Goal: Task Accomplishment & Management: Manage account settings

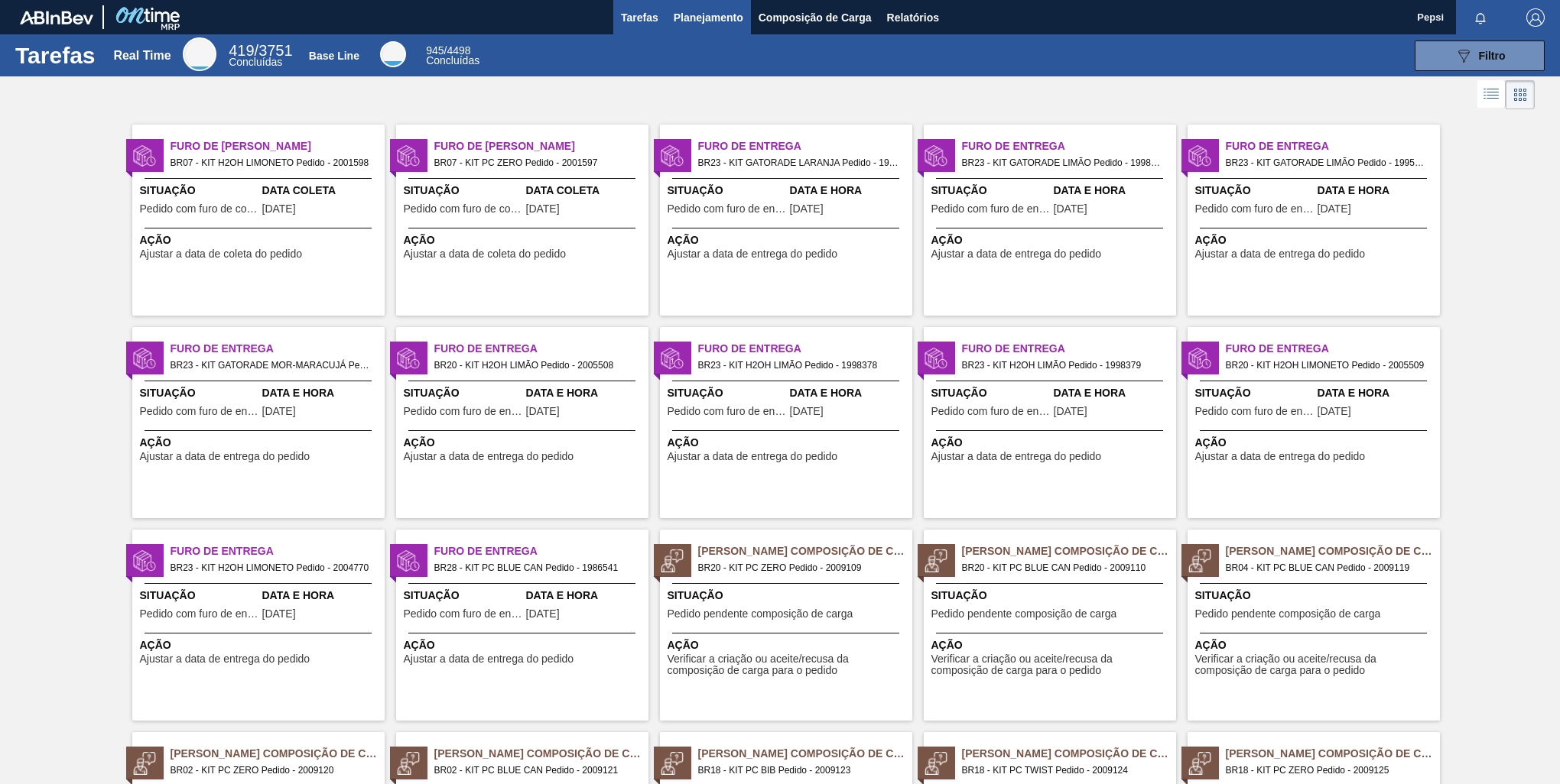
click at [697, 17] on span "Planejamento" at bounding box center [708, 18] width 69 height 19
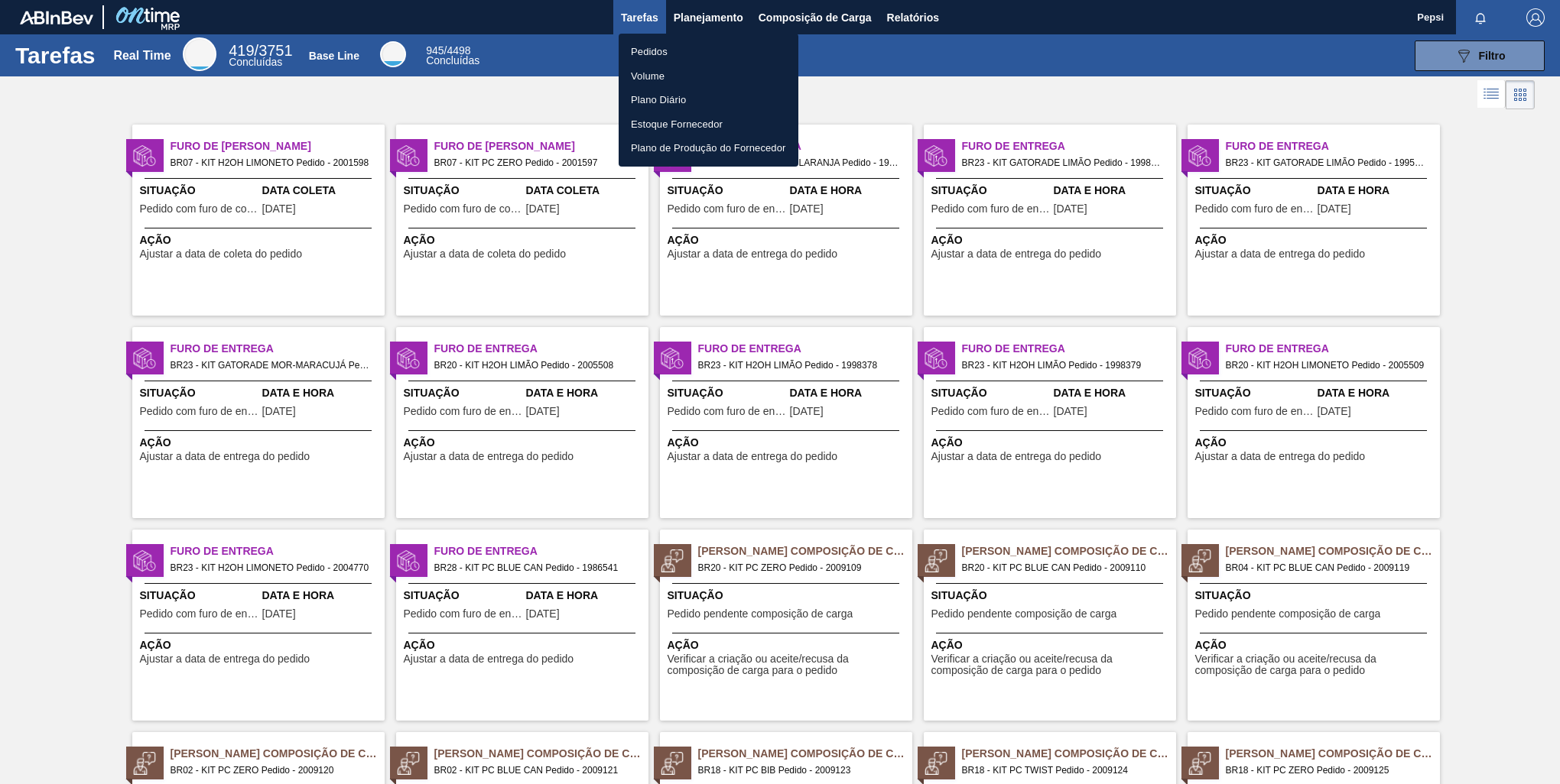
click at [633, 48] on li "Pedidos" at bounding box center [708, 52] width 180 height 24
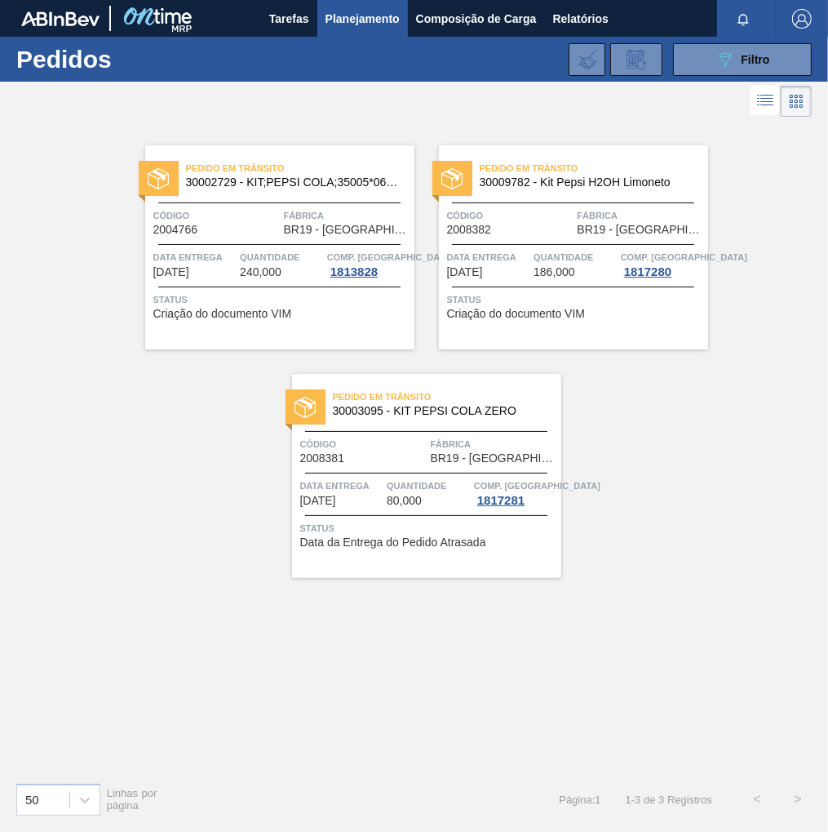
drag, startPoint x: 751, startPoint y: 51, endPoint x: 599, endPoint y: 296, distance: 288.7
click at [751, 50] on div "089F7B8B-B2A5-4AFE-B5C0-19BA573D28AC Filtro" at bounding box center [743, 60] width 55 height 20
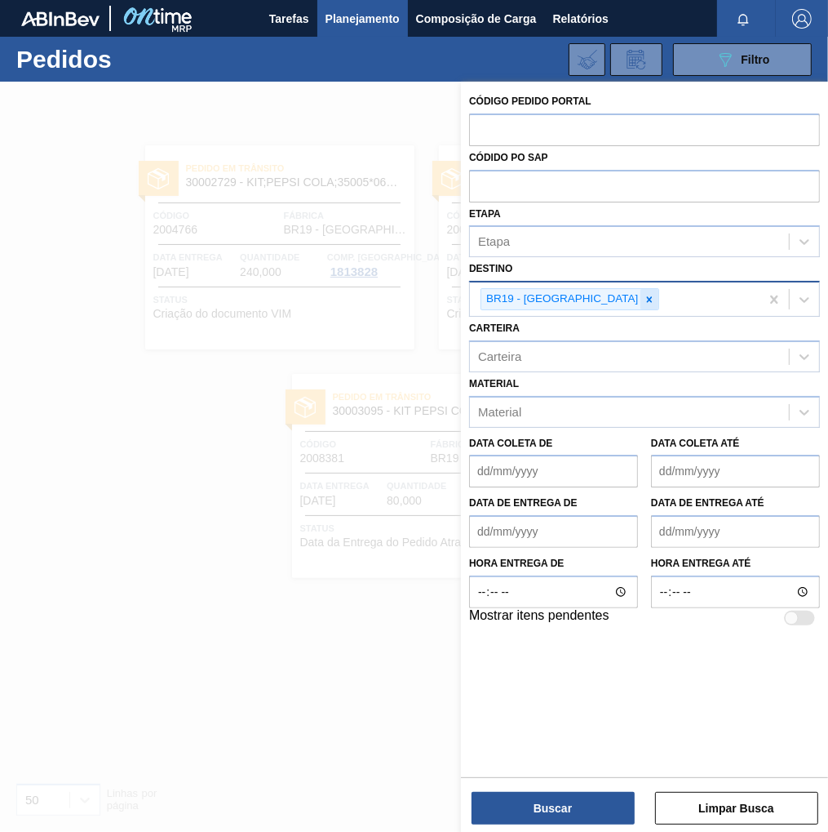
click at [644, 295] on icon at bounding box center [649, 299] width 11 height 11
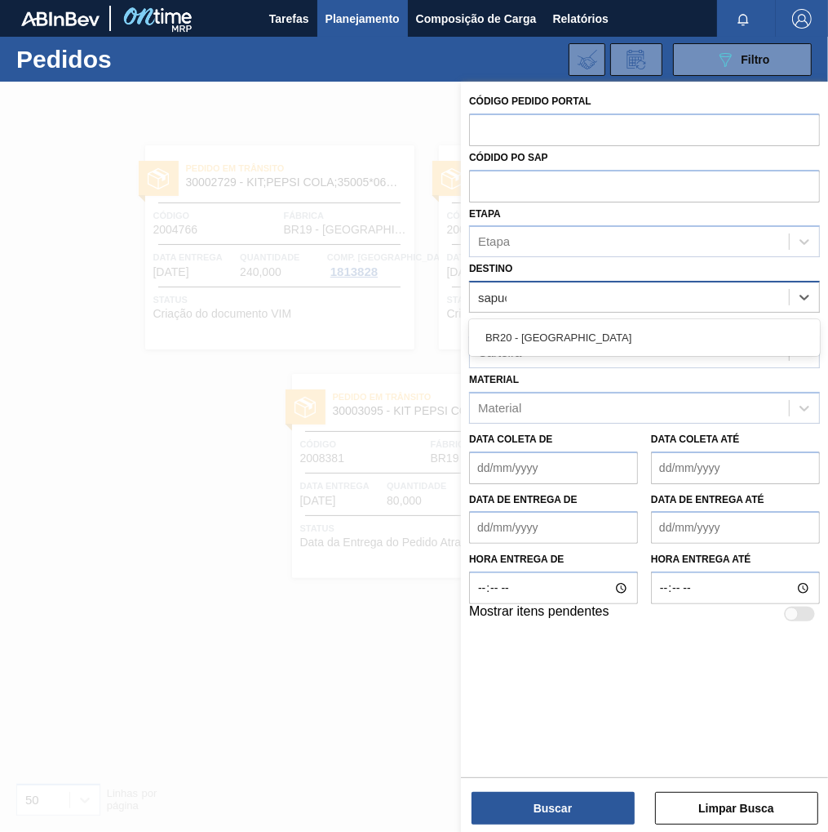
type input "sapuca"
click at [555, 341] on div "BR20 - Sapucaia" at bounding box center [644, 337] width 351 height 30
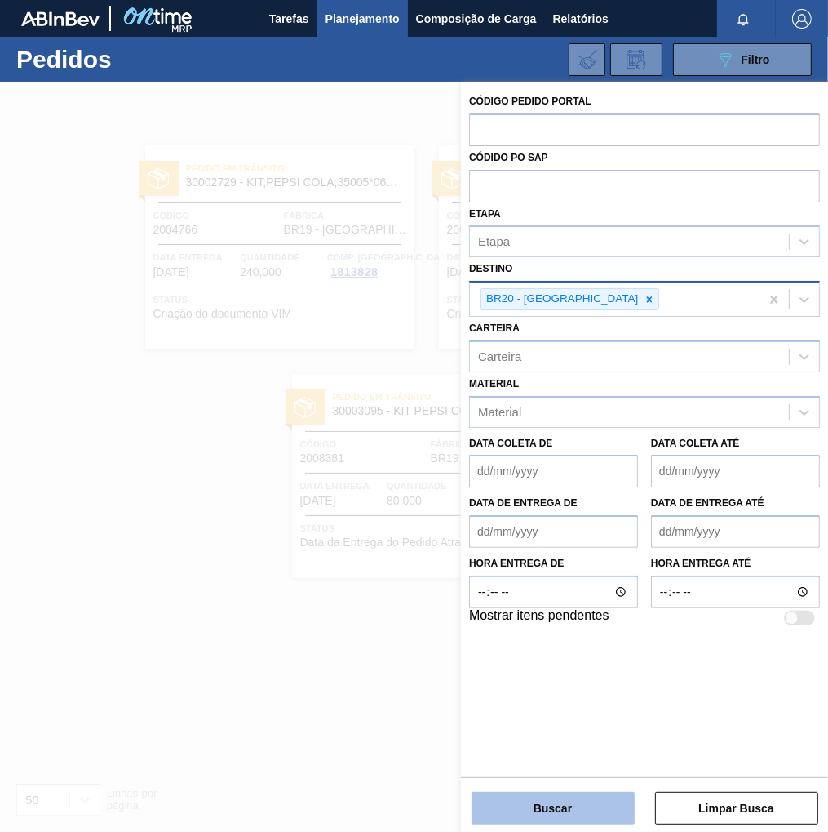
click at [574, 812] on button "Buscar" at bounding box center [553, 808] width 163 height 33
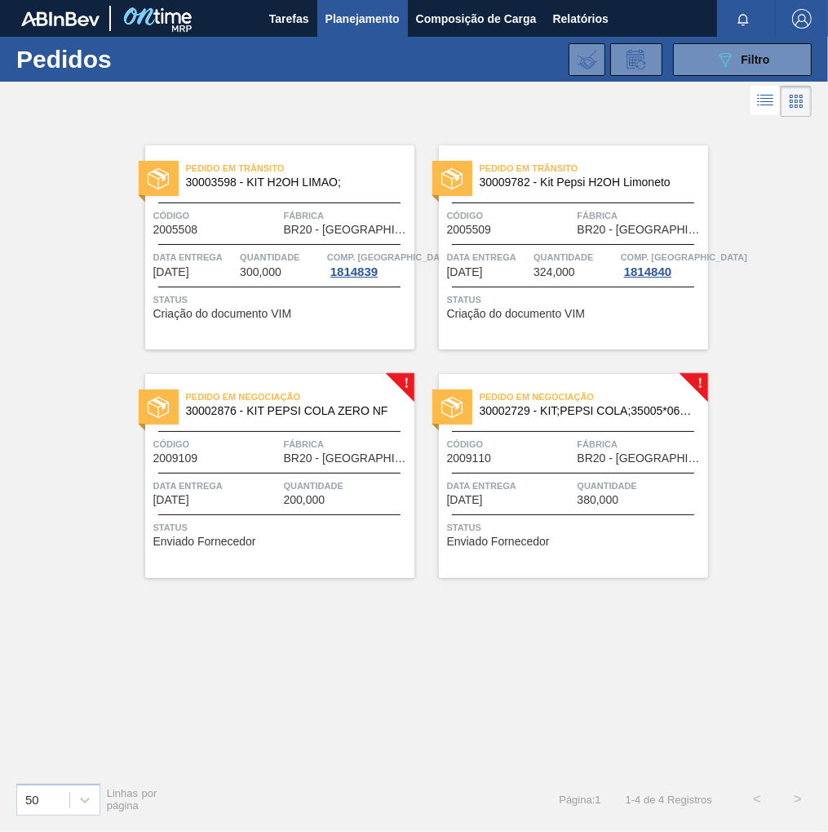
click at [325, 512] on div "Pedido em Negociação 30002876 - KIT PEPSI COLA ZERO NF Código 2009109 Fábrica B…" at bounding box center [279, 476] width 269 height 204
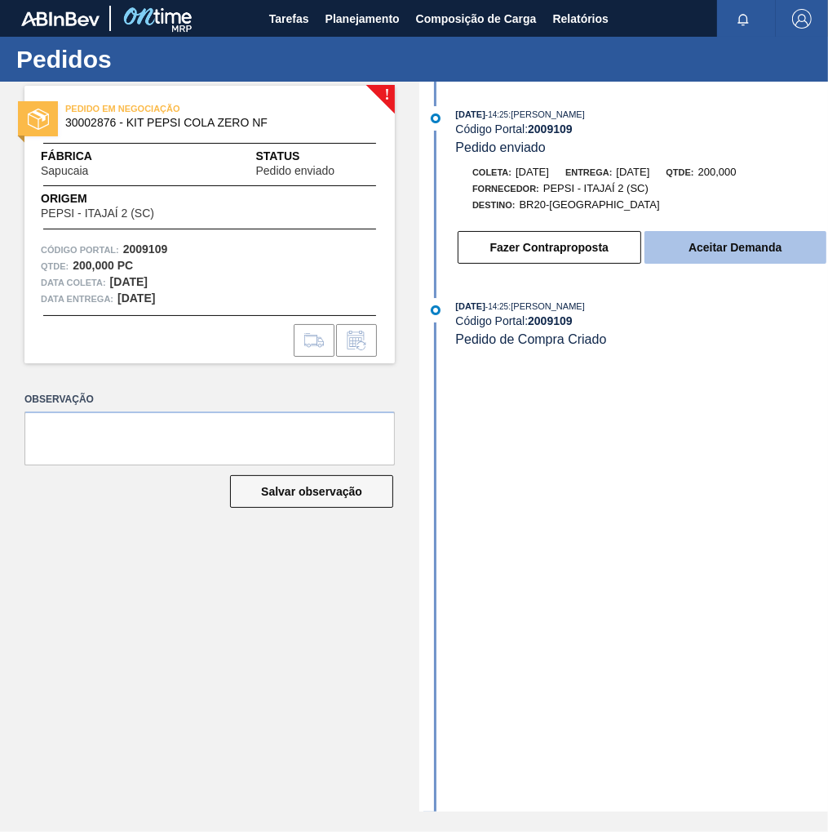
click at [728, 257] on button "Aceitar Demanda" at bounding box center [736, 247] width 182 height 33
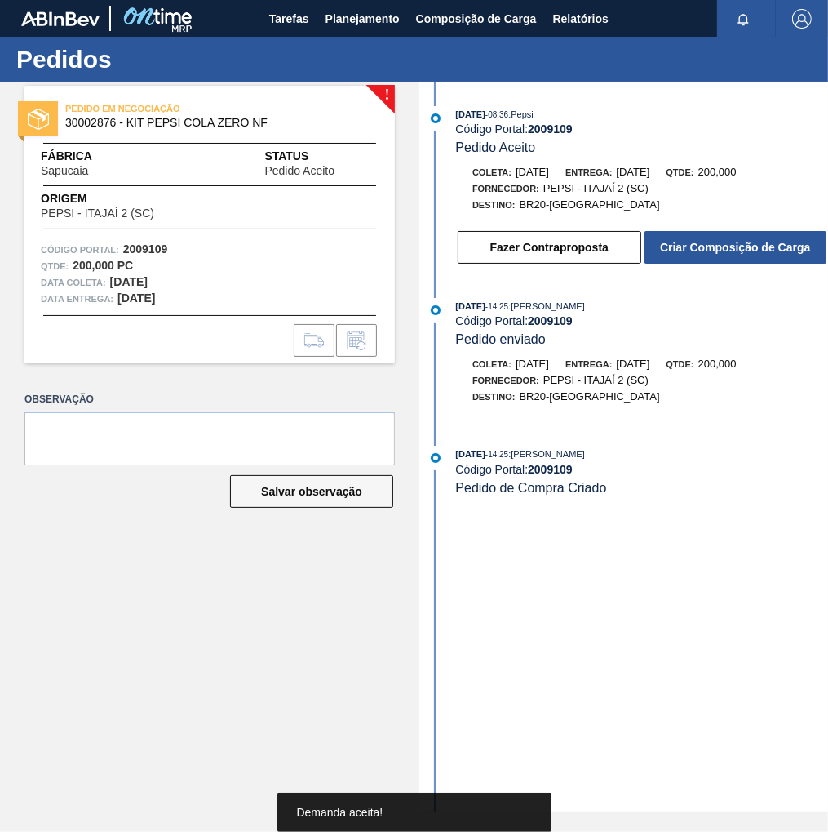
click at [728, 257] on button "Criar Composição de Carga" at bounding box center [736, 247] width 182 height 33
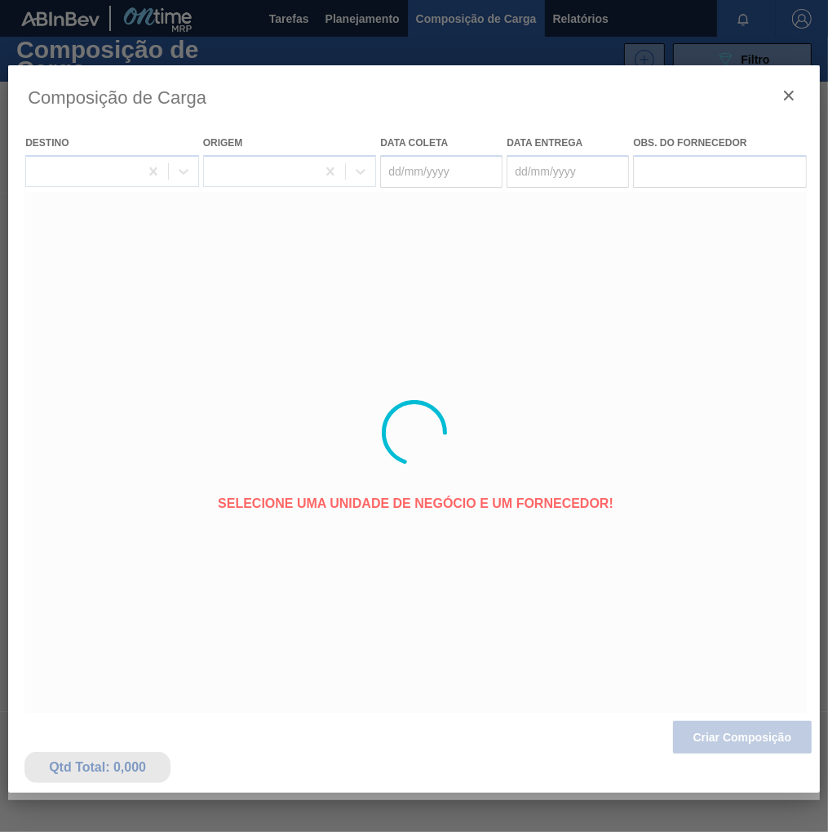
type coleta "[DATE]"
type entrega "18/08/2025"
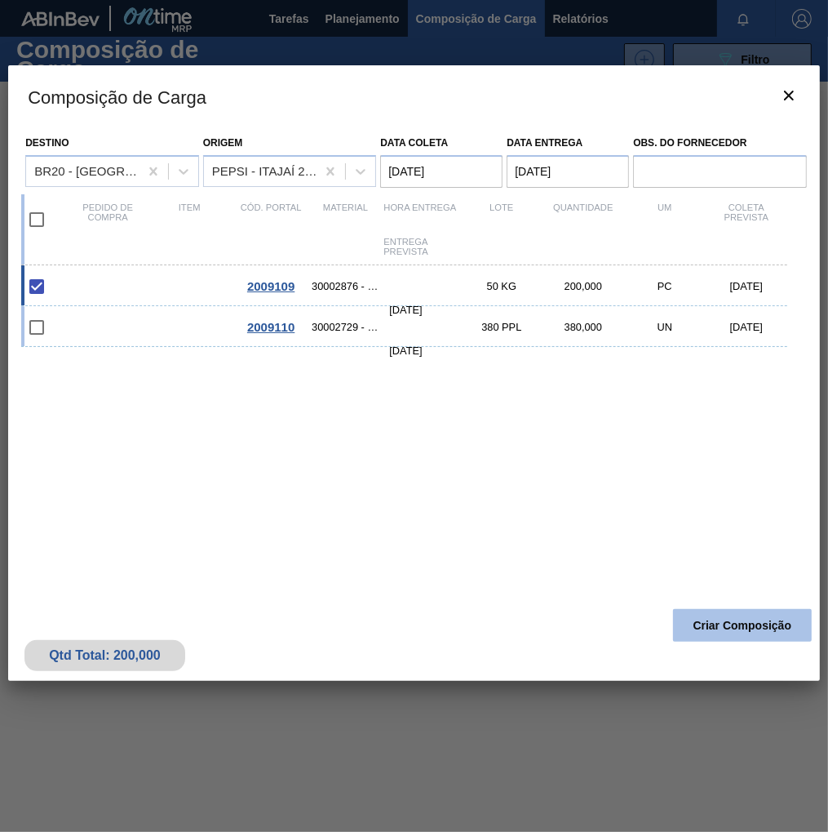
click at [747, 631] on button "Criar Composição" at bounding box center [742, 625] width 139 height 33
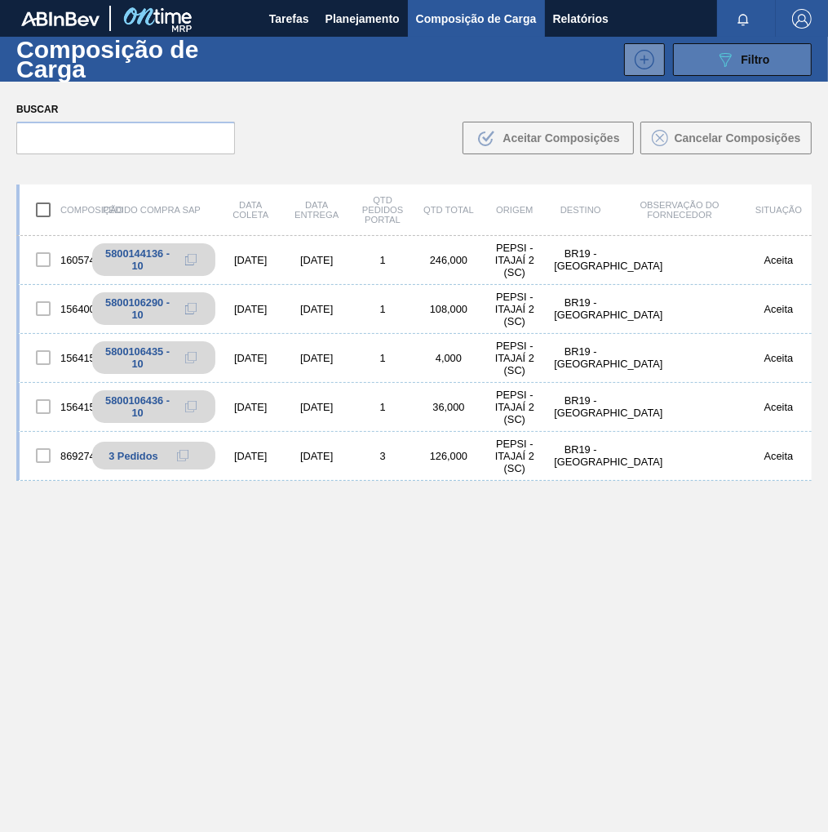
click at [781, 64] on button "089F7B8B-B2A5-4AFE-B5C0-19BA573D28AC Filtro" at bounding box center [742, 59] width 139 height 33
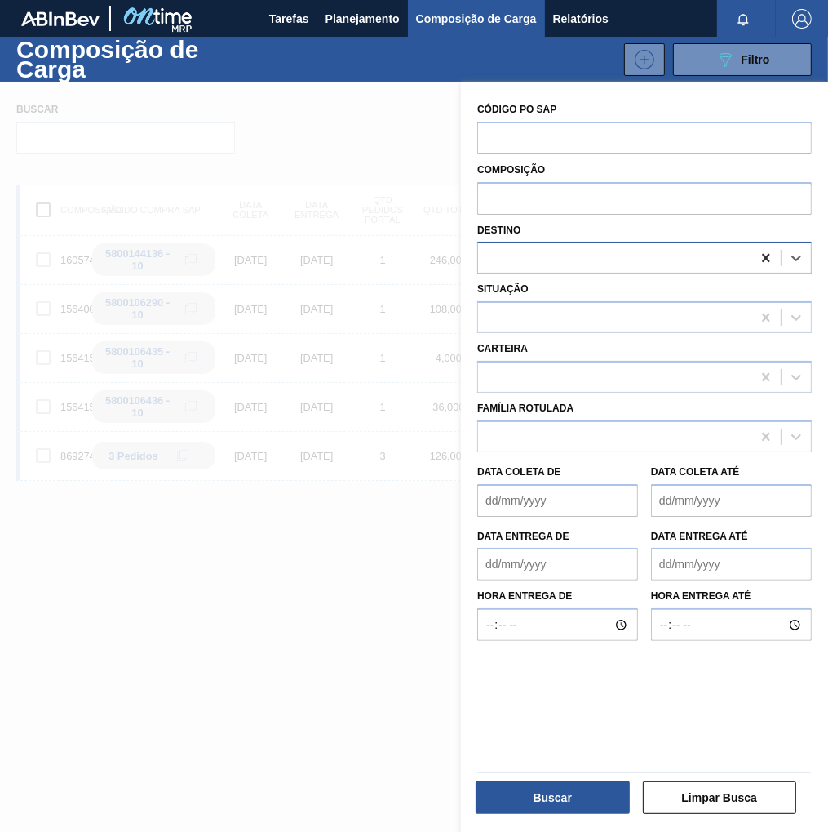
click at [761, 264] on icon at bounding box center [766, 258] width 16 height 16
type input "sapuca"
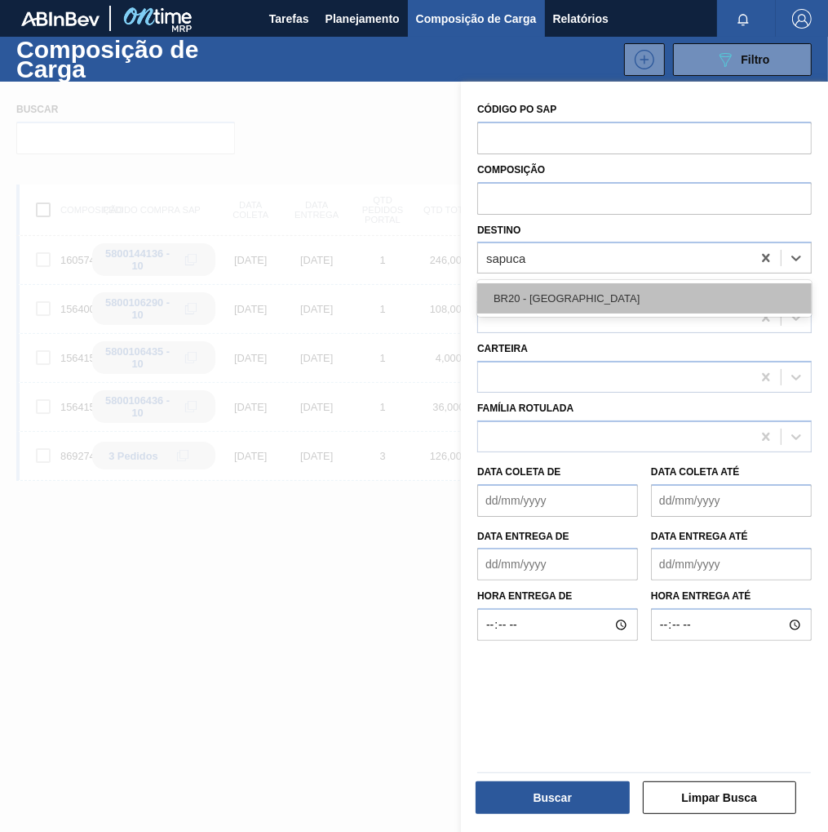
click at [520, 300] on div "BR20 - Sapucaia" at bounding box center [644, 298] width 335 height 30
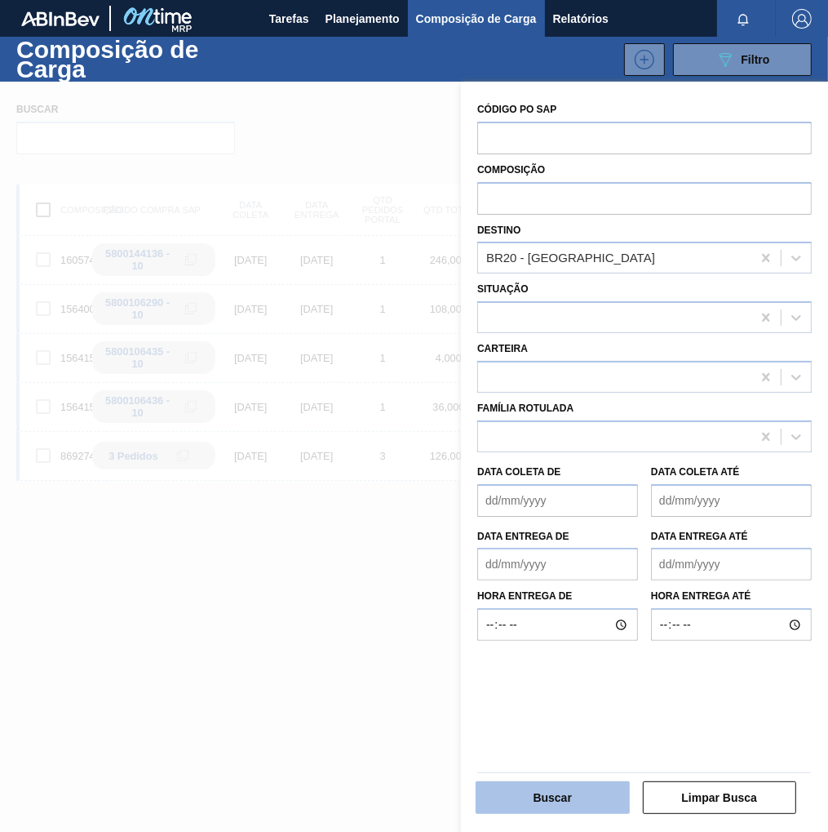
click at [555, 803] on button "Buscar" at bounding box center [553, 797] width 154 height 33
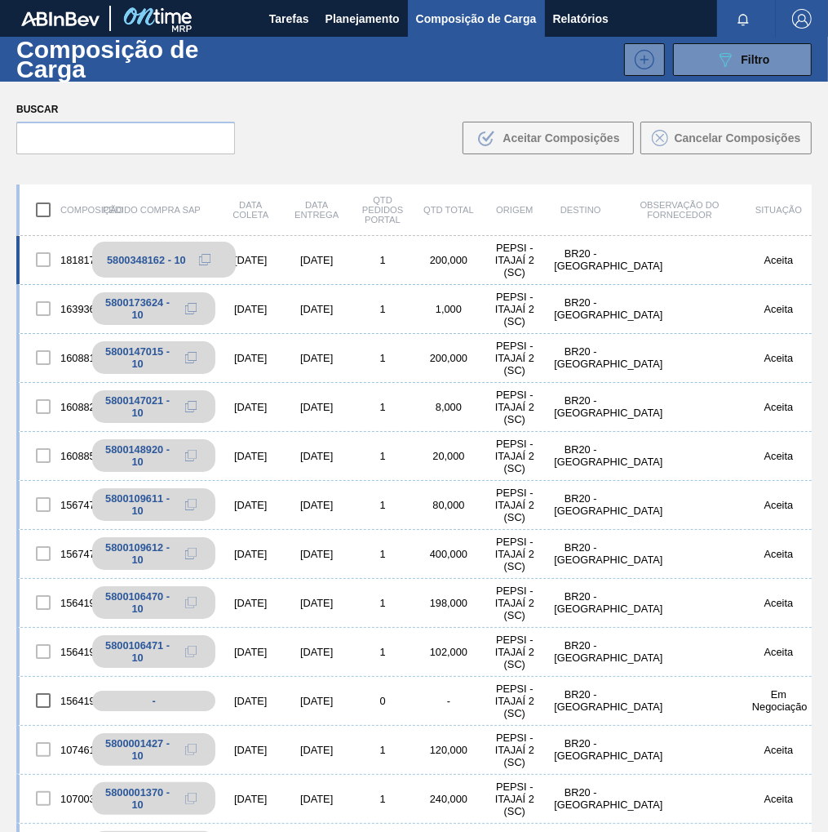
click at [205, 259] on icon at bounding box center [204, 259] width 11 height 11
click at [376, 13] on span "Planejamento" at bounding box center [363, 19] width 74 height 20
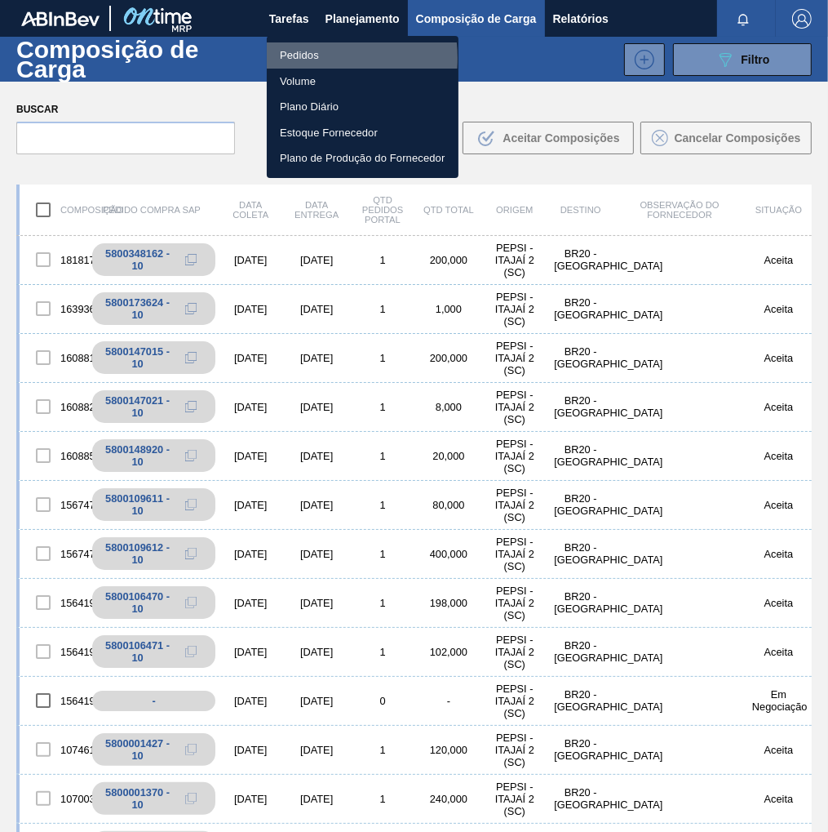
click at [310, 58] on li "Pedidos" at bounding box center [363, 55] width 192 height 26
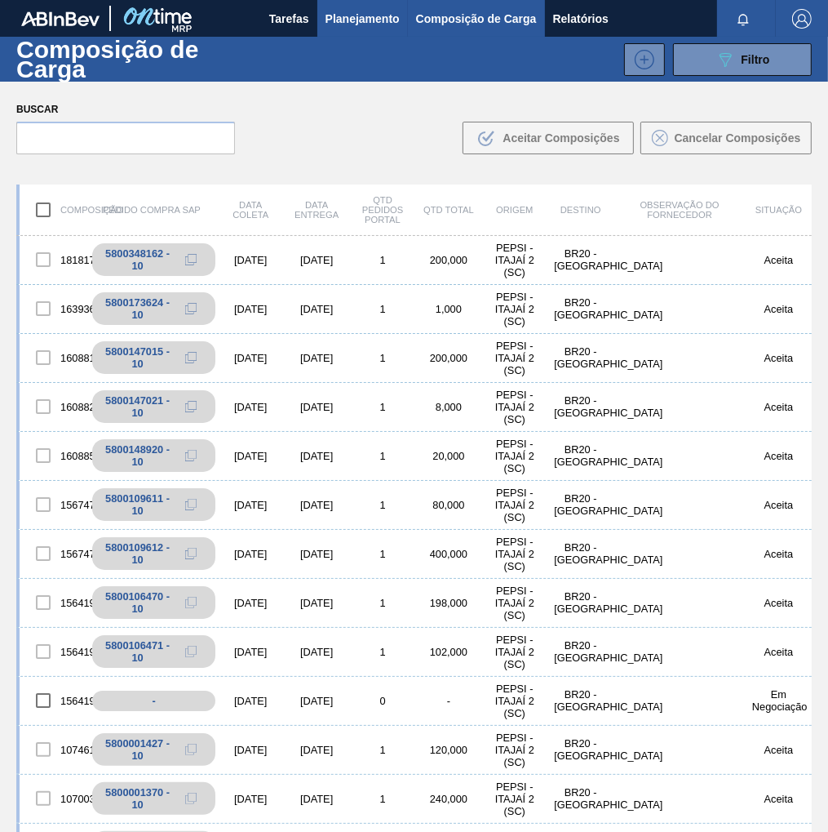
click at [353, 22] on span "Planejamento" at bounding box center [363, 19] width 74 height 20
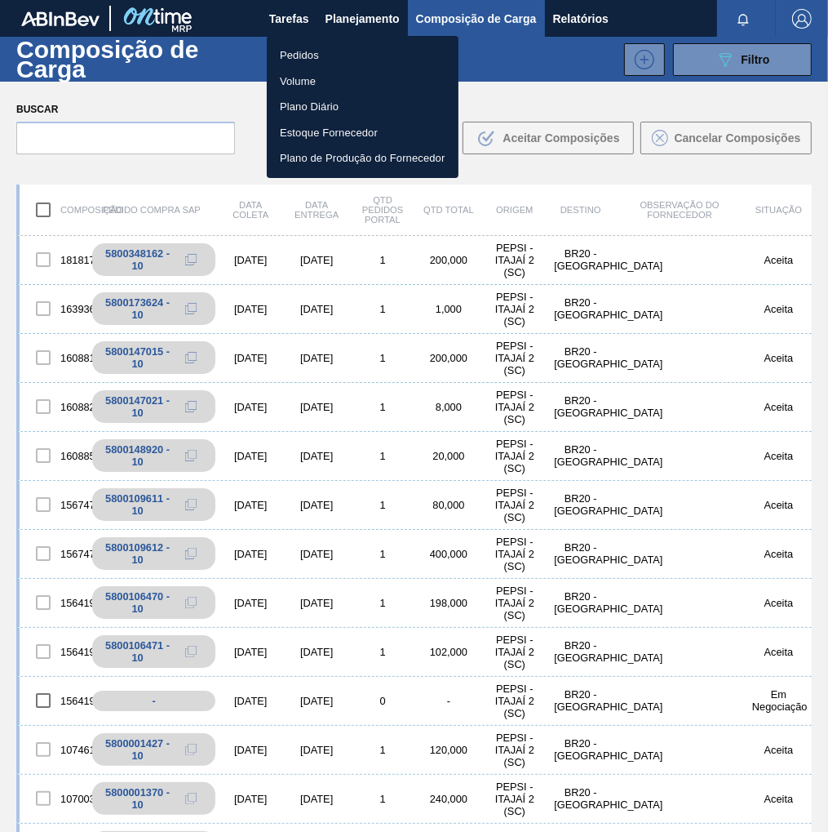
click at [291, 56] on li "Pedidos" at bounding box center [363, 55] width 192 height 26
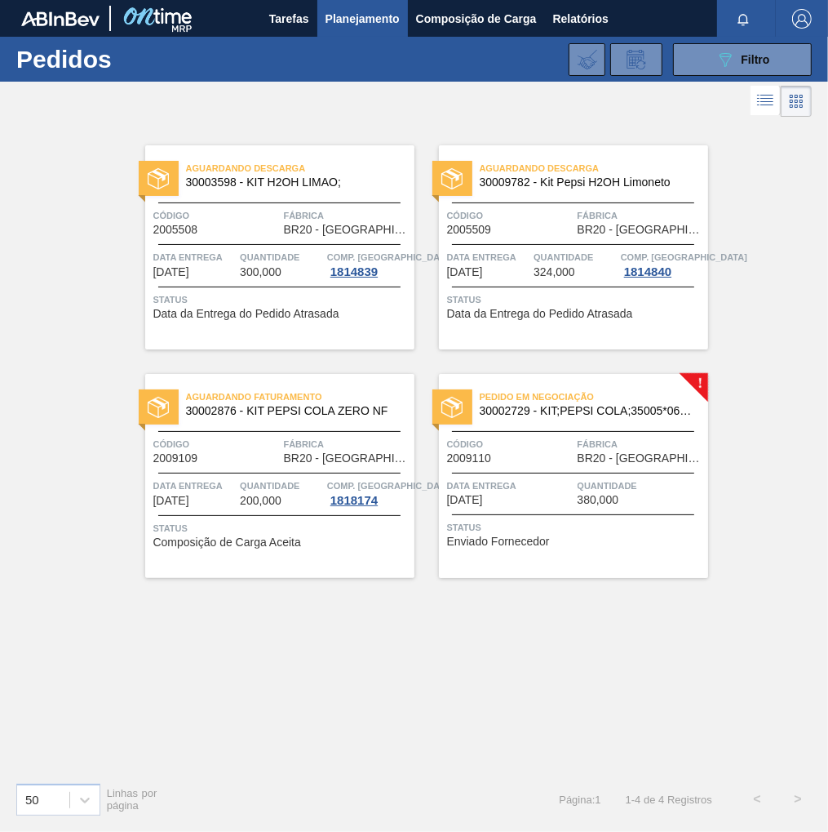
click at [545, 471] on div "Pedido em Negociação 30002729 - KIT;PEPSI COLA;35005*06*02 NF Código 2009110 Fá…" at bounding box center [573, 476] width 269 height 204
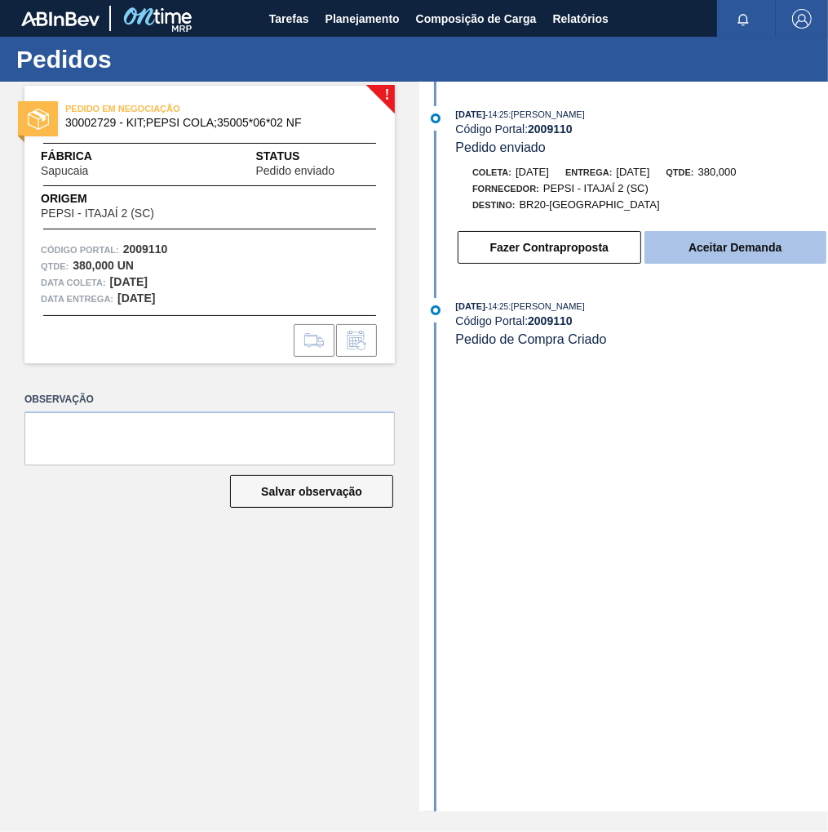
click at [708, 255] on button "Aceitar Demanda" at bounding box center [736, 247] width 182 height 33
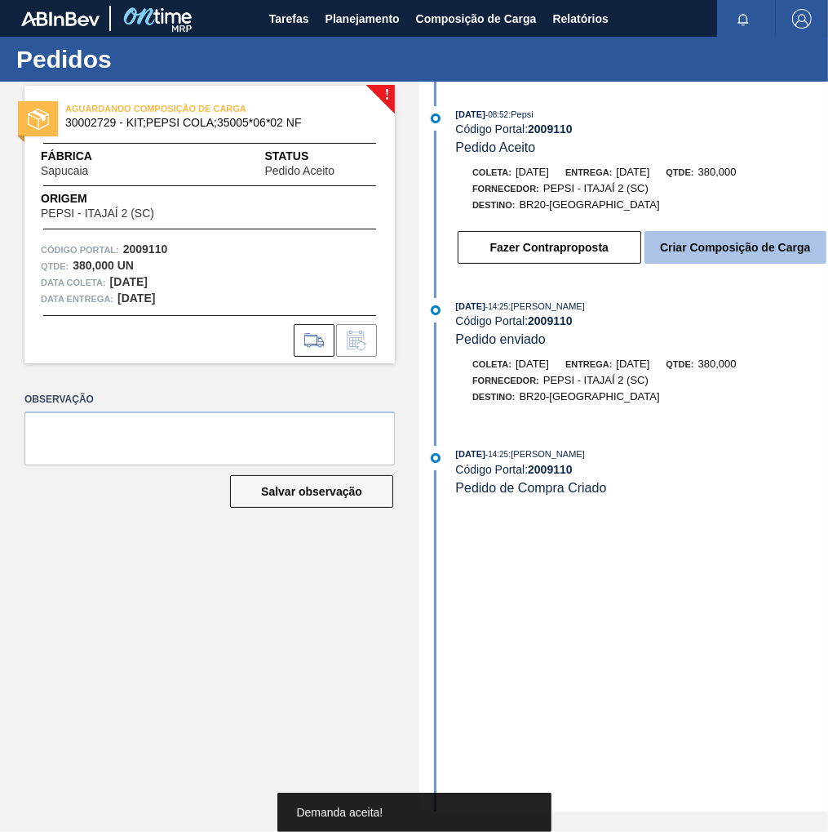
click at [764, 259] on button "Criar Composição de Carga" at bounding box center [736, 247] width 182 height 33
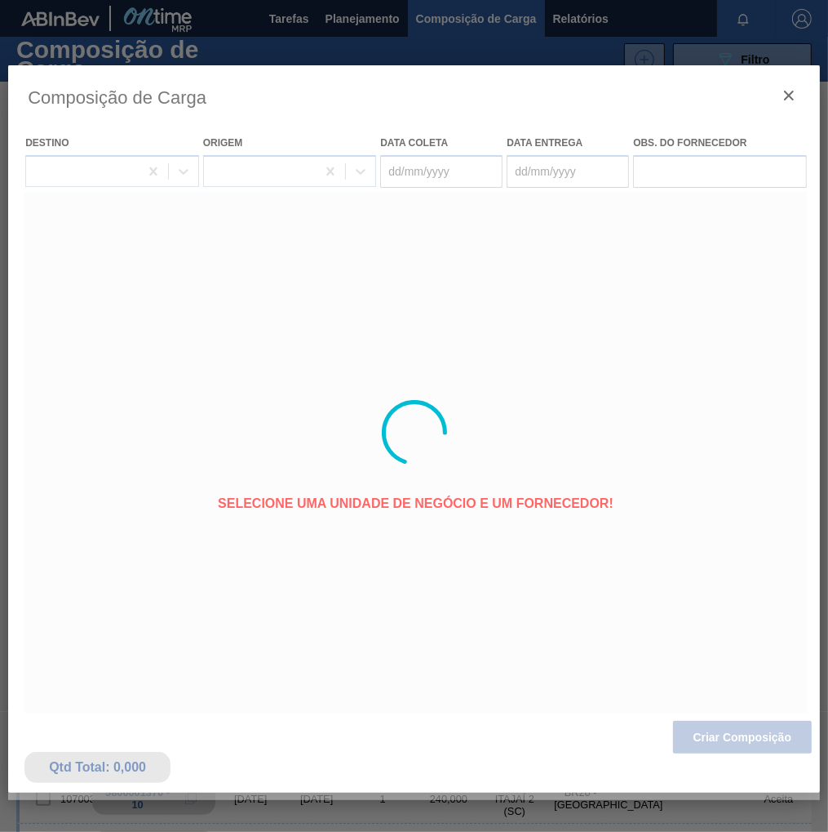
type coleta "[DATE]"
type entrega "18/08/2025"
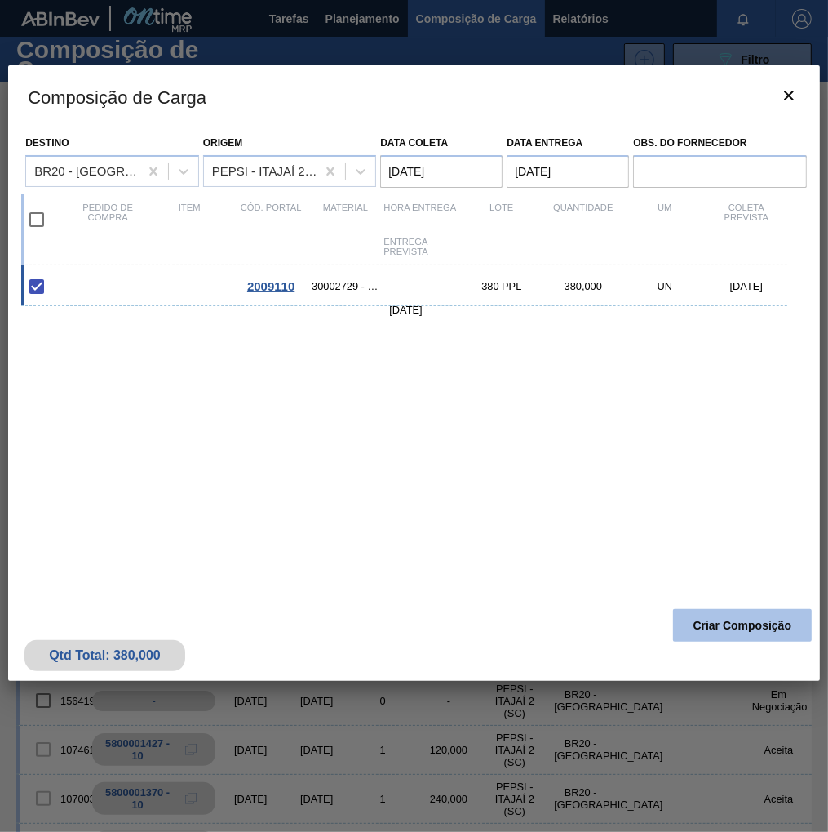
click at [751, 619] on button "Criar Composição" at bounding box center [742, 625] width 139 height 33
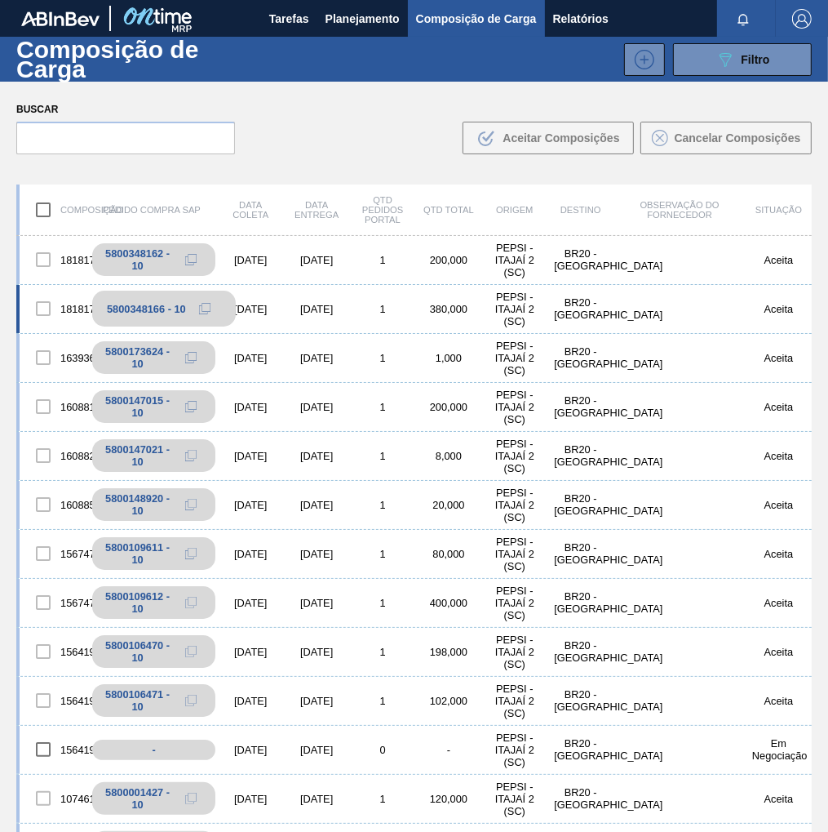
click at [202, 308] on icon at bounding box center [204, 308] width 11 height 11
click at [350, 18] on span "Planejamento" at bounding box center [363, 19] width 74 height 20
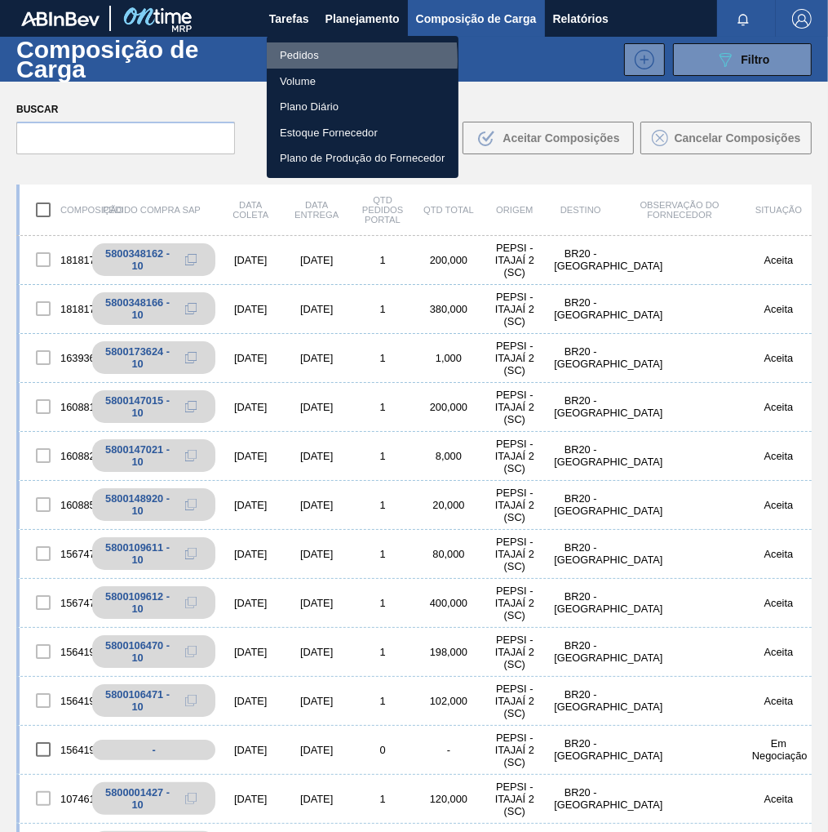
click at [287, 60] on li "Pedidos" at bounding box center [363, 55] width 192 height 26
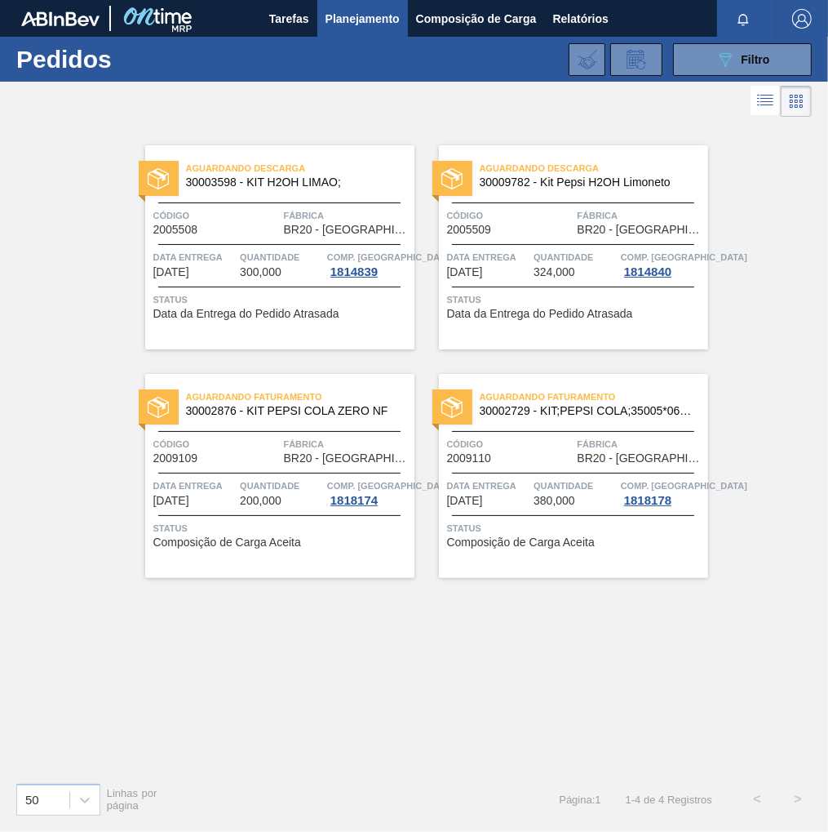
drag, startPoint x: 730, startPoint y: 64, endPoint x: 708, endPoint y: 78, distance: 25.6
click at [731, 63] on icon "089F7B8B-B2A5-4AFE-B5C0-19BA573D28AC" at bounding box center [726, 60] width 20 height 20
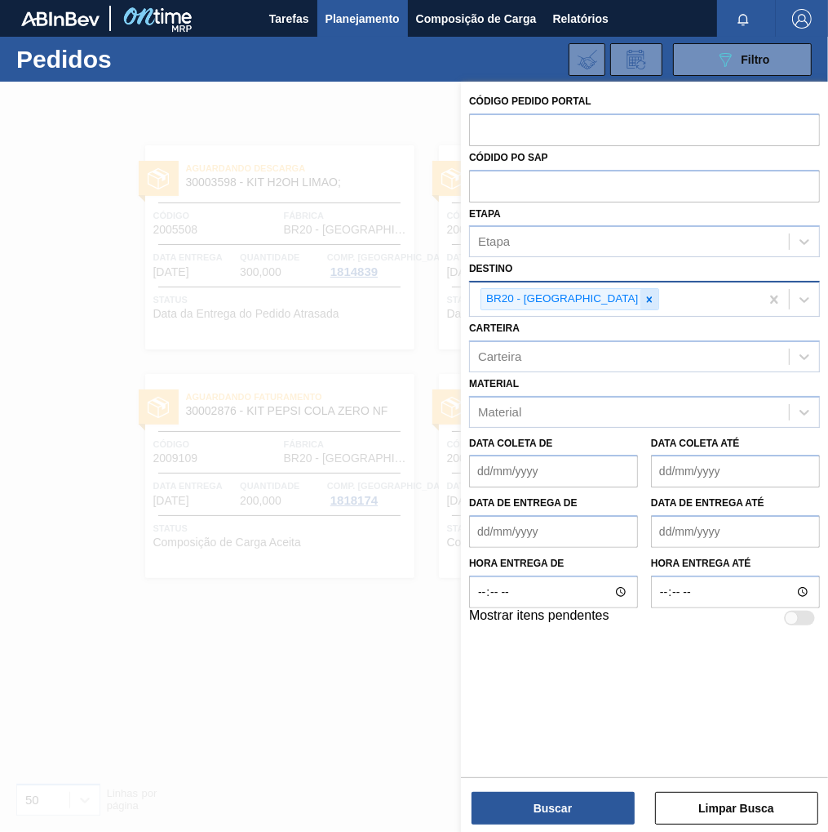
click at [647, 300] on icon at bounding box center [650, 299] width 6 height 6
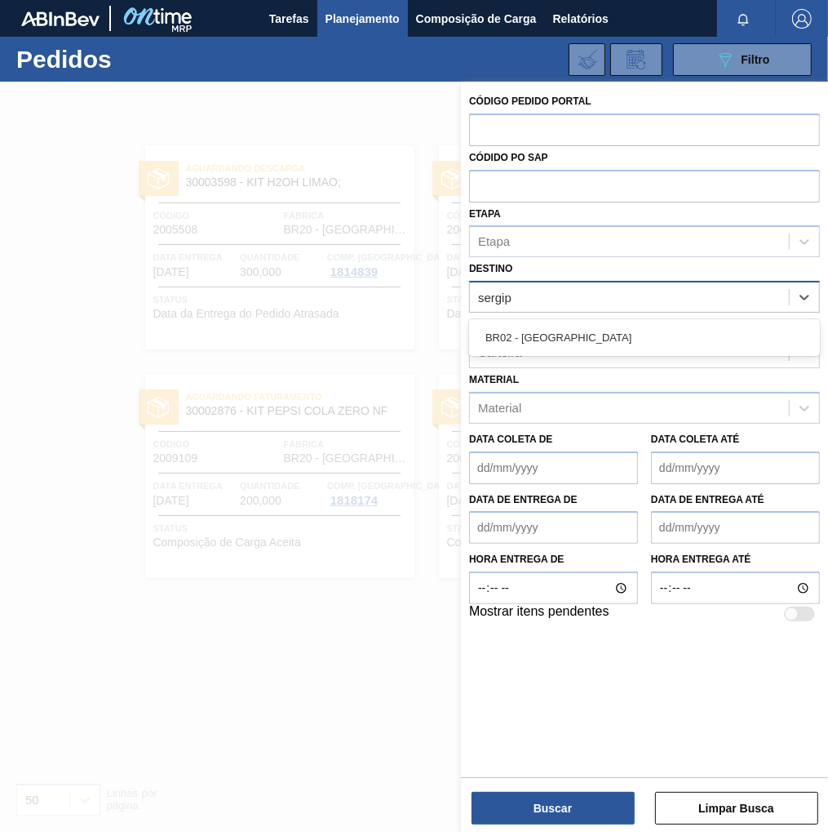
type input "sergipe"
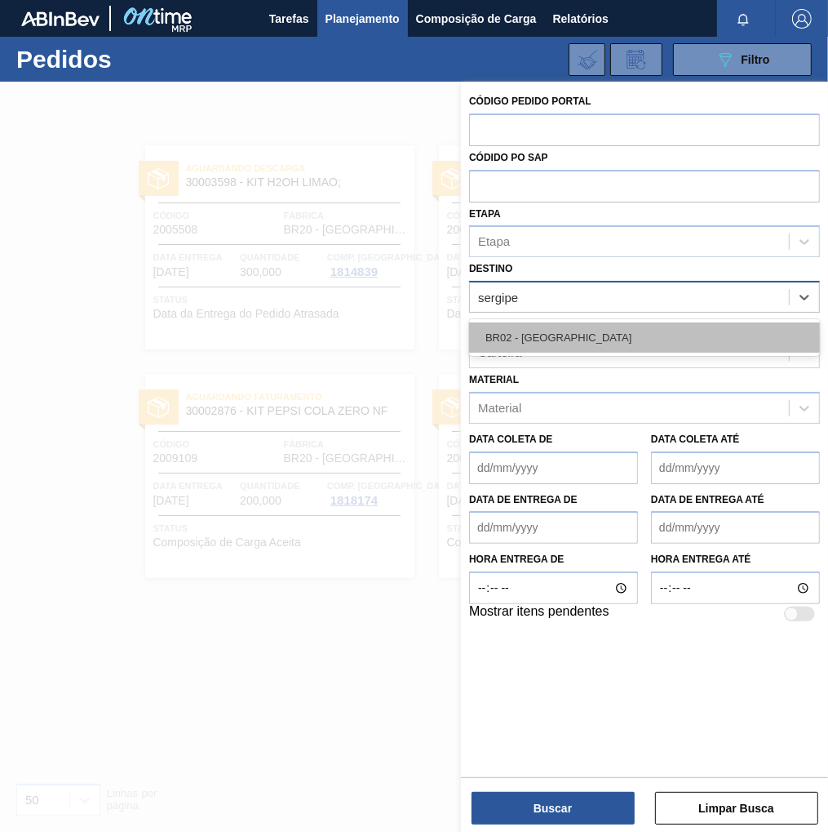
click at [572, 329] on div "BR02 - [GEOGRAPHIC_DATA]" at bounding box center [644, 337] width 351 height 30
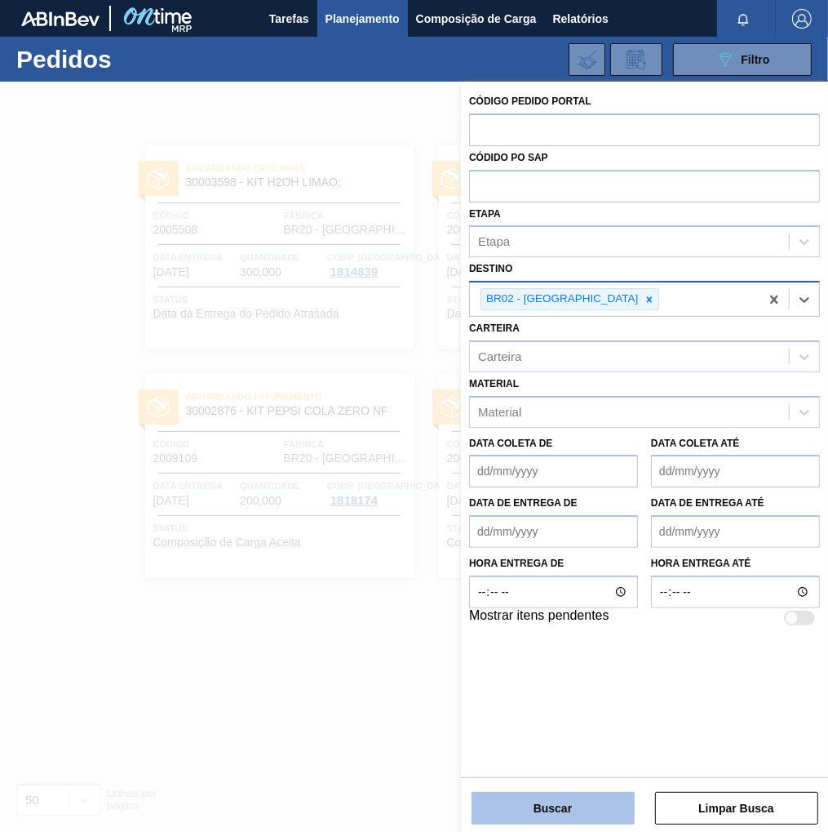
click at [539, 821] on button "Buscar" at bounding box center [553, 808] width 163 height 33
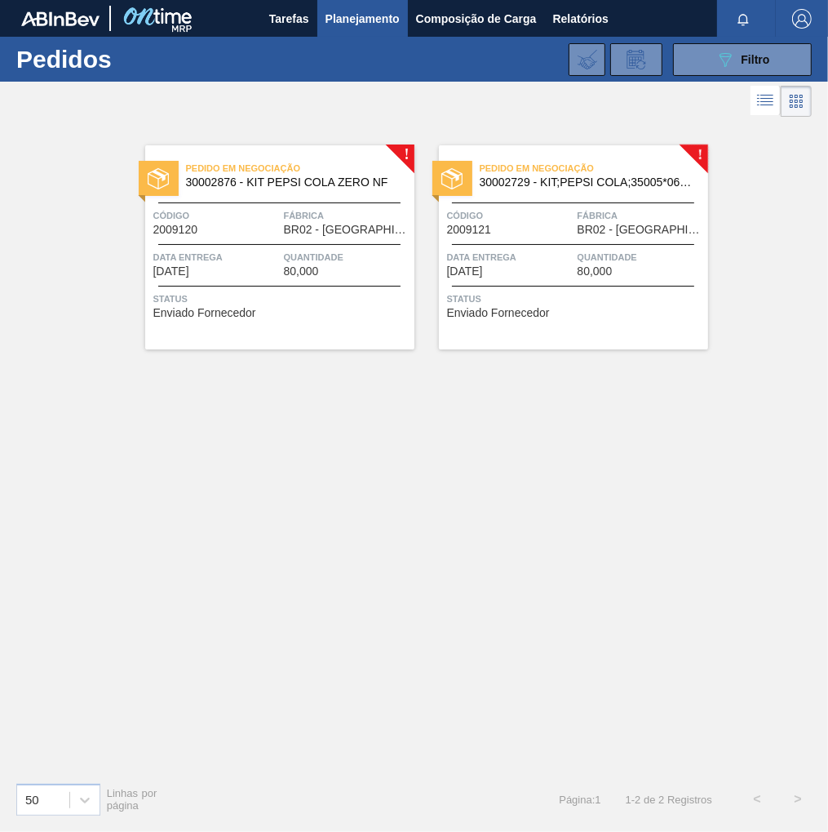
click at [501, 212] on span "Código" at bounding box center [510, 215] width 126 height 16
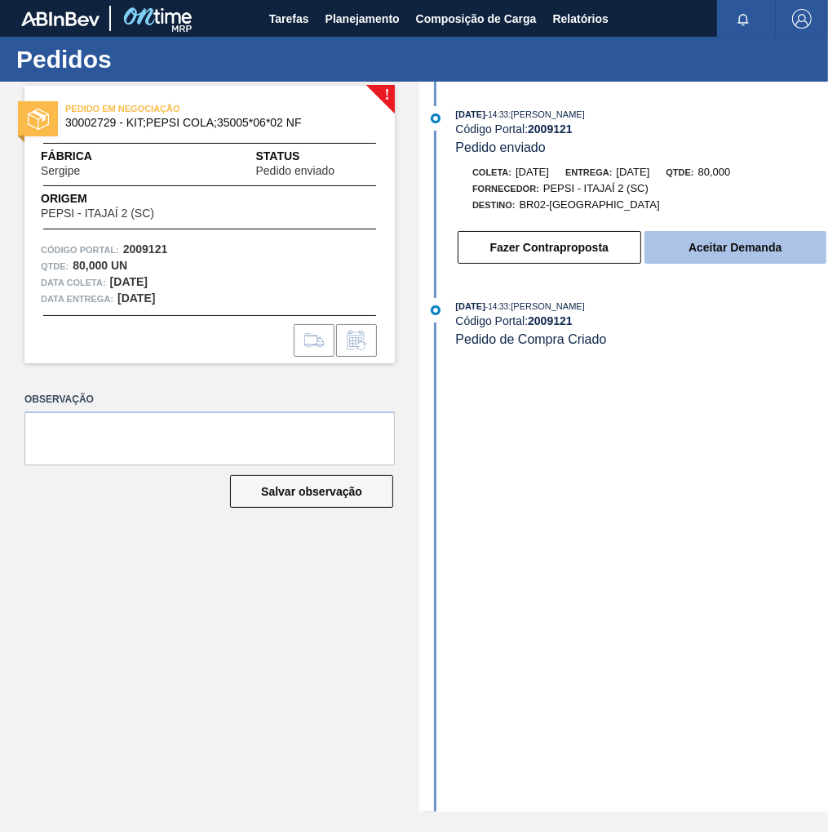
click at [747, 250] on button "Aceitar Demanda" at bounding box center [736, 247] width 182 height 33
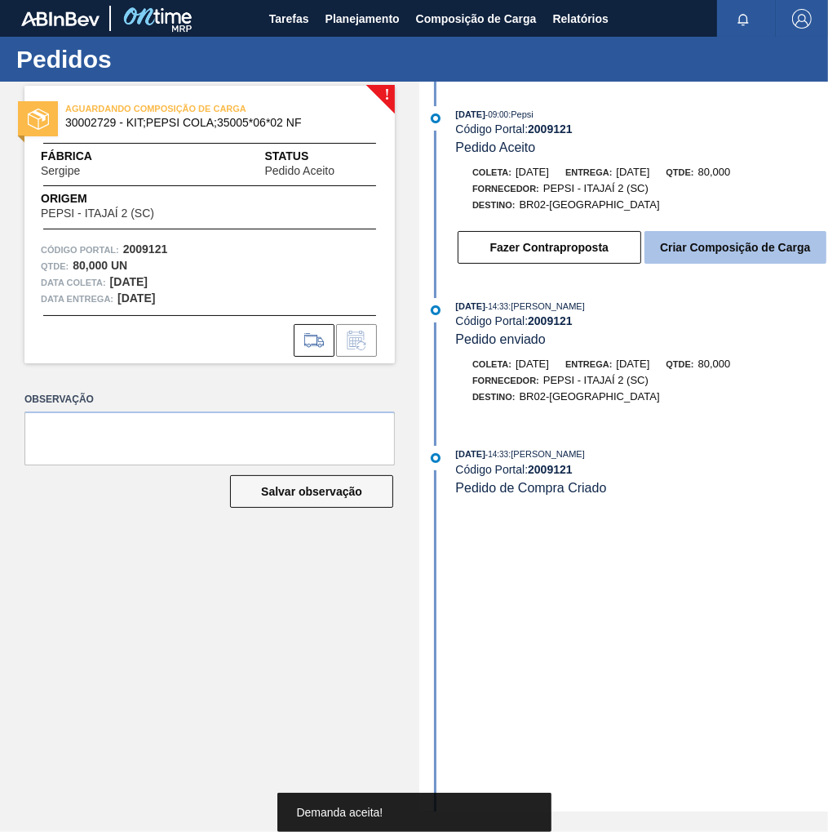
click at [743, 258] on button "Criar Composição de Carga" at bounding box center [736, 247] width 182 height 33
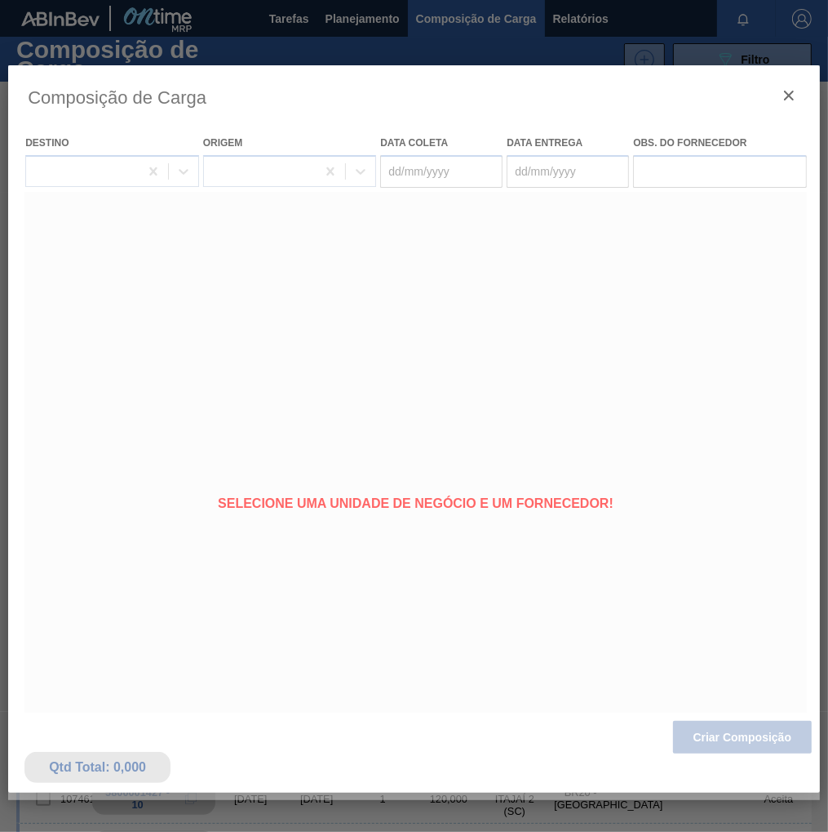
type coleta "[DATE]"
type entrega "22/08/2025"
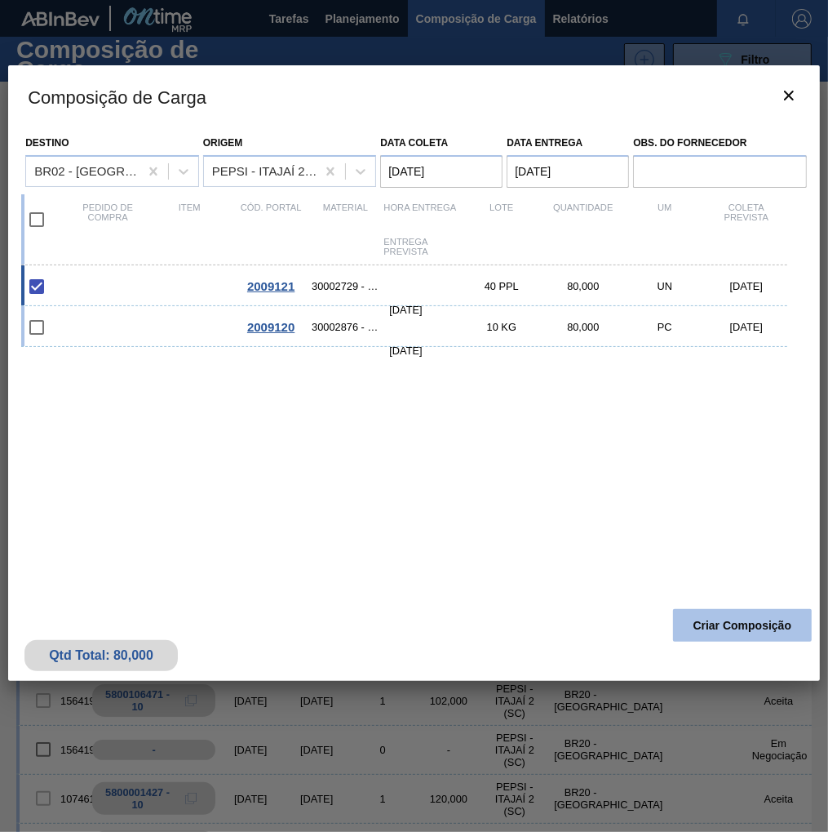
click at [743, 616] on button "Criar Composição" at bounding box center [742, 625] width 139 height 33
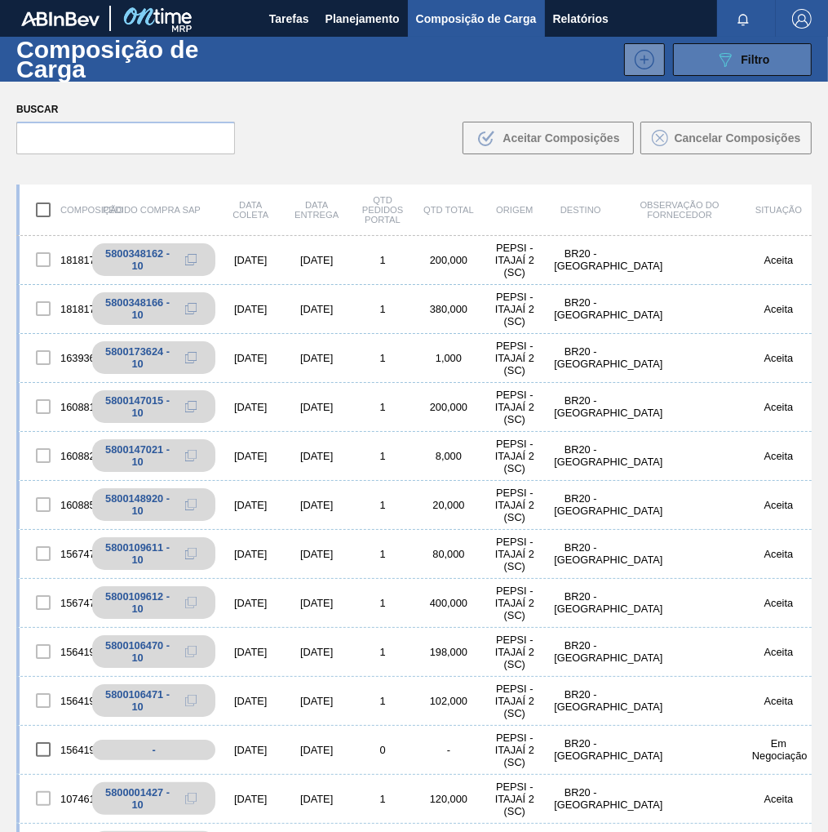
click at [773, 66] on button "089F7B8B-B2A5-4AFE-B5C0-19BA573D28AC Filtro" at bounding box center [742, 59] width 139 height 33
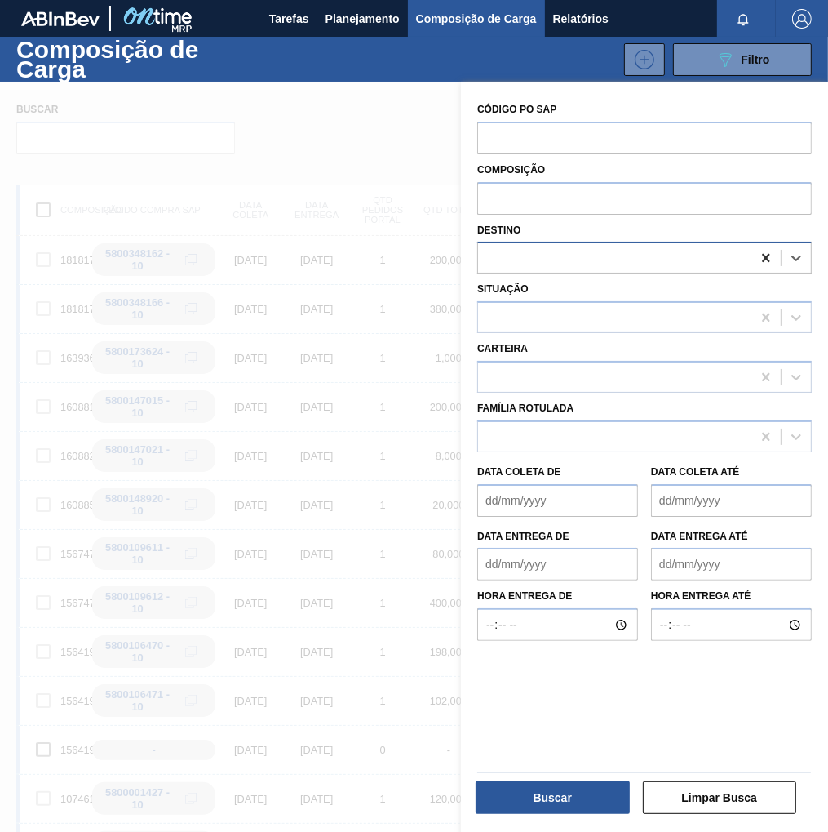
click at [762, 257] on icon at bounding box center [766, 258] width 16 height 16
type input "sergipe"
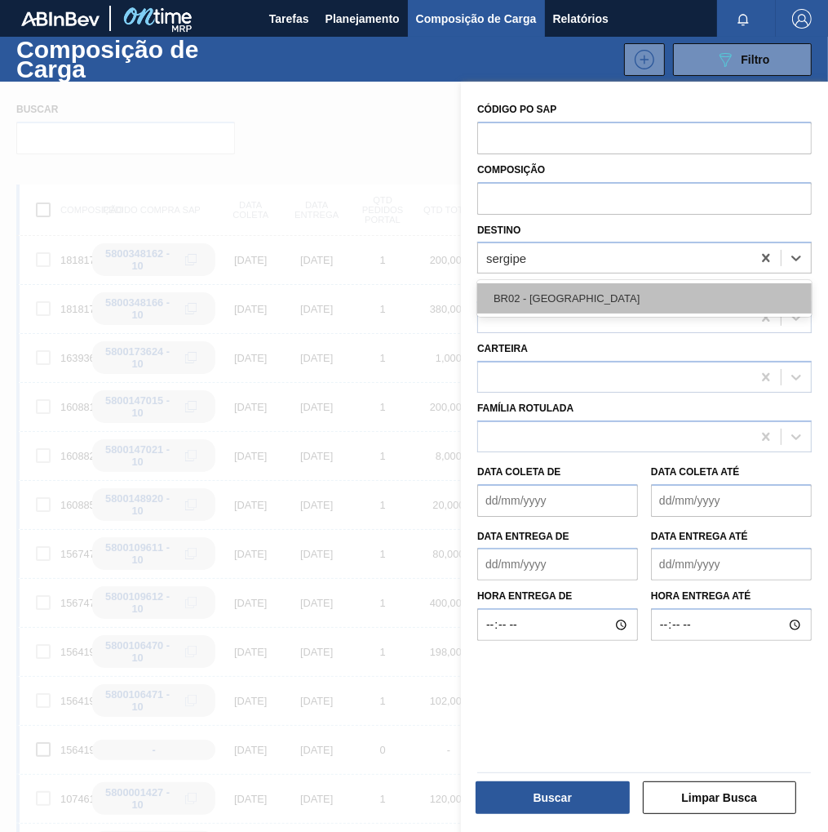
click at [584, 300] on div "BR02 - Sergipe" at bounding box center [644, 298] width 335 height 30
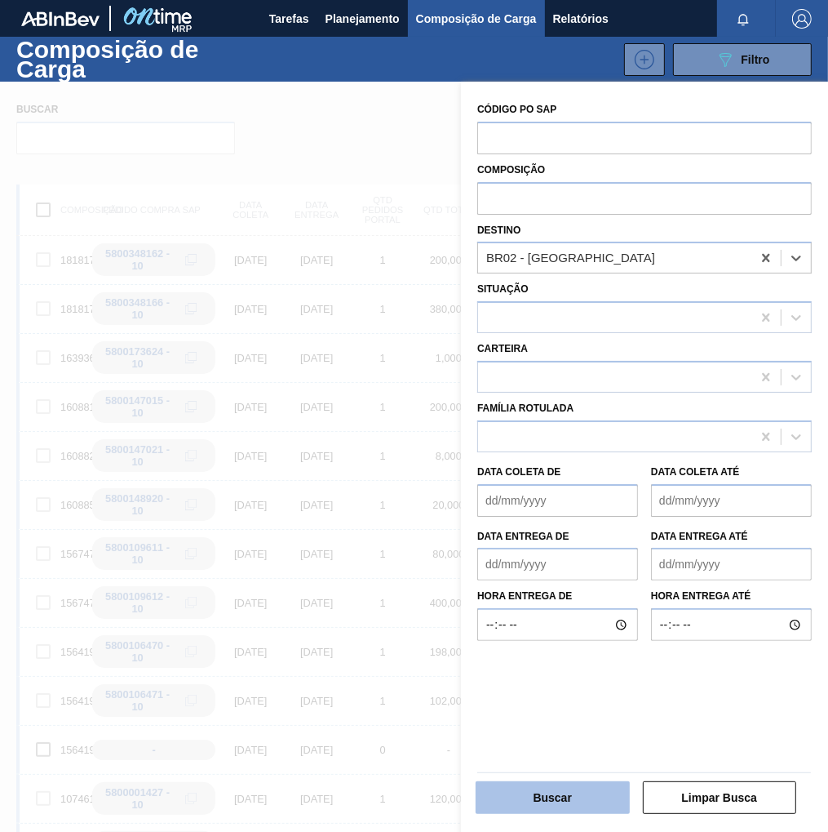
click at [561, 792] on button "Buscar" at bounding box center [553, 797] width 154 height 33
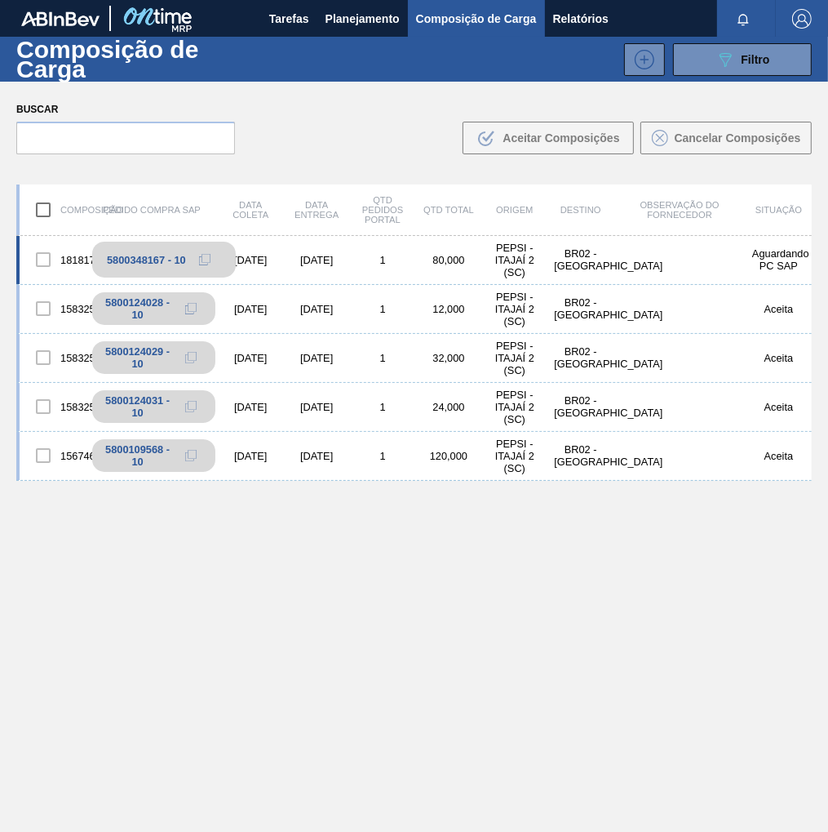
click at [202, 259] on icon at bounding box center [204, 259] width 11 height 11
click at [375, 19] on span "Planejamento" at bounding box center [363, 19] width 74 height 20
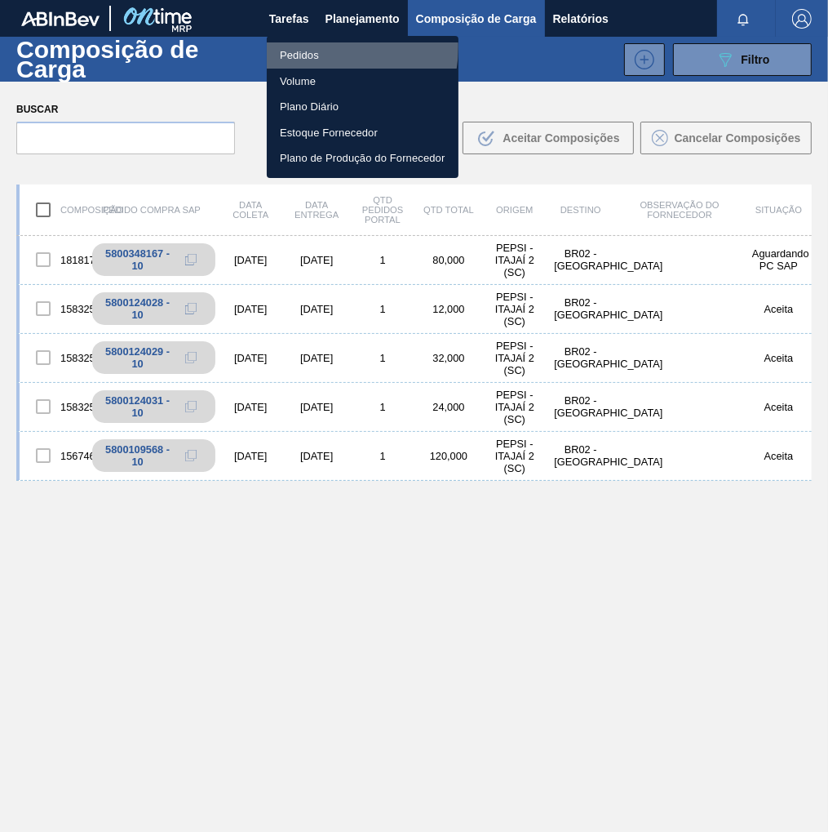
click at [317, 47] on li "Pedidos" at bounding box center [363, 55] width 192 height 26
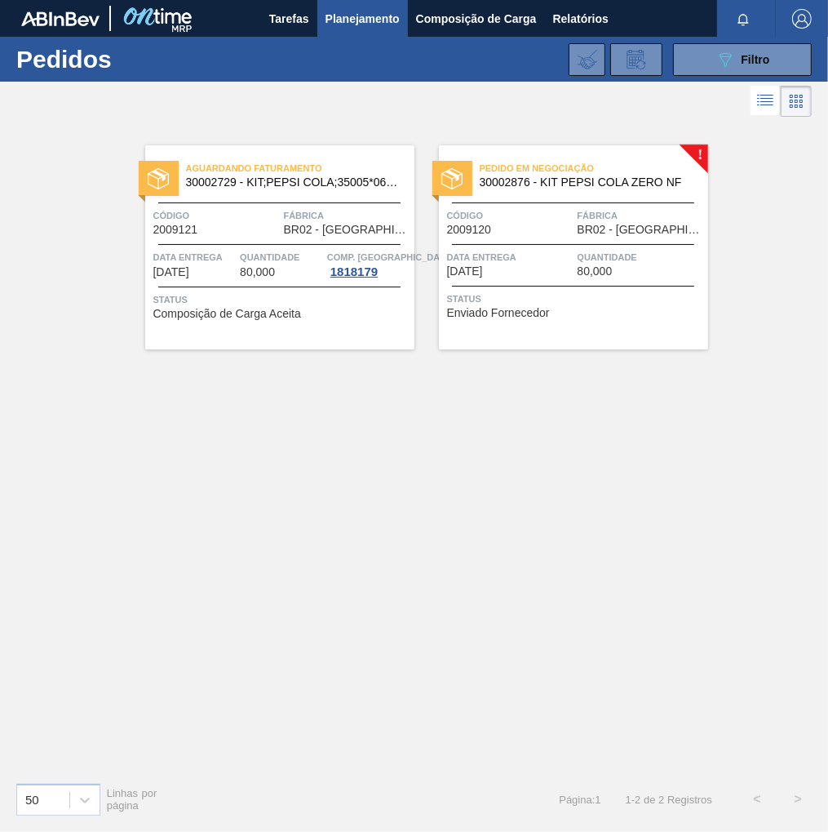
click at [632, 286] on div "Pedido em Negociação 30002876 - KIT PEPSI COLA ZERO NF Código 2009120 Fábrica B…" at bounding box center [573, 247] width 269 height 204
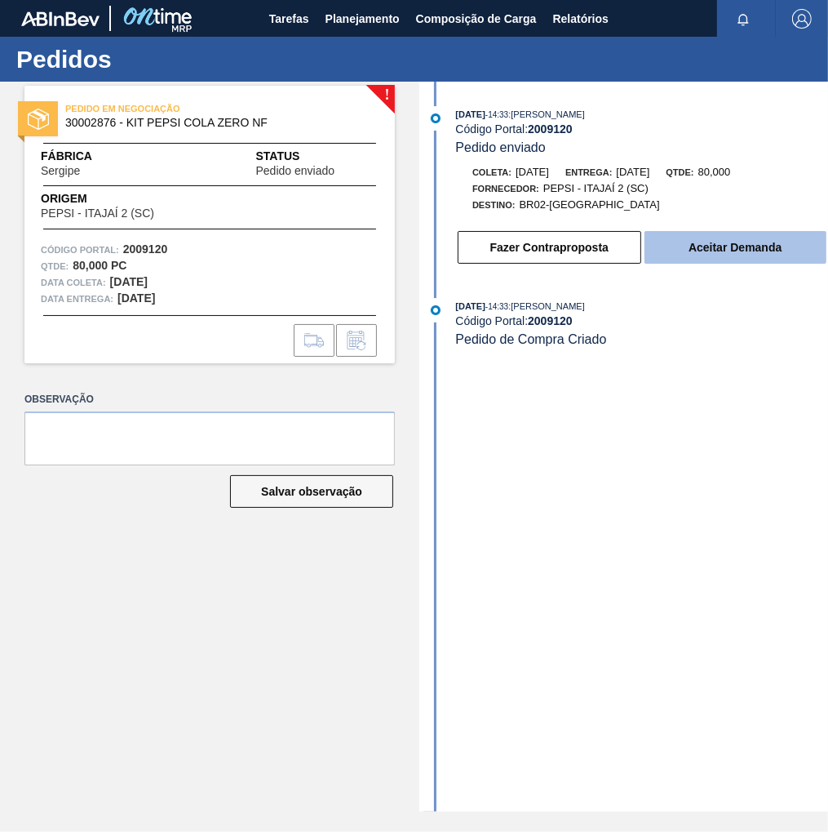
click at [710, 260] on button "Aceitar Demanda" at bounding box center [736, 247] width 182 height 33
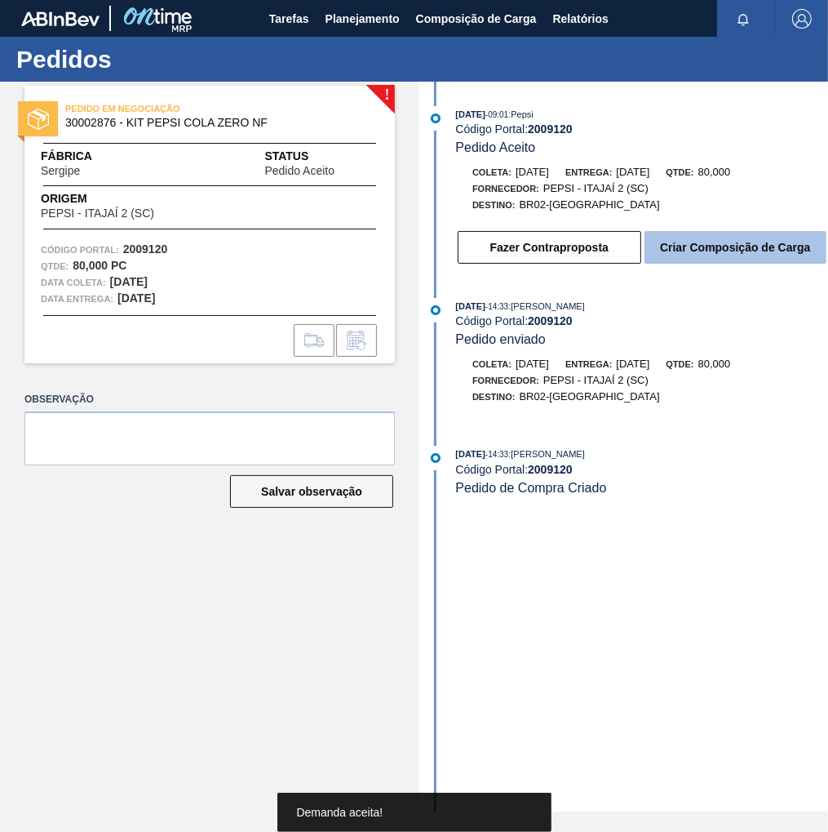
click at [739, 264] on button "Criar Composição de Carga" at bounding box center [736, 247] width 182 height 33
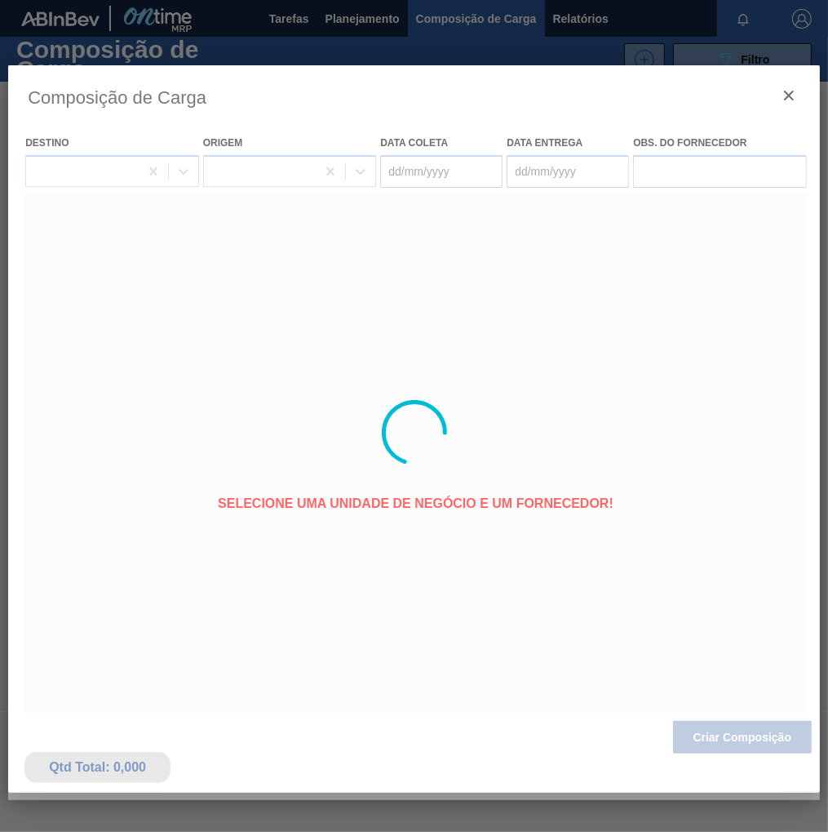
type coleta "[DATE]"
type entrega "22/08/2025"
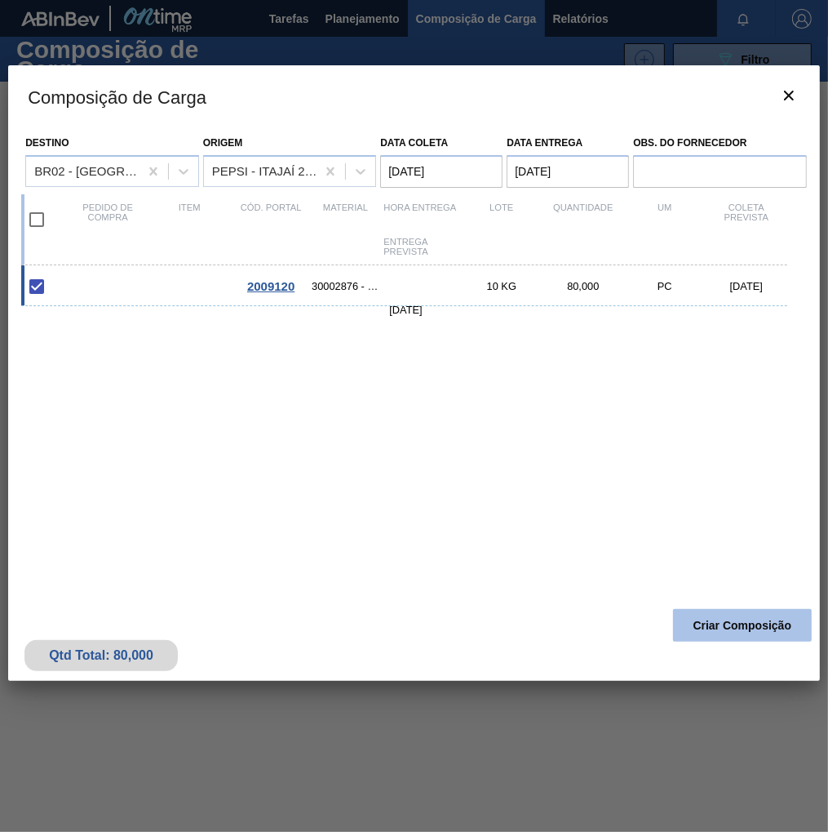
click at [737, 623] on button "Criar Composição" at bounding box center [742, 625] width 139 height 33
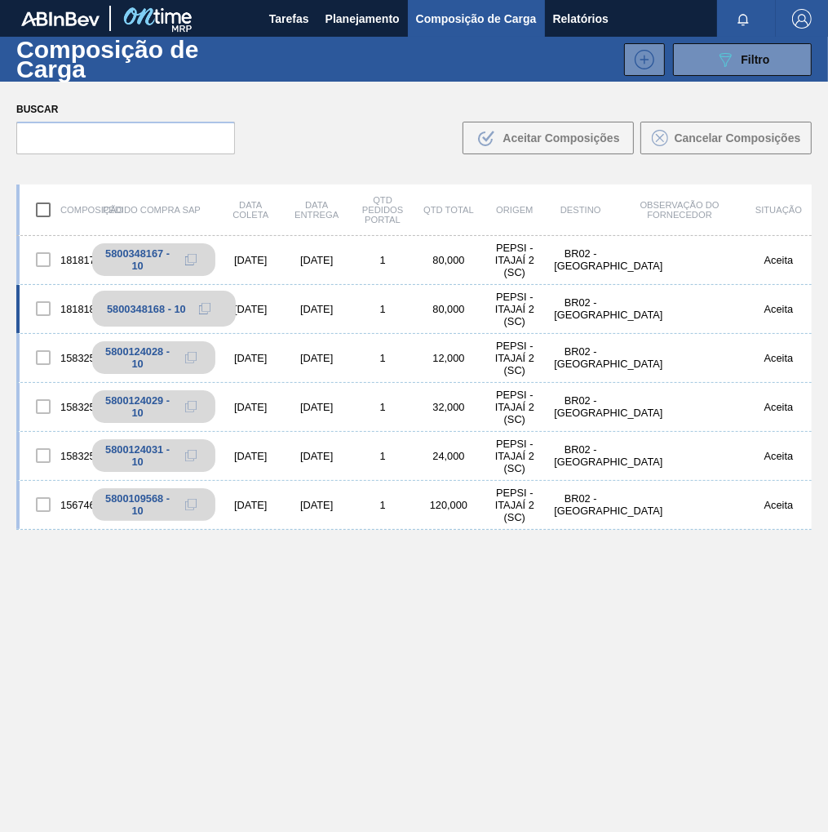
click at [203, 306] on icon at bounding box center [204, 308] width 11 height 11
click at [357, 13] on span "Planejamento" at bounding box center [363, 19] width 74 height 20
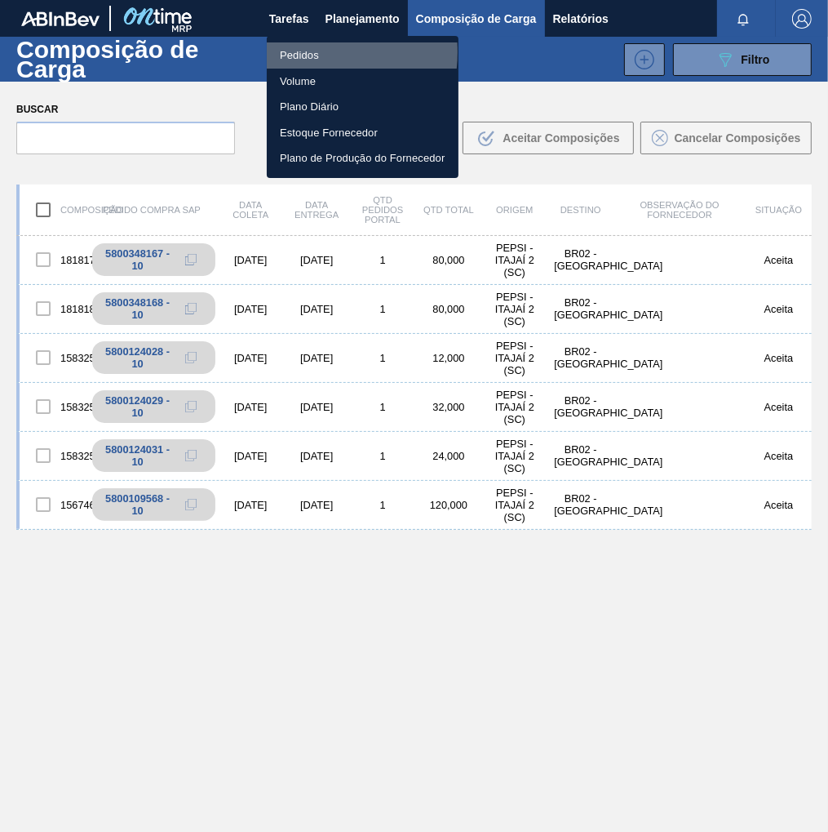
click at [306, 52] on li "Pedidos" at bounding box center [363, 55] width 192 height 26
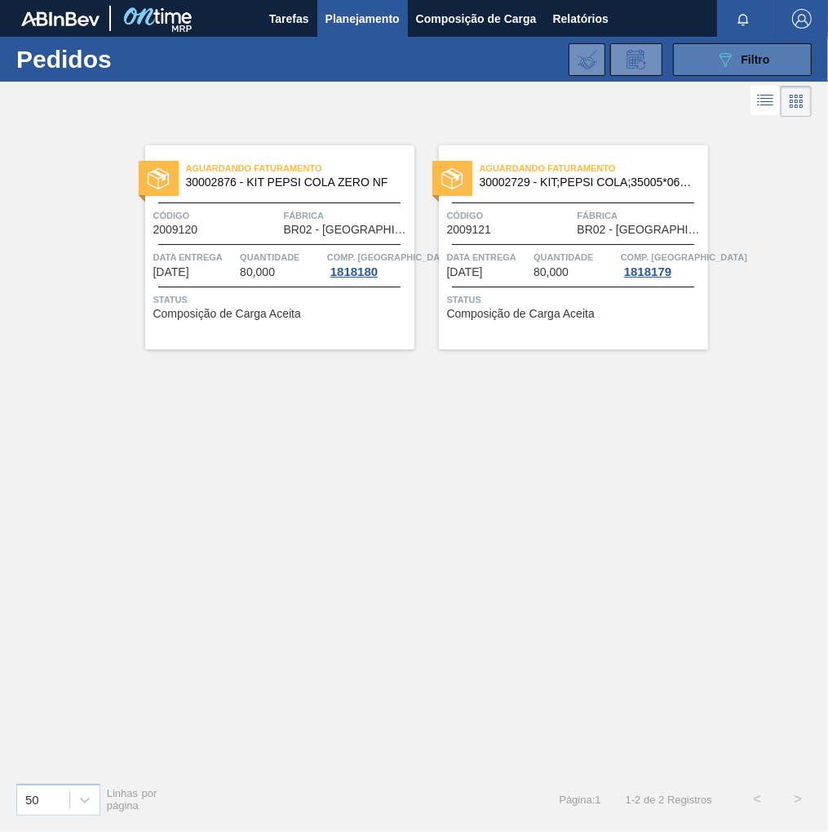
click at [722, 57] on icon "089F7B8B-B2A5-4AFE-B5C0-19BA573D28AC" at bounding box center [726, 60] width 20 height 20
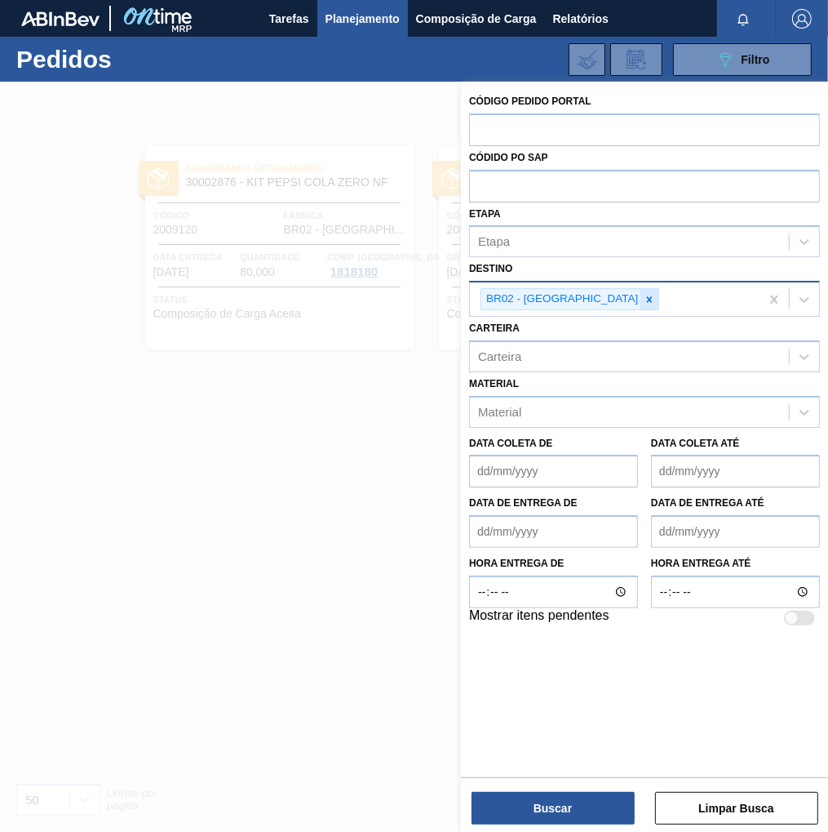
click at [644, 297] on icon at bounding box center [649, 299] width 11 height 11
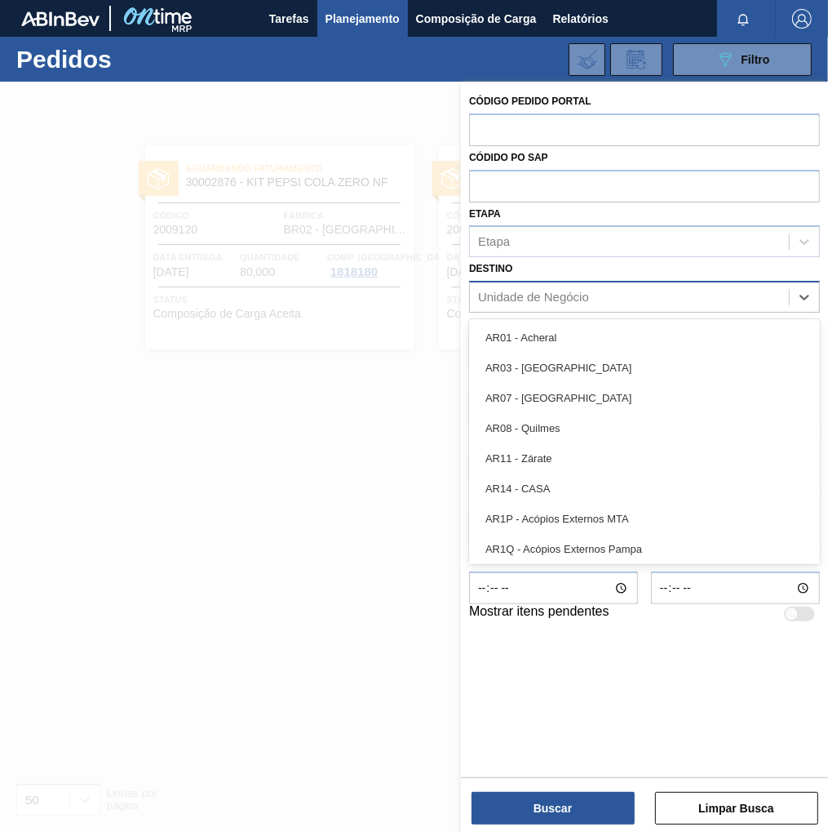
click at [493, 292] on div "Unidade de Negócio" at bounding box center [533, 298] width 111 height 14
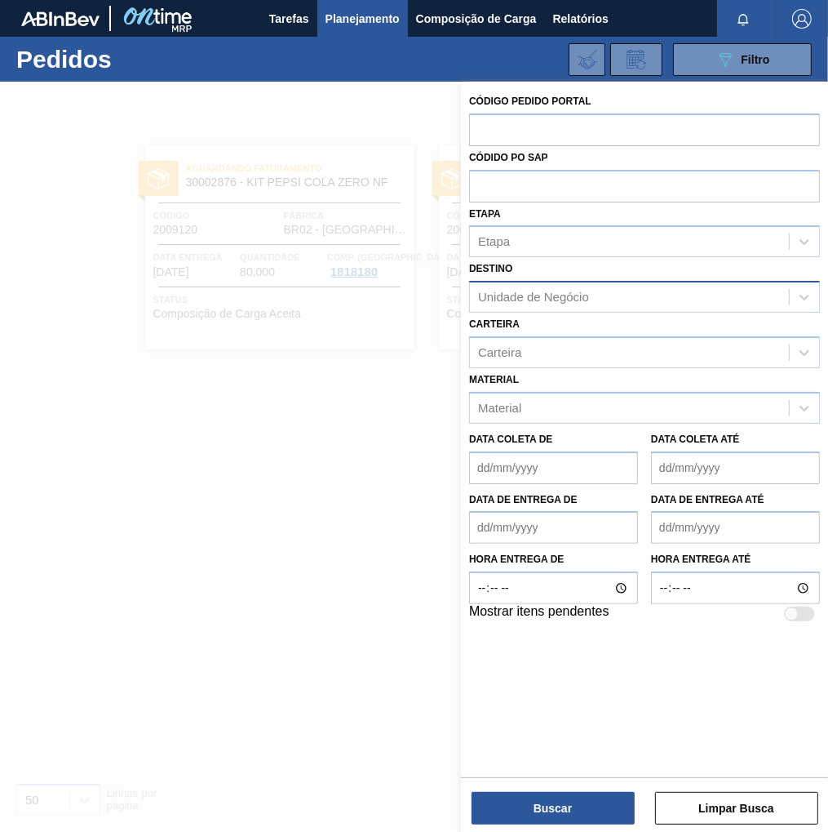
click at [534, 291] on div "Unidade de Negócio" at bounding box center [533, 298] width 111 height 14
type input "cama"
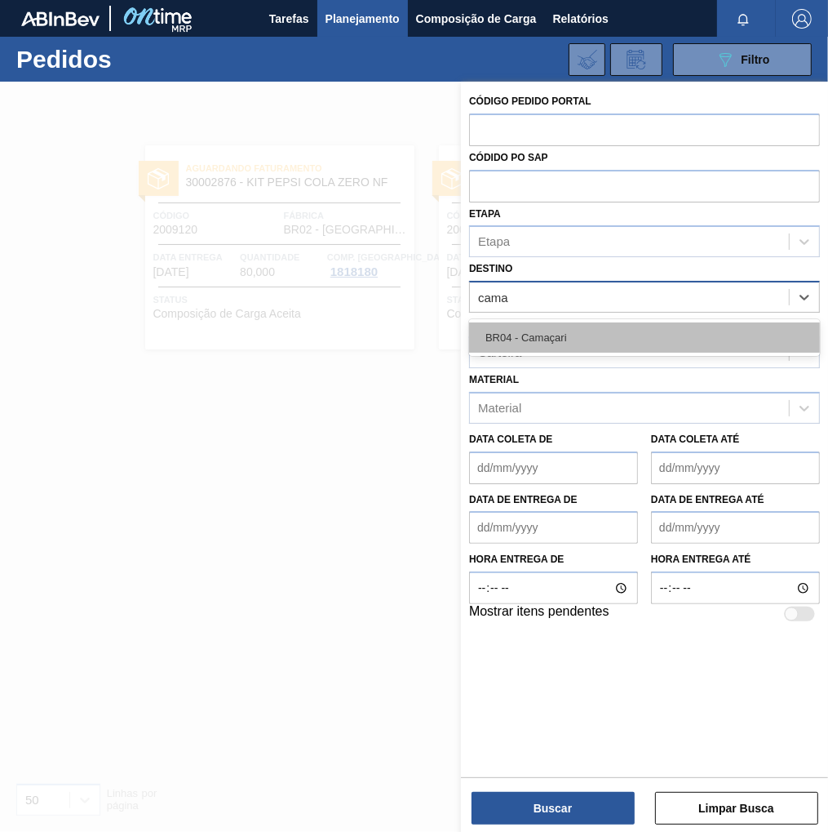
click at [550, 330] on div "BR04 - Camaçari" at bounding box center [644, 337] width 351 height 30
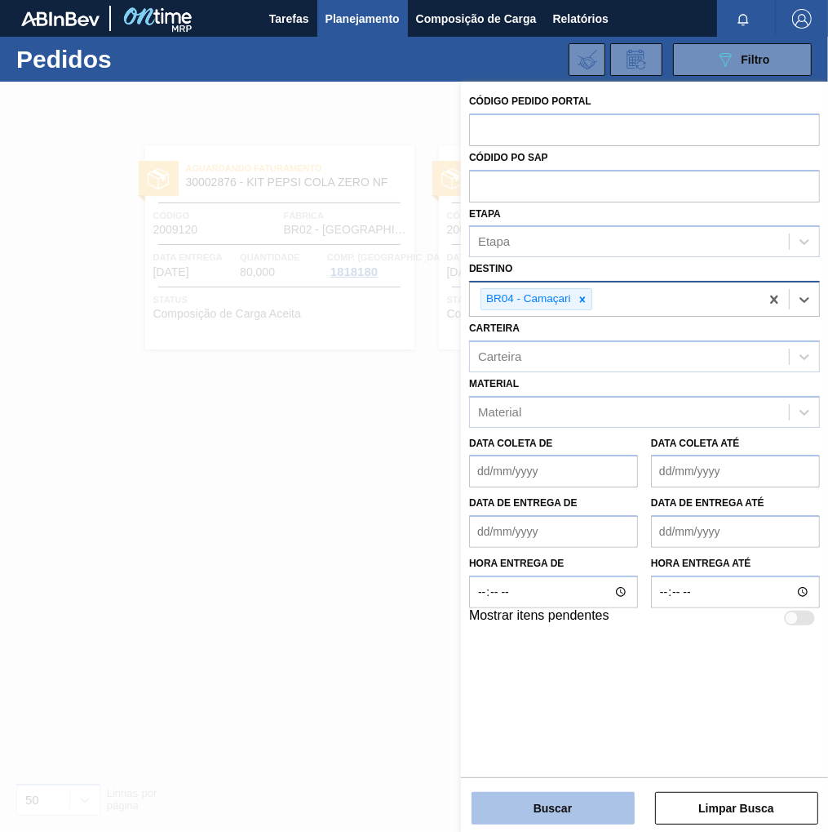
click at [578, 811] on button "Buscar" at bounding box center [553, 808] width 163 height 33
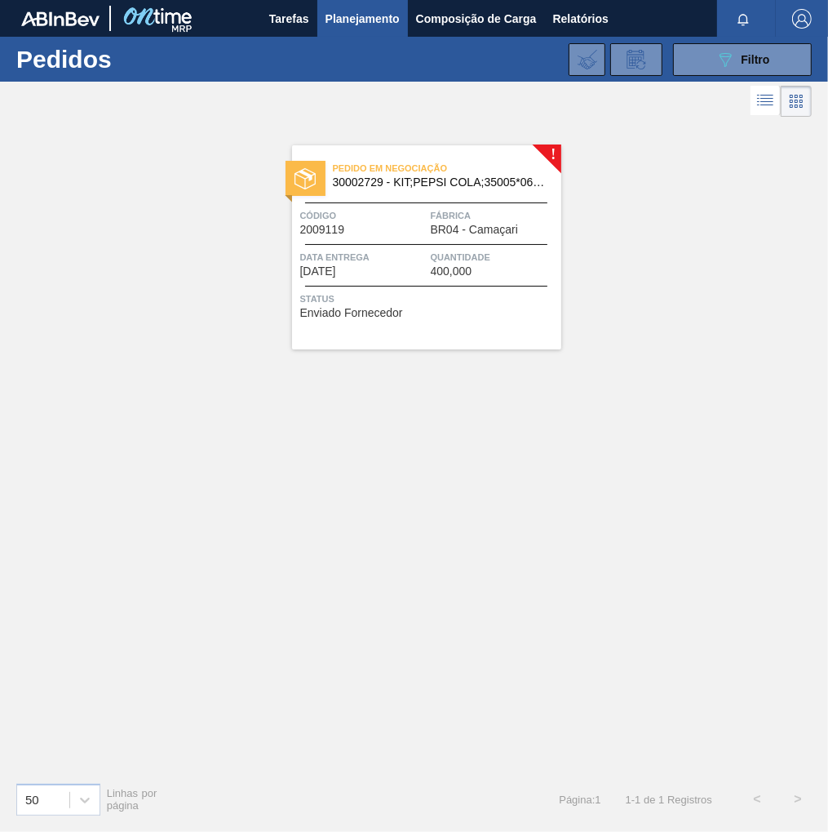
click at [492, 264] on div "Quantidade 400,000" at bounding box center [494, 263] width 126 height 29
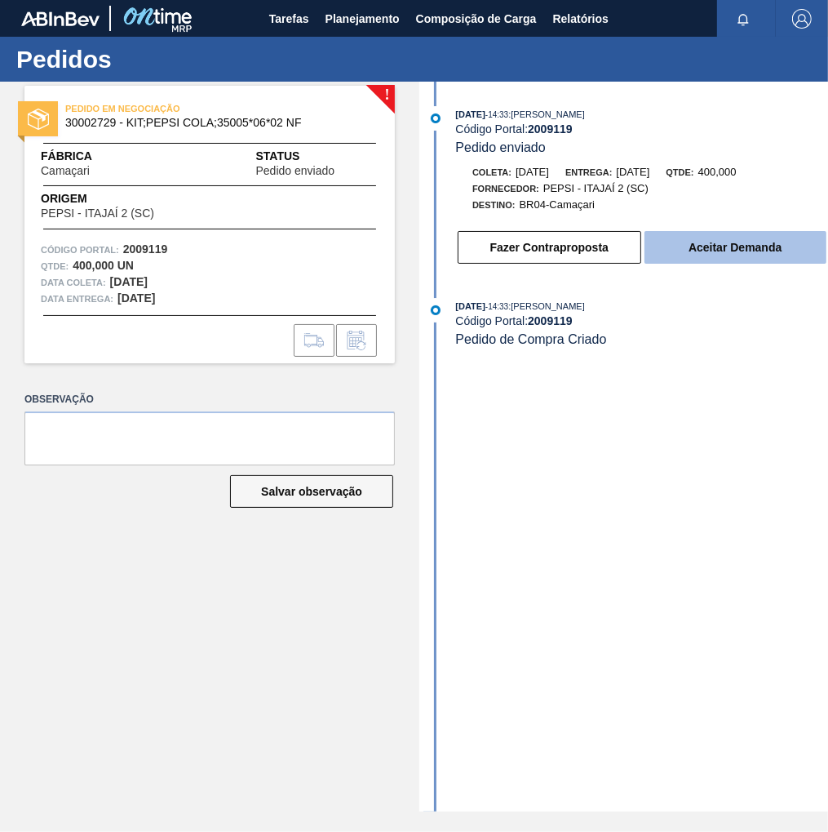
click at [699, 243] on button "Aceitar Demanda" at bounding box center [736, 247] width 182 height 33
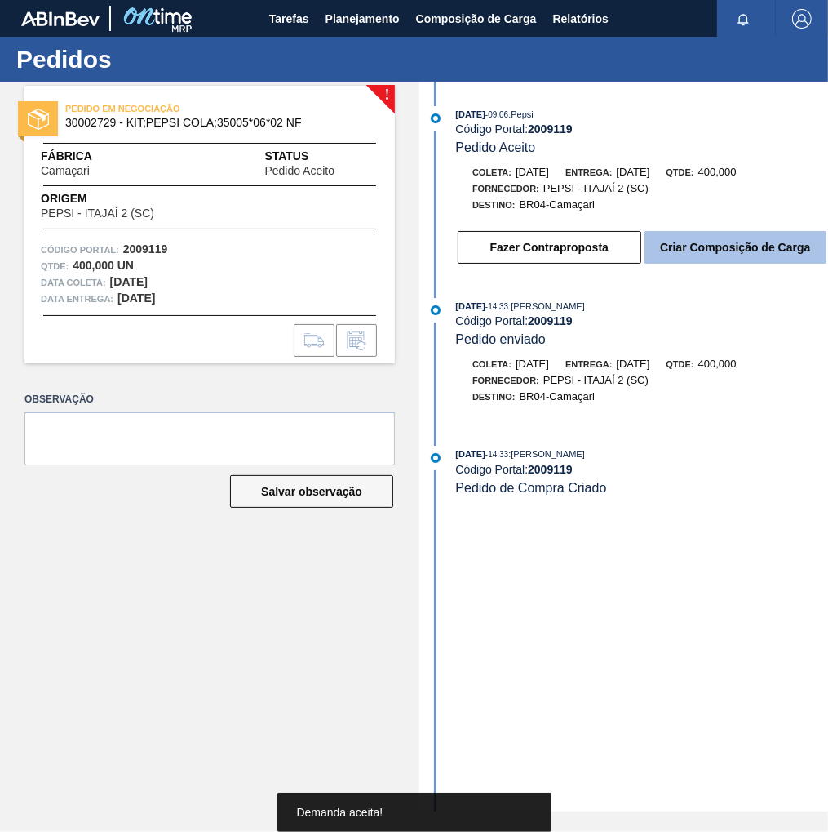
click at [728, 252] on button "Criar Composição de Carga" at bounding box center [736, 247] width 182 height 33
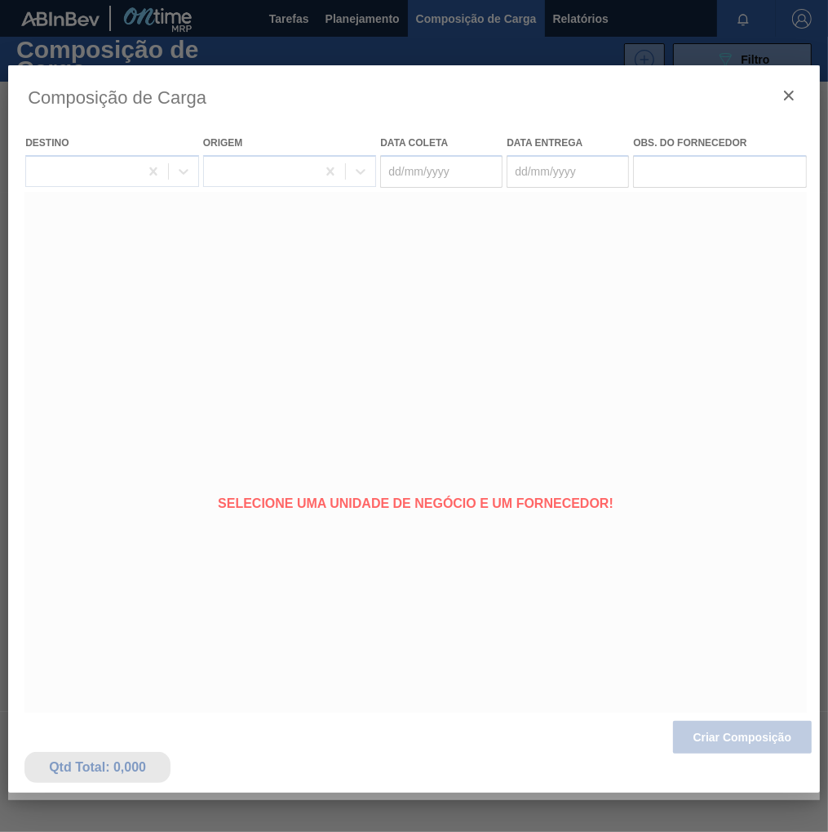
type coleta "[DATE]"
type entrega "20/08/2025"
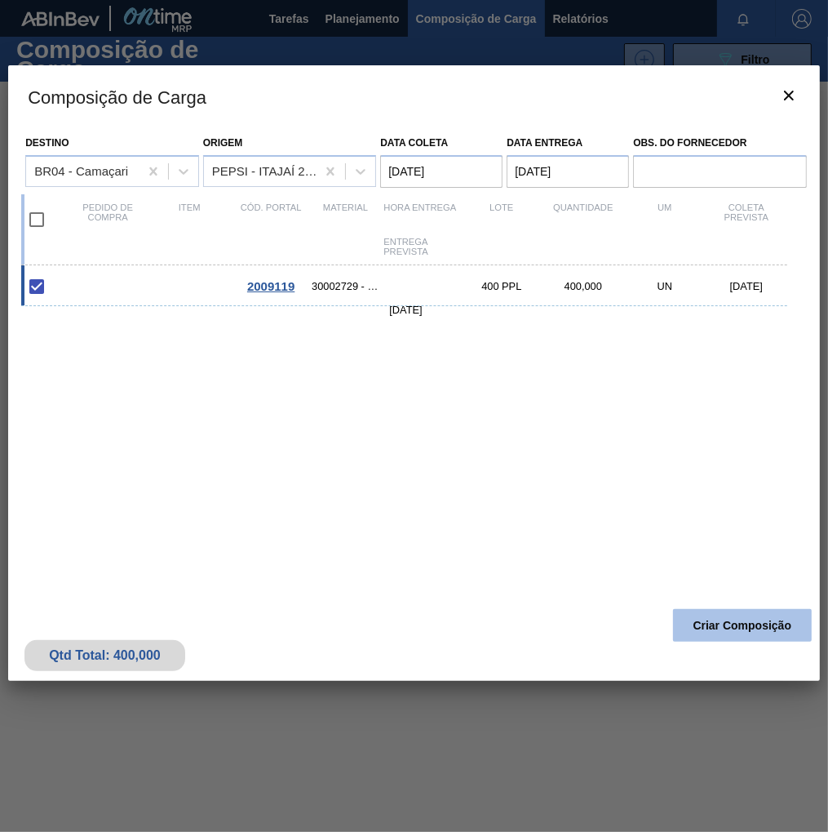
click at [748, 630] on button "Criar Composição" at bounding box center [742, 625] width 139 height 33
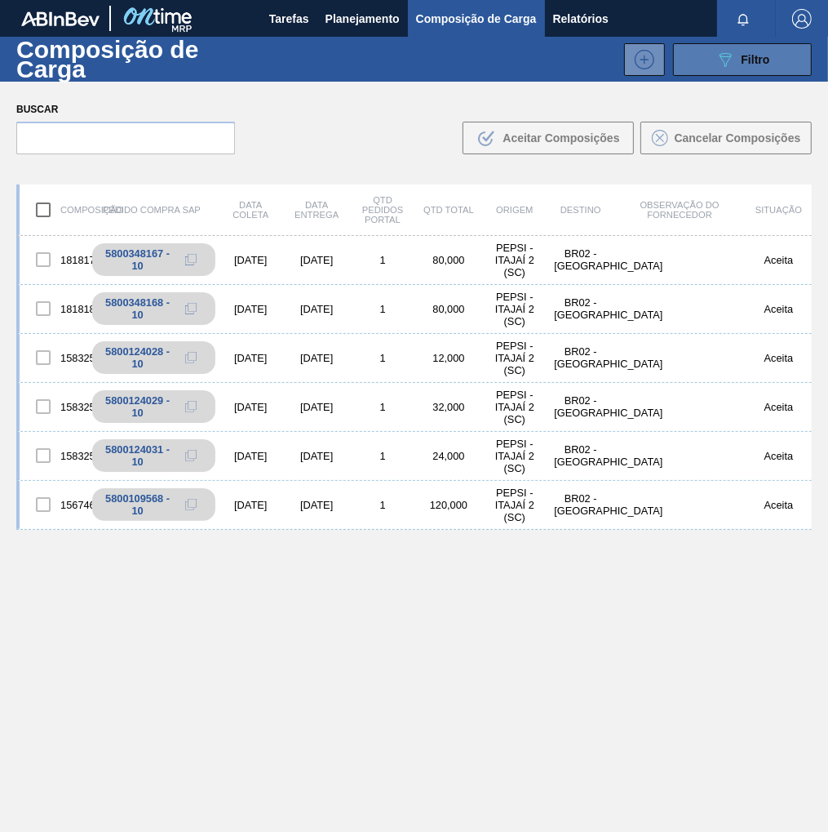
click at [750, 67] on div "089F7B8B-B2A5-4AFE-B5C0-19BA573D28AC Filtro" at bounding box center [743, 60] width 55 height 20
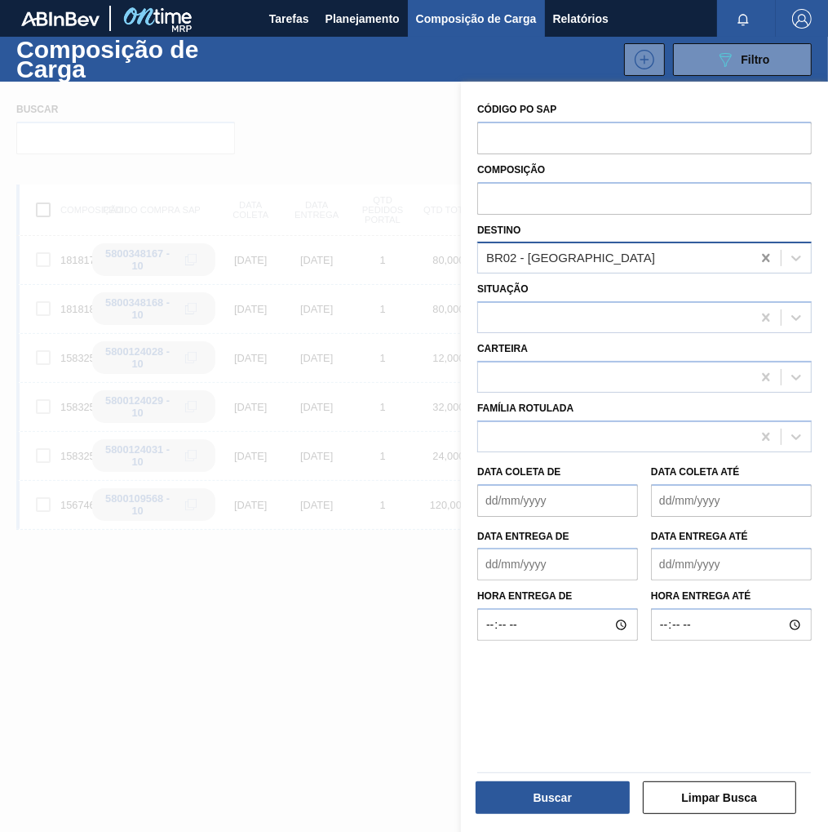
click at [761, 257] on icon at bounding box center [766, 258] width 16 height 16
type input "cama"
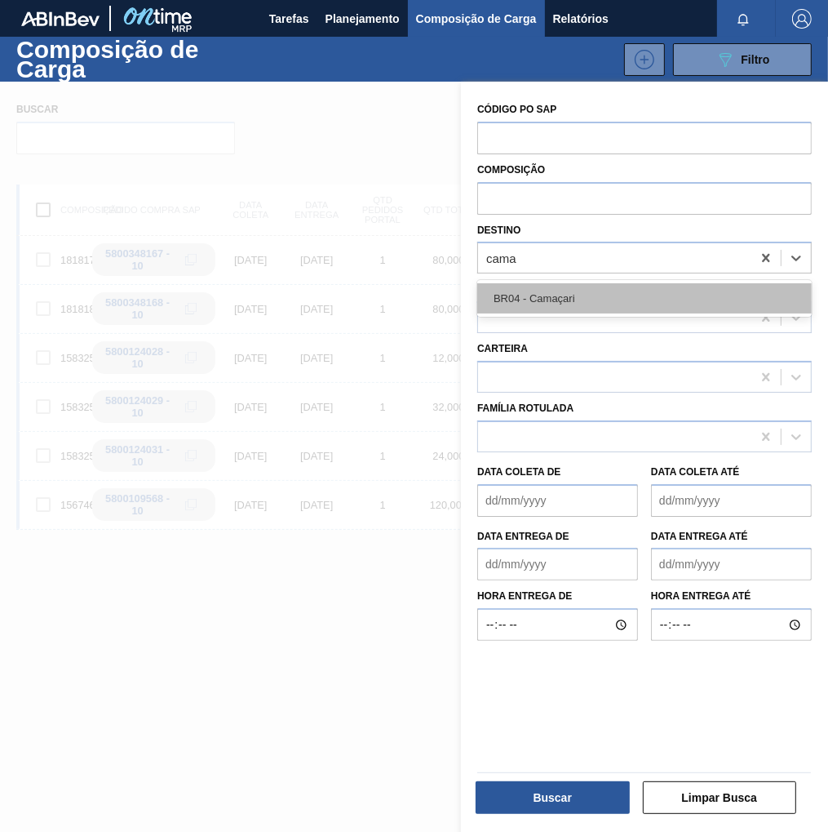
click at [610, 299] on div "BR04 - Camaçari" at bounding box center [644, 298] width 335 height 30
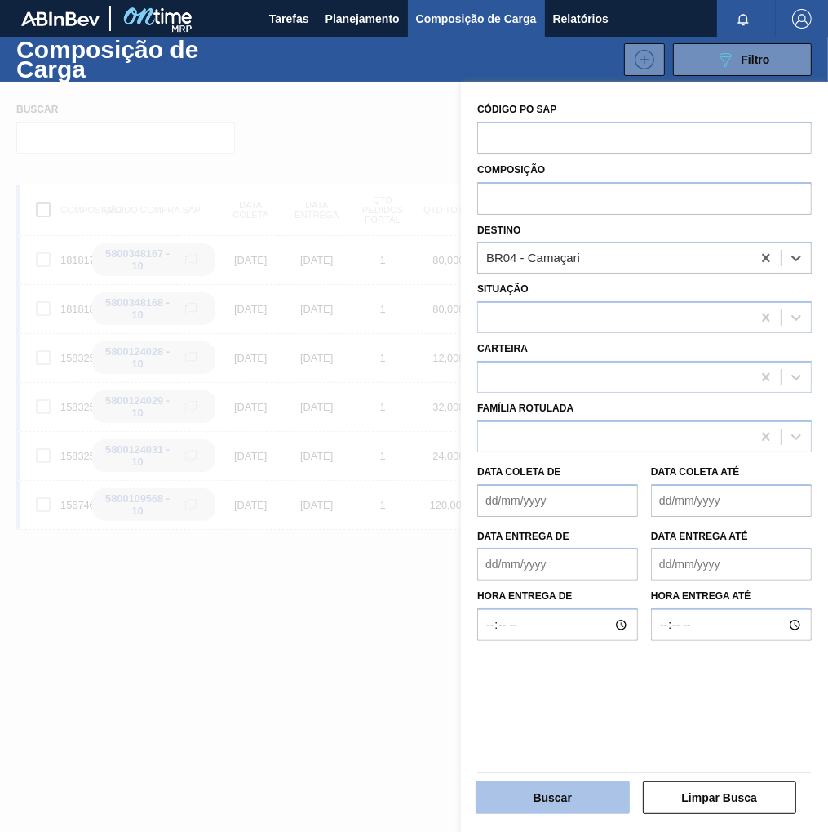
click at [561, 789] on button "Buscar" at bounding box center [553, 797] width 154 height 33
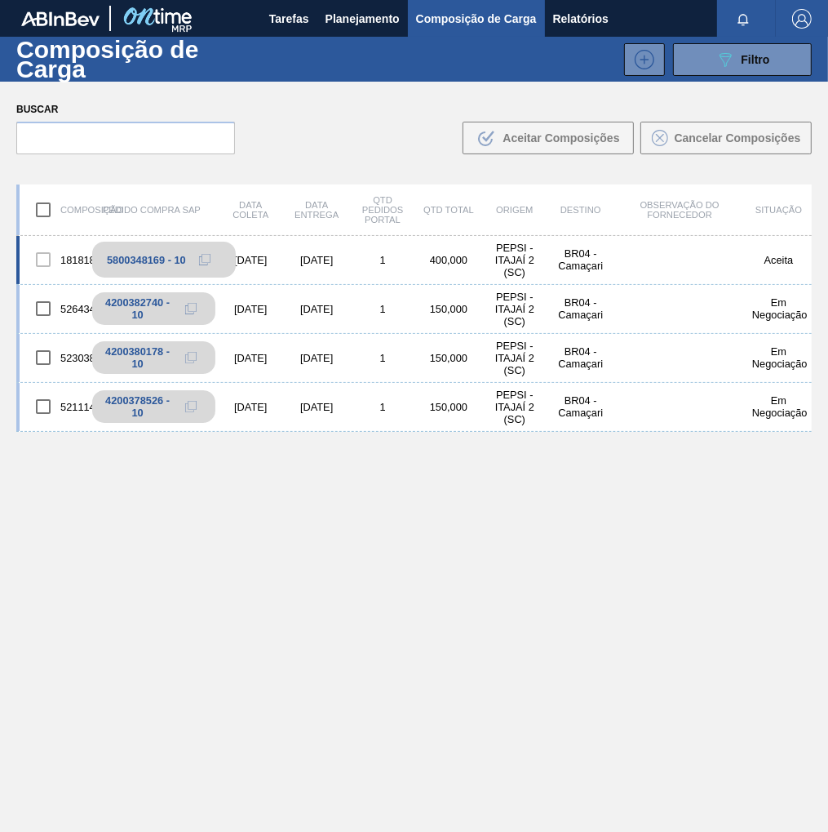
click at [202, 259] on icon at bounding box center [204, 259] width 11 height 11
click at [361, 17] on span "Planejamento" at bounding box center [363, 19] width 74 height 20
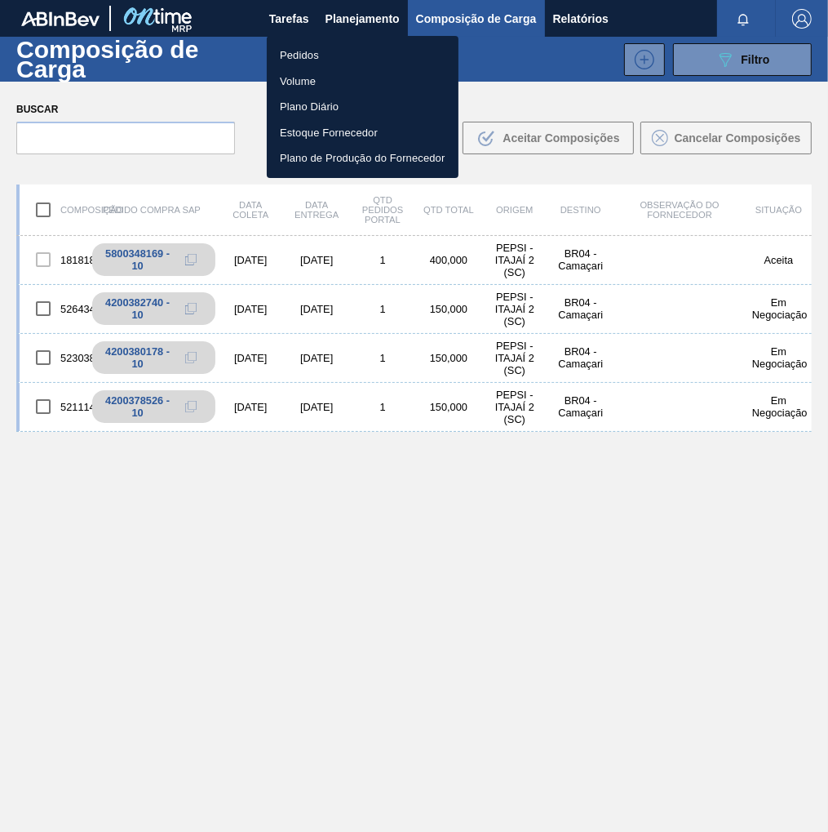
click at [304, 47] on li "Pedidos" at bounding box center [363, 55] width 192 height 26
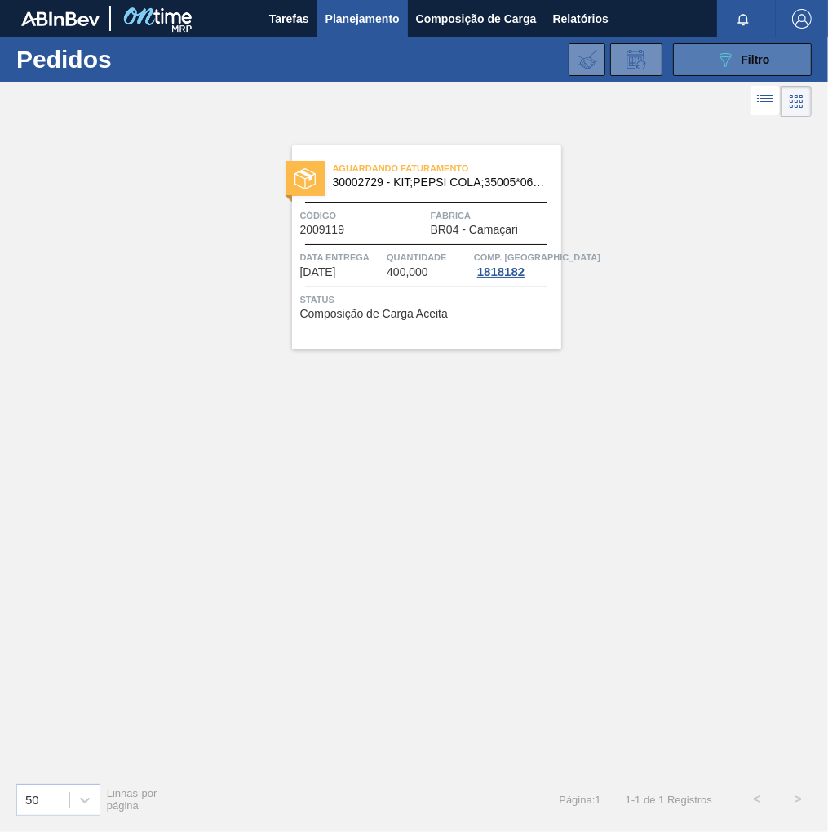
click at [753, 56] on span "Filtro" at bounding box center [756, 59] width 29 height 13
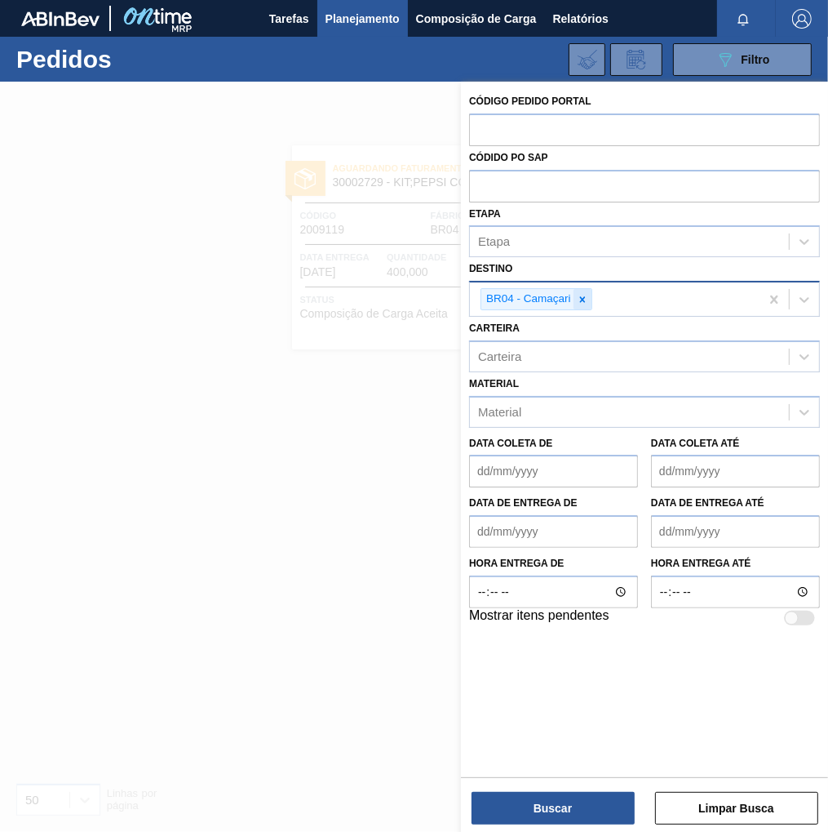
click at [583, 301] on icon at bounding box center [582, 299] width 11 height 11
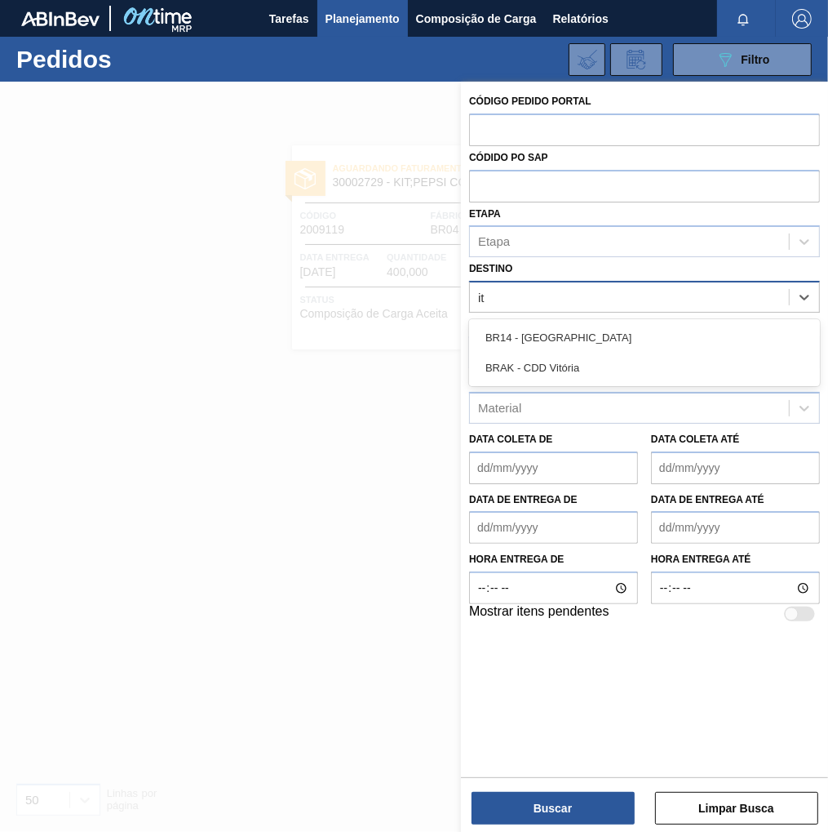
type input "i"
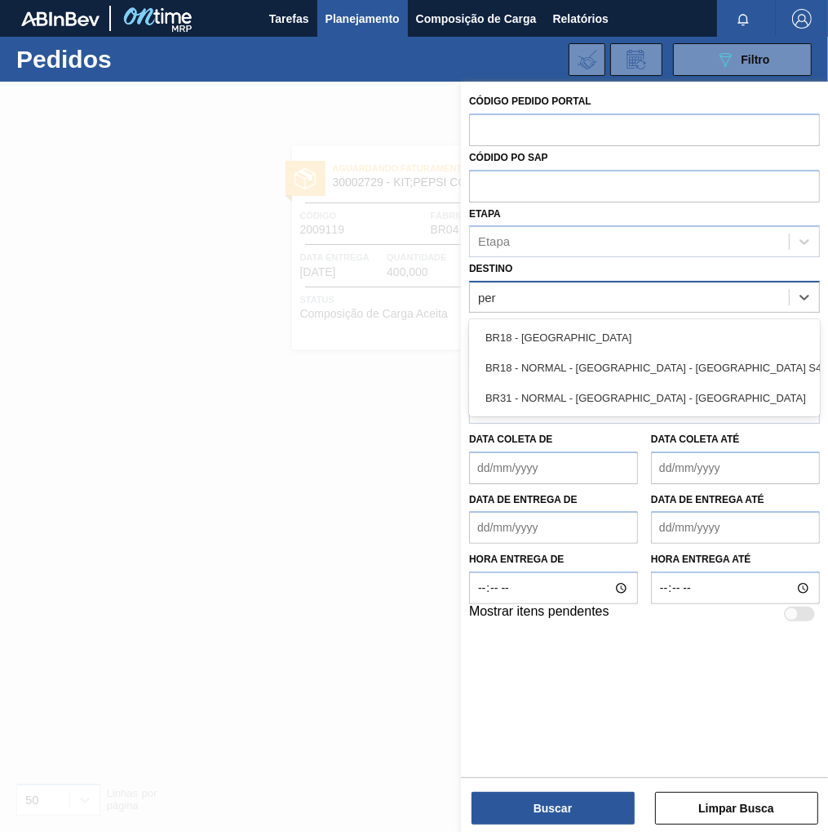
type input "pern"
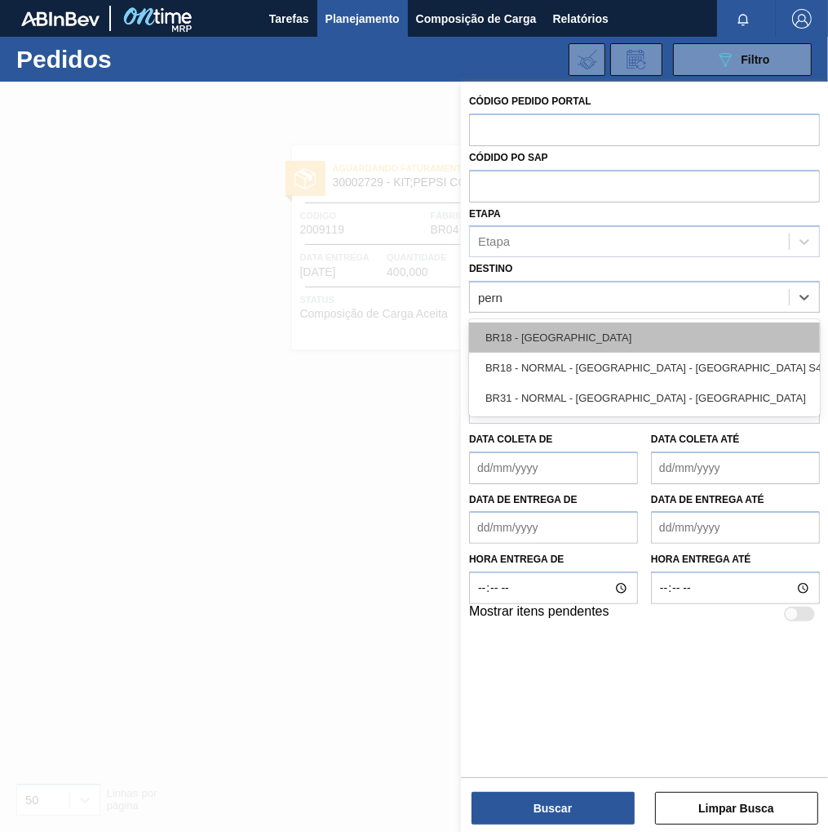
click at [529, 341] on div "BR18 - [GEOGRAPHIC_DATA]" at bounding box center [644, 337] width 351 height 30
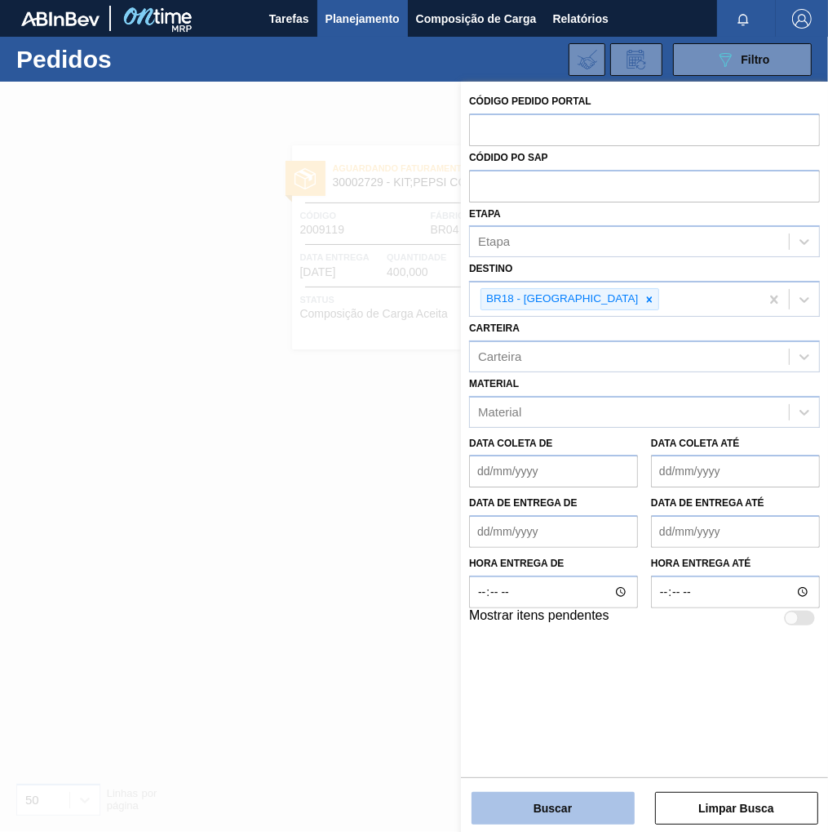
click at [583, 810] on button "Buscar" at bounding box center [553, 808] width 163 height 33
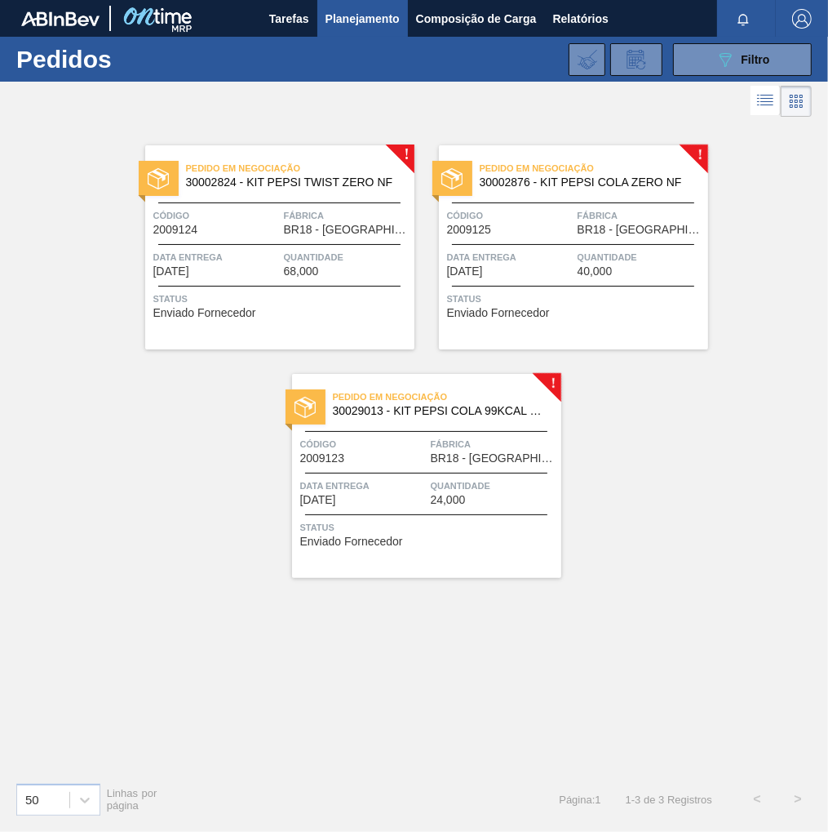
click at [277, 238] on div "Pedido em Negociação 30002824 - KIT PEPSI TWIST ZERO NF Código 2009124 Fábrica …" at bounding box center [279, 247] width 269 height 204
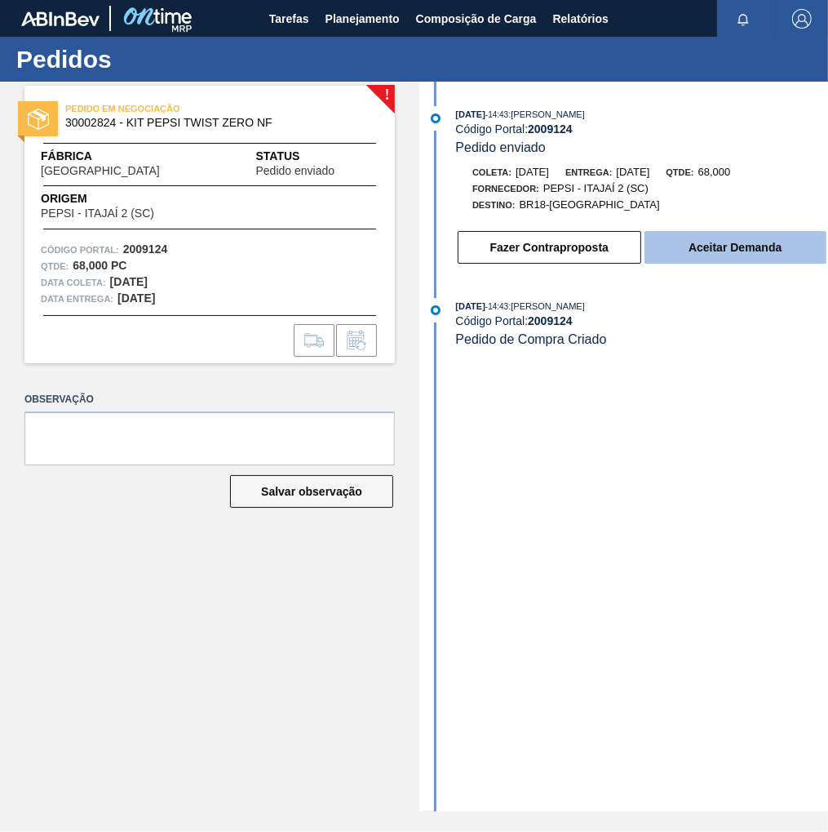
click at [753, 251] on button "Aceitar Demanda" at bounding box center [736, 247] width 182 height 33
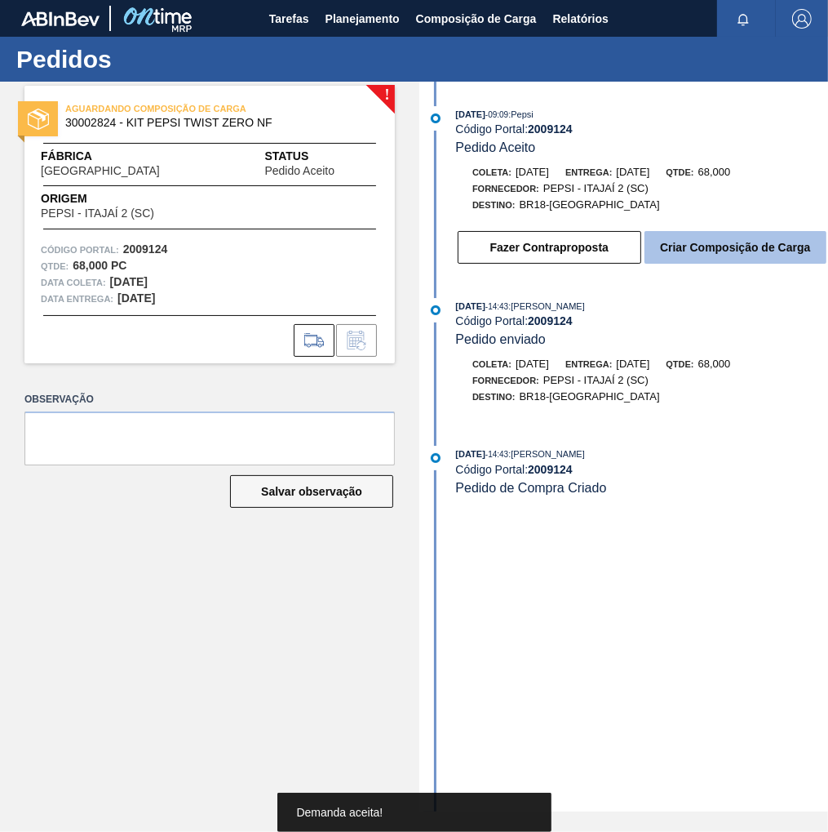
click at [736, 254] on button "Criar Composição de Carga" at bounding box center [736, 247] width 182 height 33
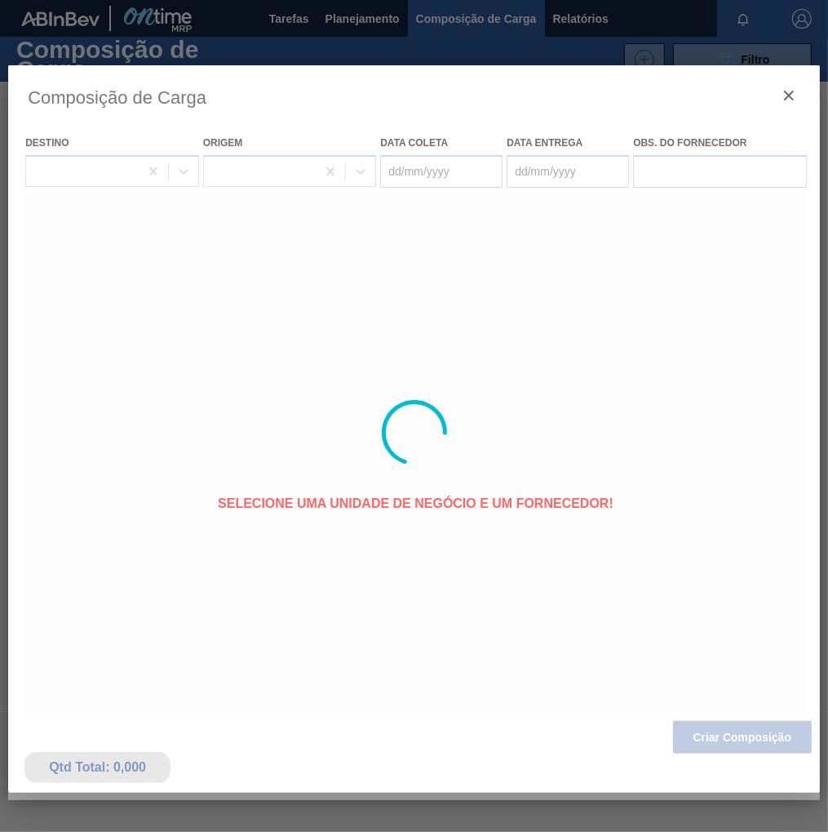
type coleta "[DATE]"
type entrega "[DATE]"
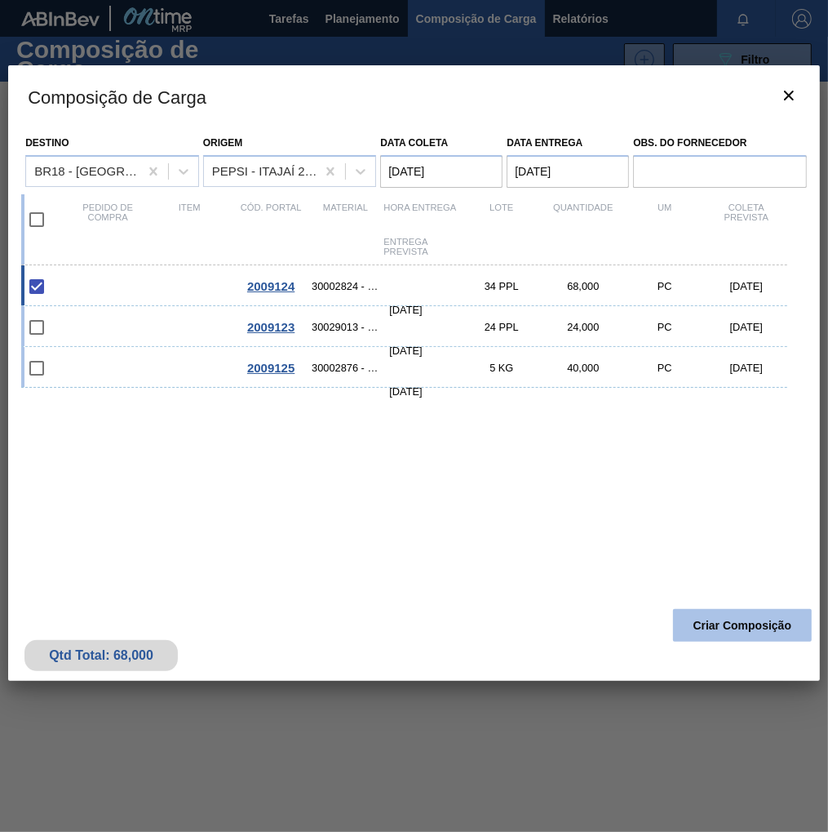
click at [734, 639] on button "Criar Composição" at bounding box center [742, 625] width 139 height 33
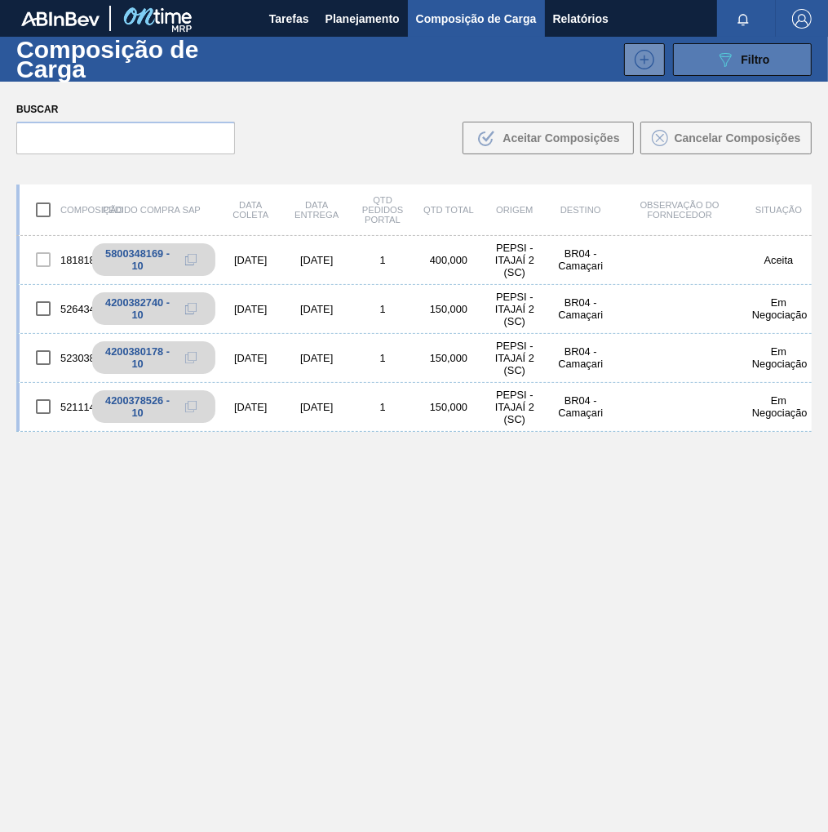
click at [739, 67] on div "089F7B8B-B2A5-4AFE-B5C0-19BA573D28AC Filtro" at bounding box center [743, 60] width 55 height 20
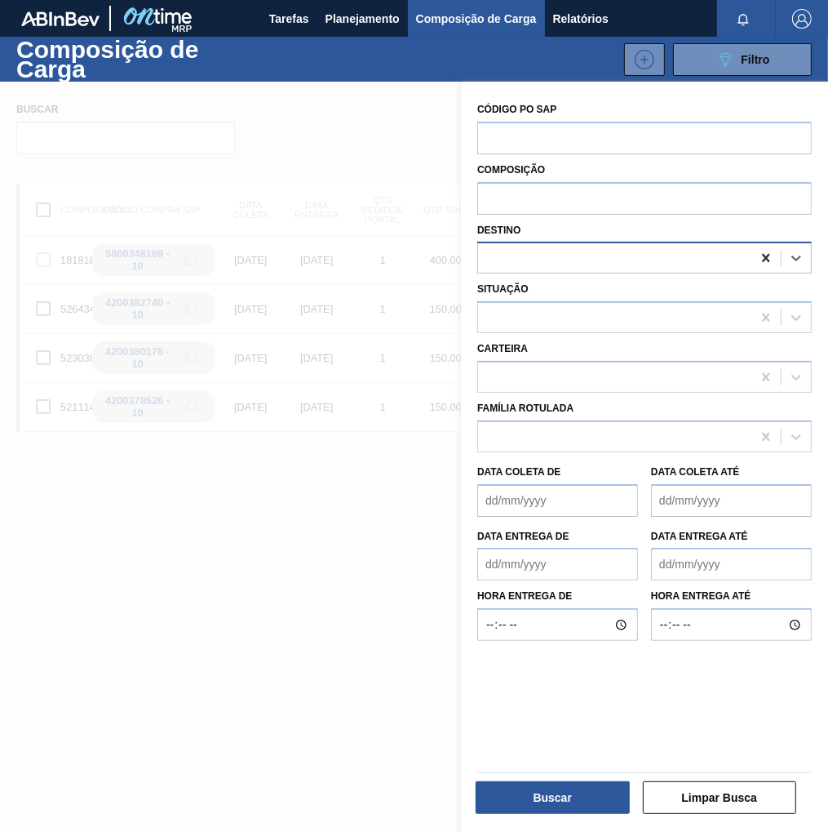
click at [762, 261] on icon at bounding box center [765, 258] width 7 height 8
type input "pern"
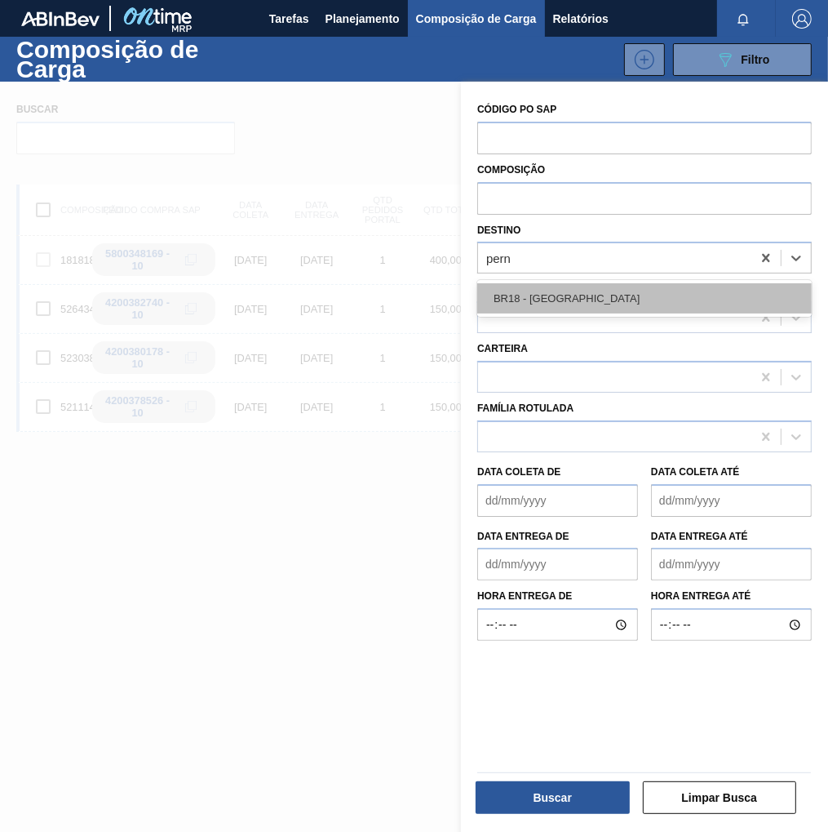
click at [646, 305] on div "BR18 - [GEOGRAPHIC_DATA]" at bounding box center [644, 298] width 335 height 30
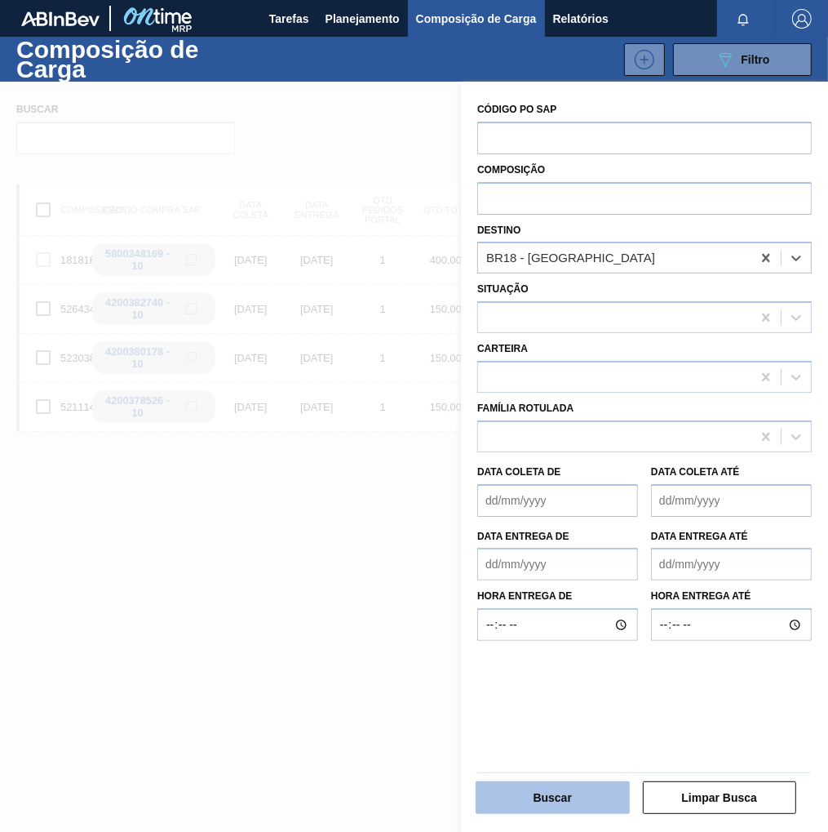
click at [575, 801] on button "Buscar" at bounding box center [553, 797] width 154 height 33
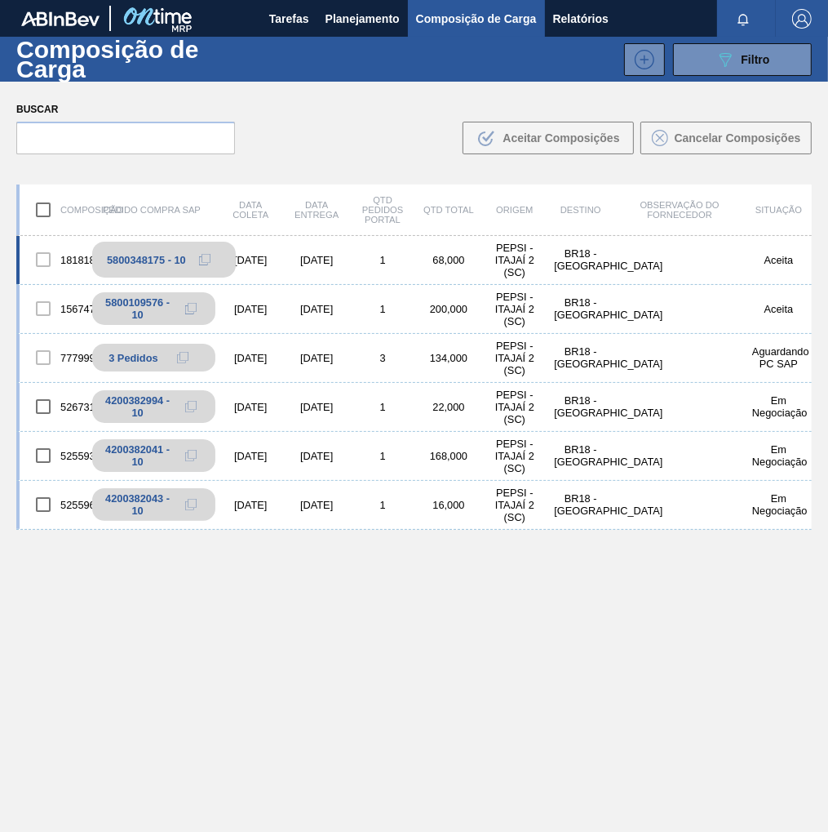
click at [204, 257] on icon at bounding box center [204, 259] width 11 height 11
click at [370, 20] on span "Planejamento" at bounding box center [363, 19] width 74 height 20
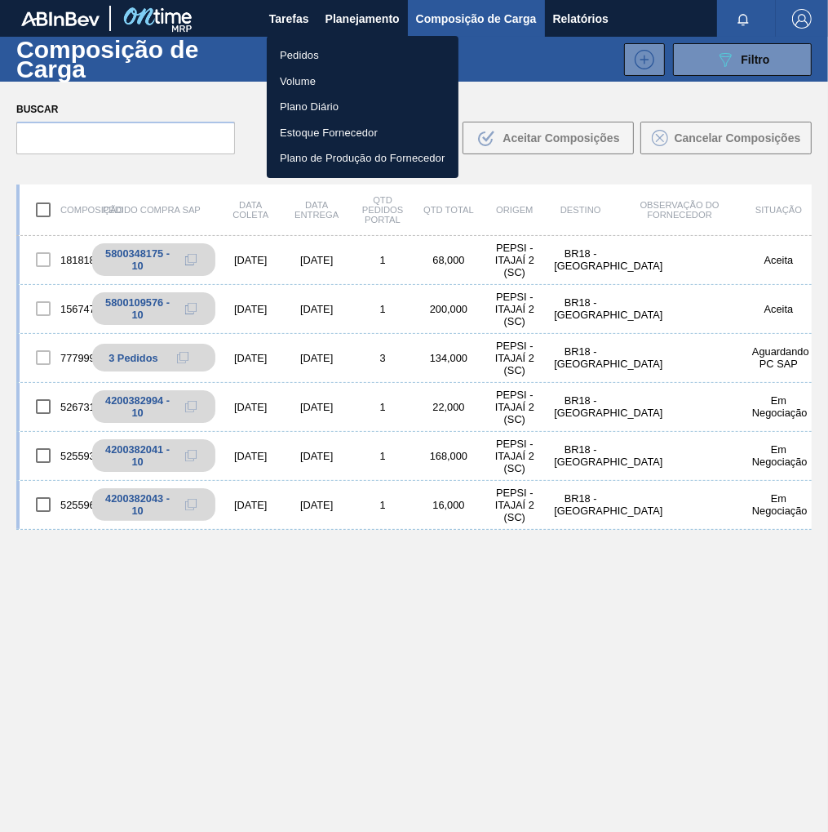
click at [317, 54] on li "Pedidos" at bounding box center [363, 55] width 192 height 26
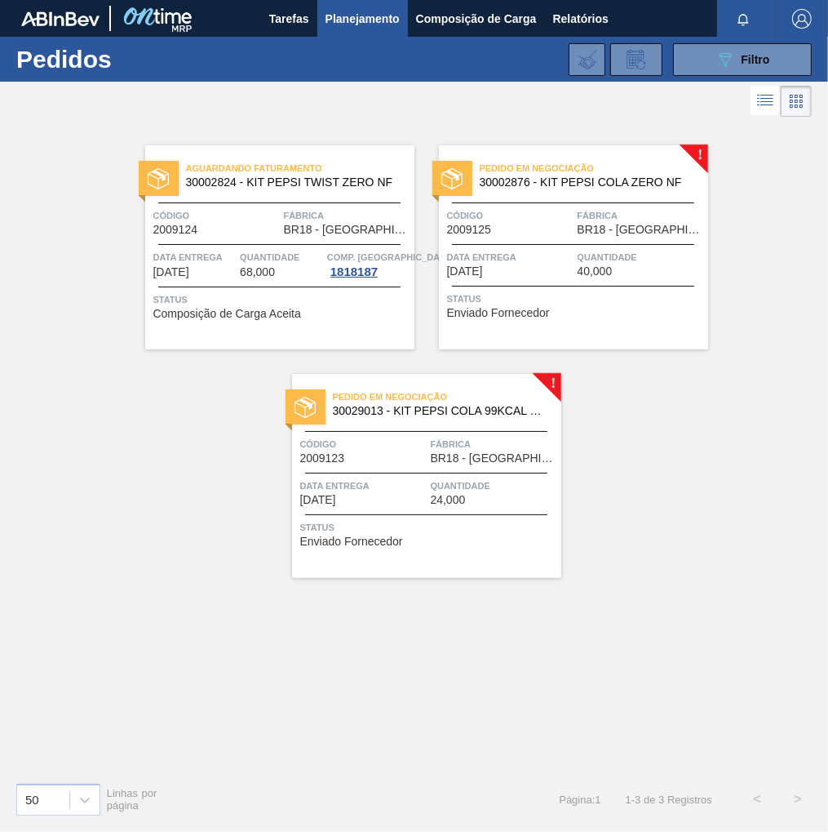
click at [401, 433] on div "Pedido em Negociação 30029013 - KIT PEPSI COLA 99KCAL BIB Código 2009123 Fábric…" at bounding box center [426, 476] width 269 height 204
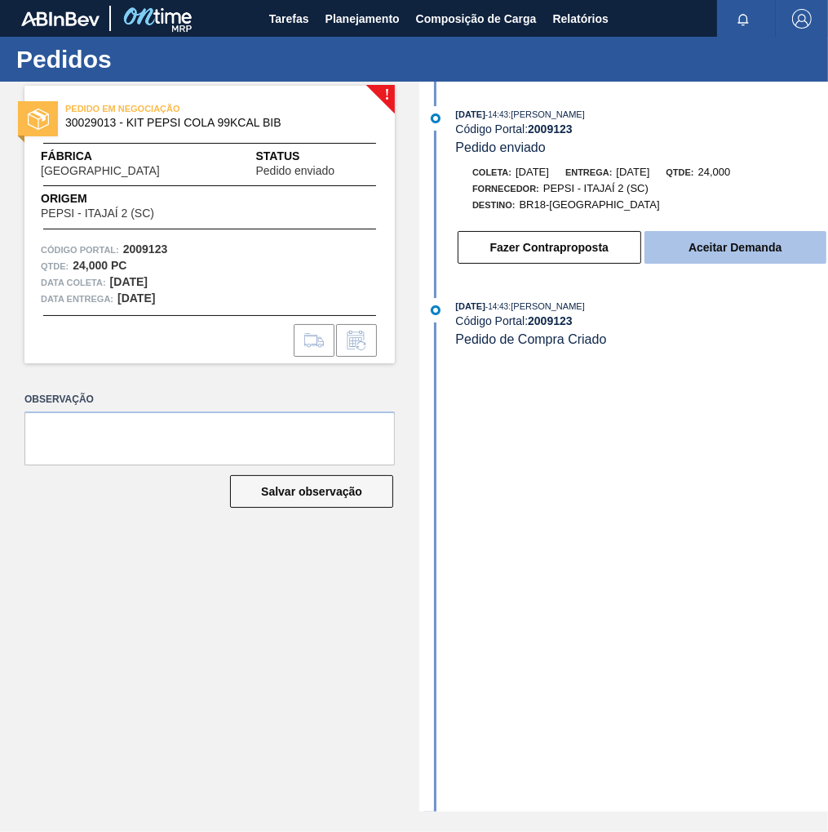
click at [725, 253] on button "Aceitar Demanda" at bounding box center [736, 247] width 182 height 33
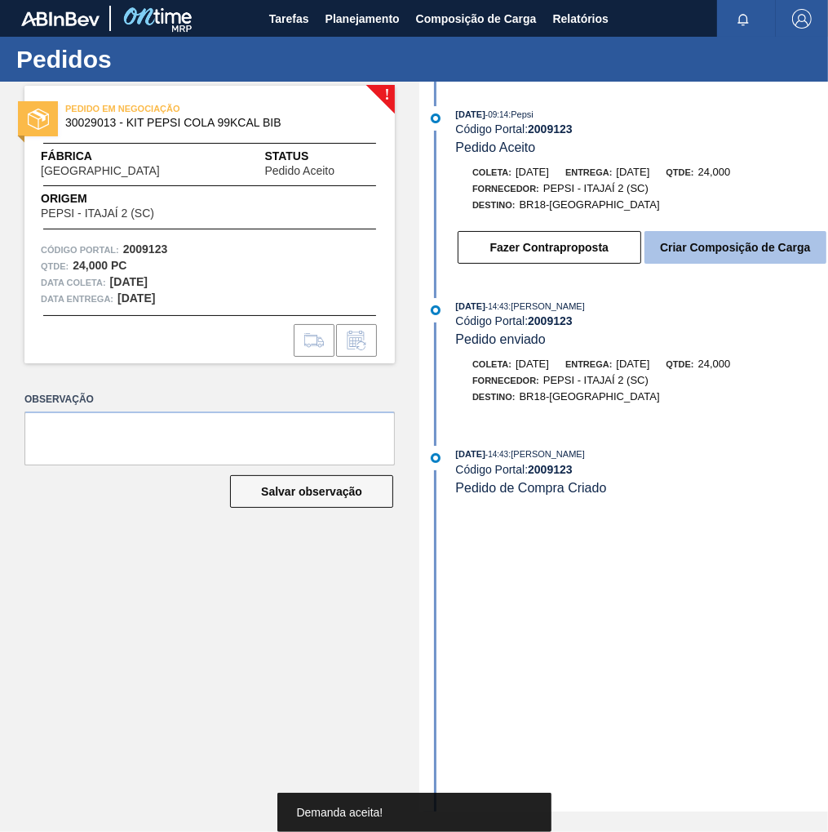
click at [711, 251] on button "Criar Composição de Carga" at bounding box center [736, 247] width 182 height 33
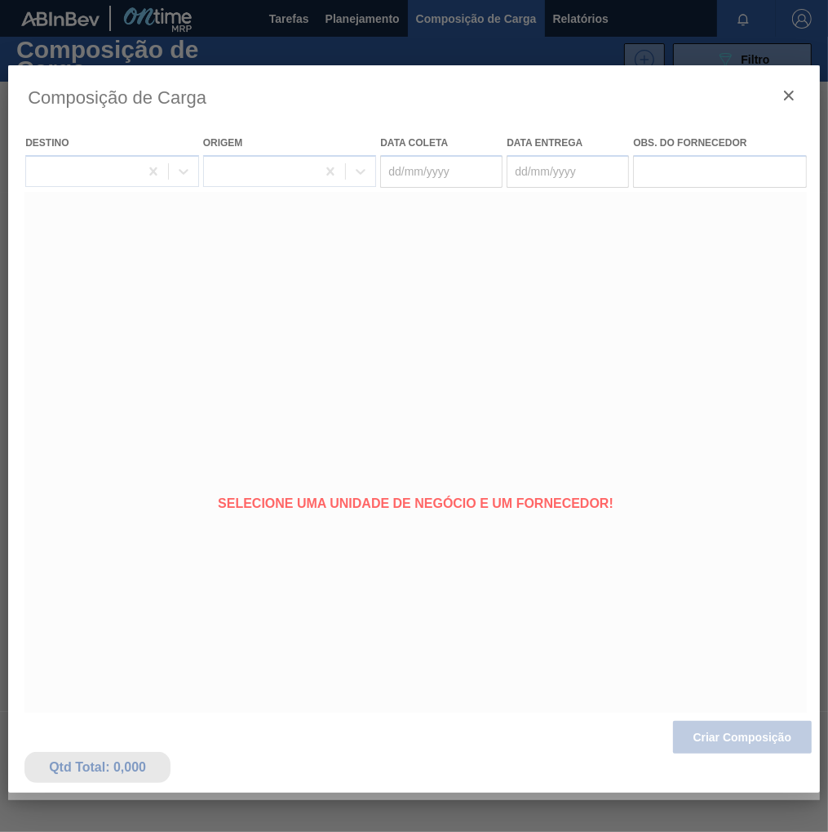
type coleta "[DATE]"
type entrega "22/08/2025"
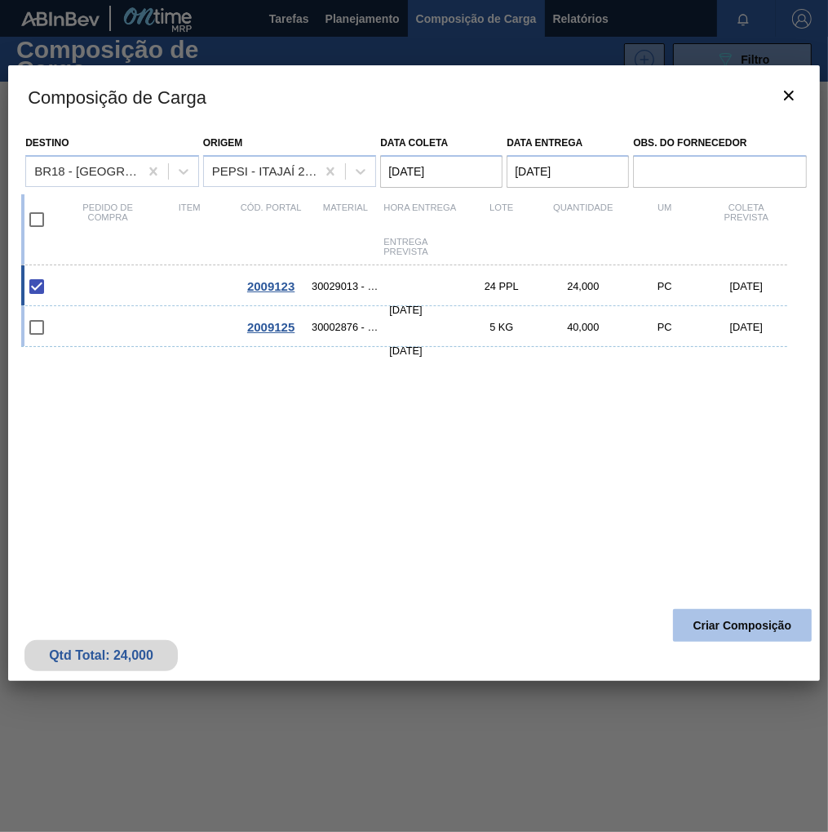
click at [744, 620] on button "Criar Composição" at bounding box center [742, 625] width 139 height 33
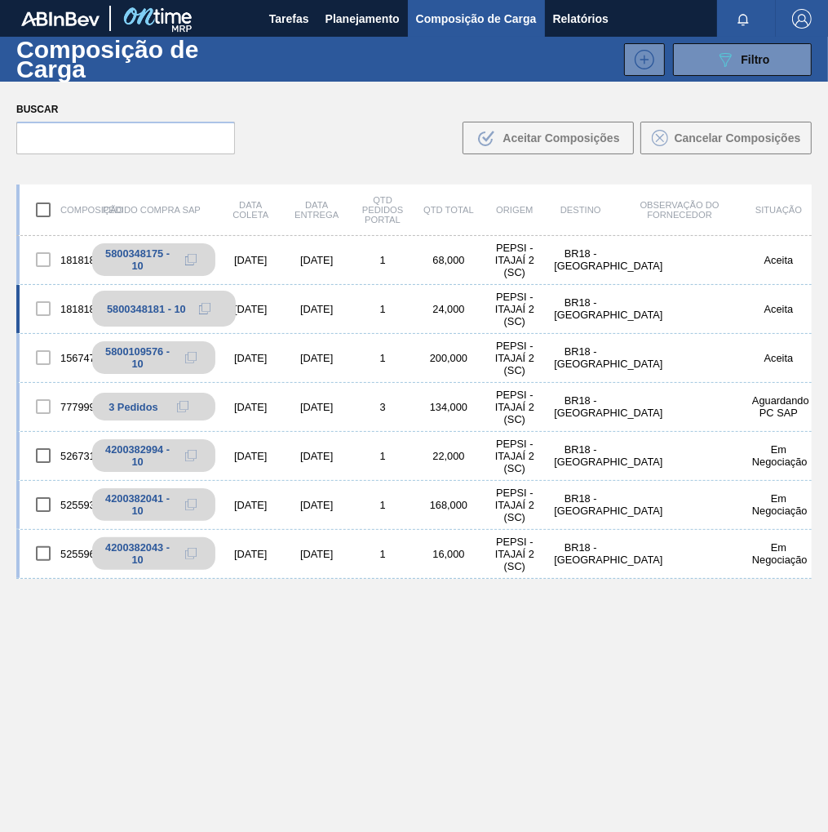
click at [200, 306] on icon at bounding box center [204, 308] width 11 height 11
click at [356, 20] on span "Planejamento" at bounding box center [363, 19] width 74 height 20
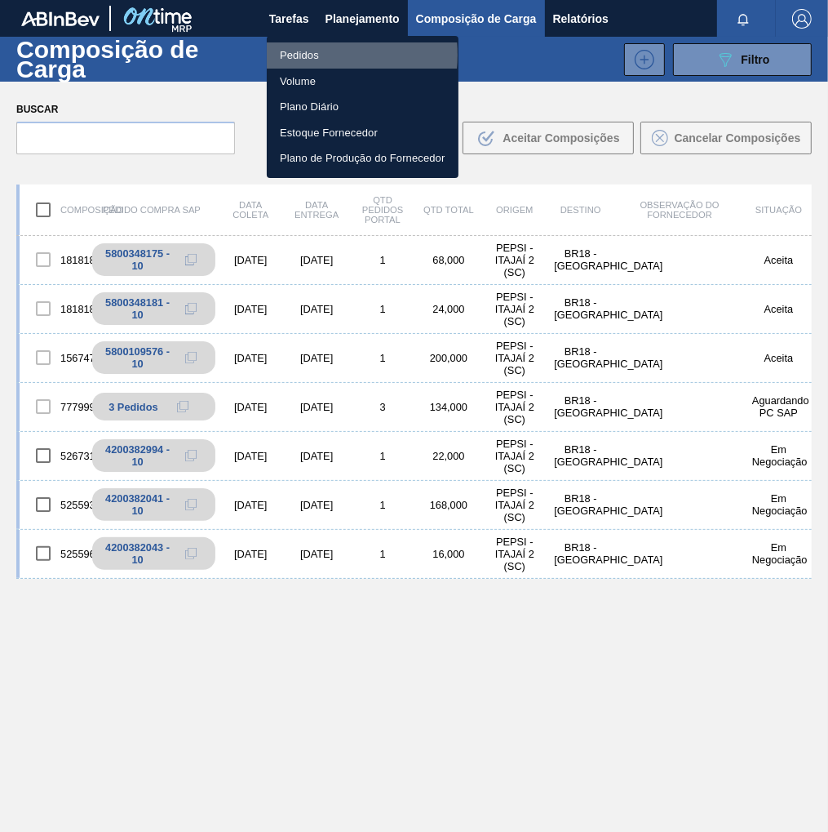
click at [301, 55] on li "Pedidos" at bounding box center [363, 55] width 192 height 26
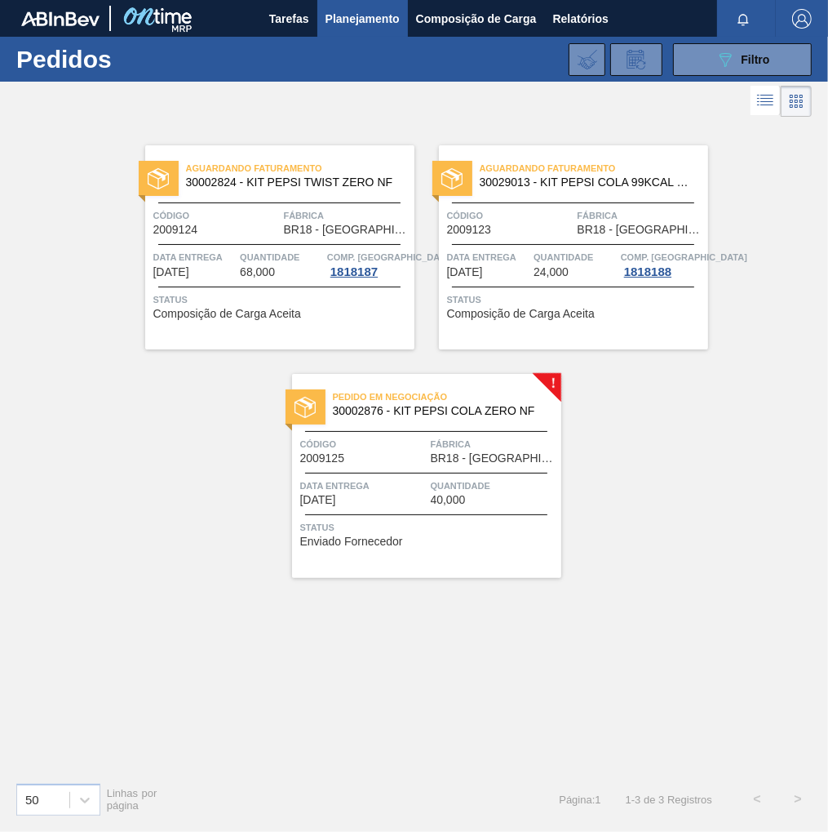
click at [421, 470] on div "Pedido em Negociação 30002876 - KIT PEPSI COLA ZERO NF Código 2009125 Fábrica B…" at bounding box center [426, 476] width 269 height 204
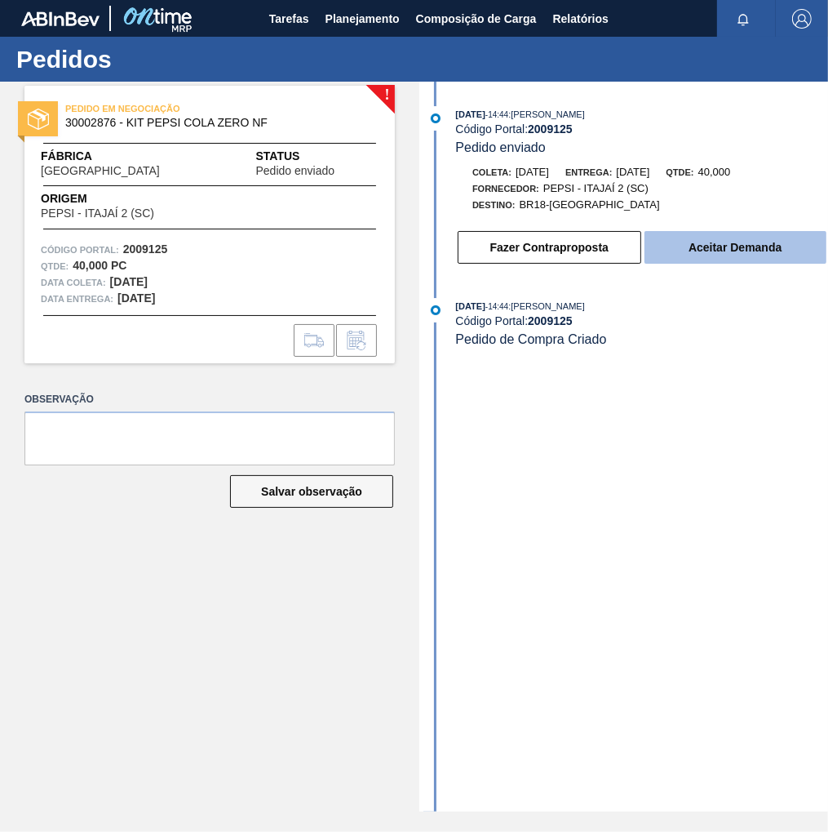
click at [755, 247] on button "Aceitar Demanda" at bounding box center [736, 247] width 182 height 33
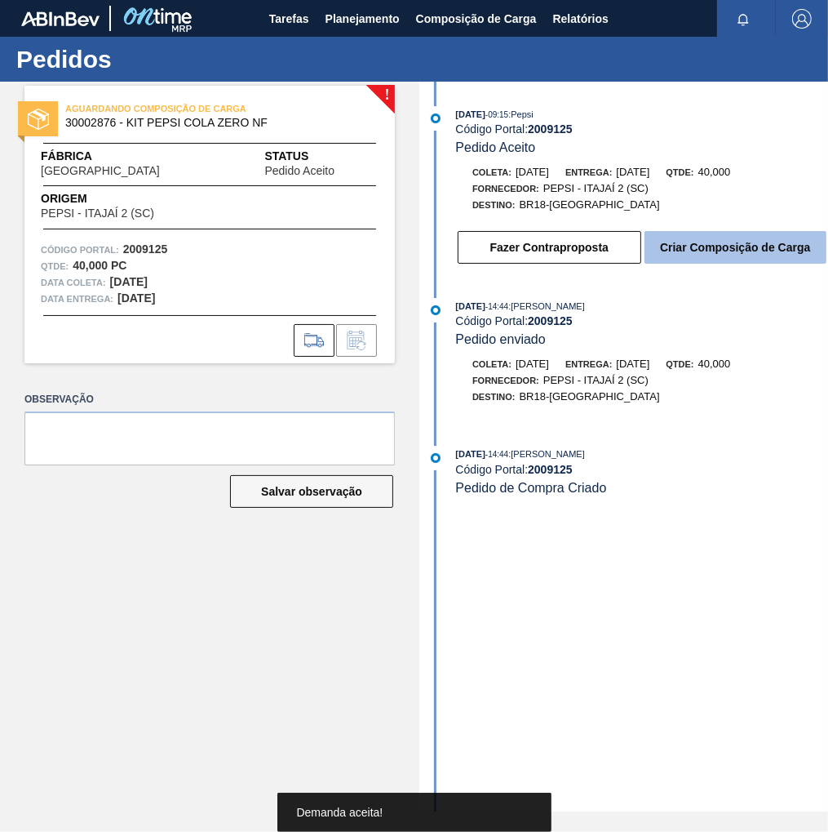
click at [721, 257] on button "Criar Composição de Carga" at bounding box center [736, 247] width 182 height 33
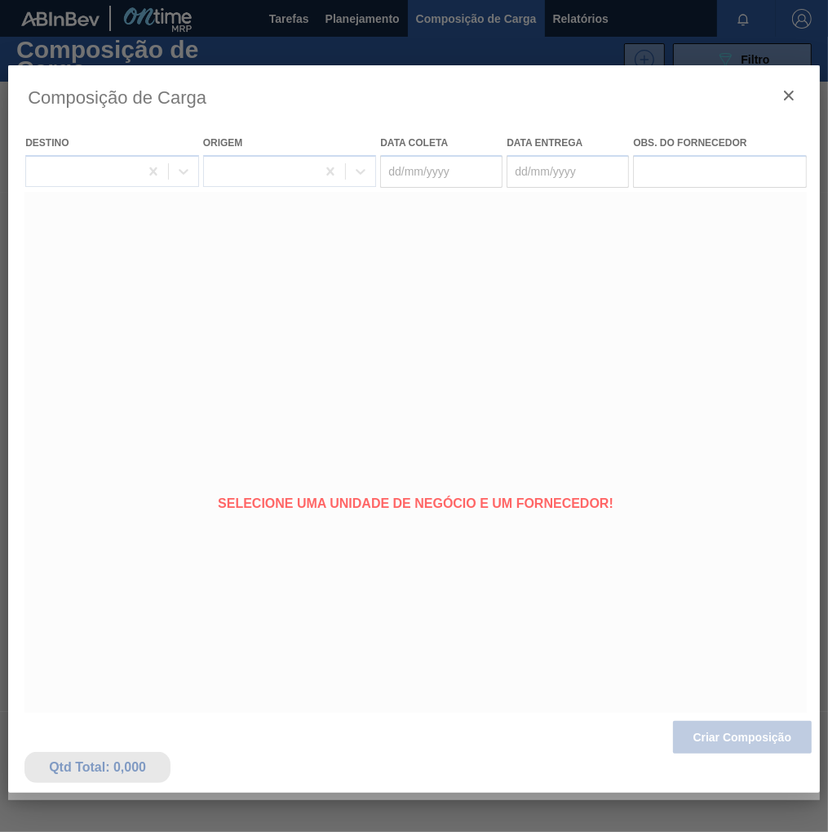
type coleta "[DATE]"
type entrega "[DATE]"
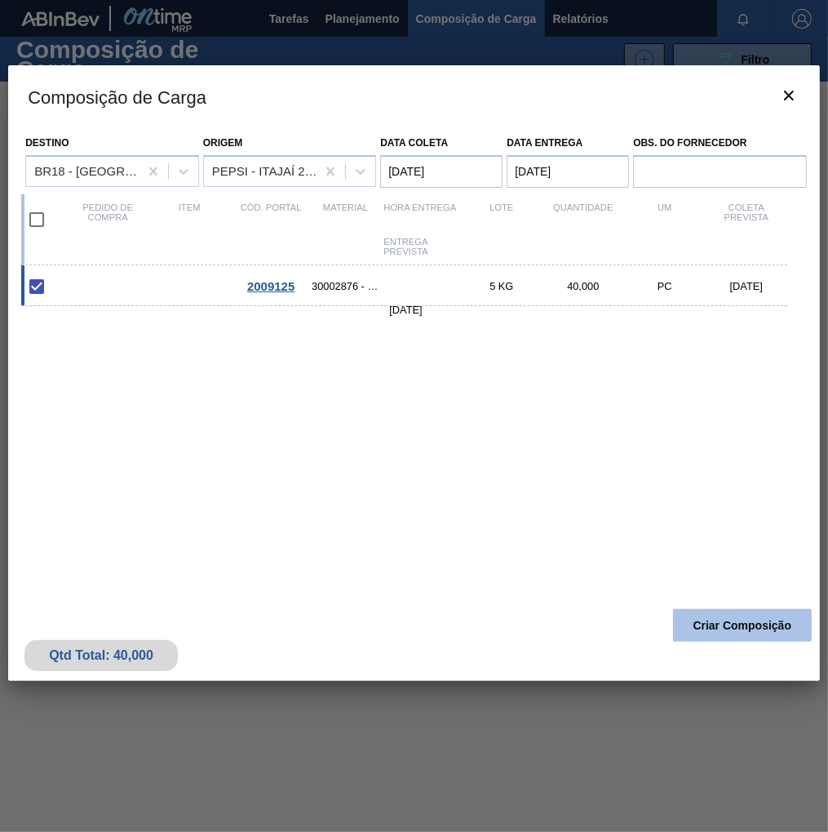
click at [736, 619] on button "Criar Composição" at bounding box center [742, 625] width 139 height 33
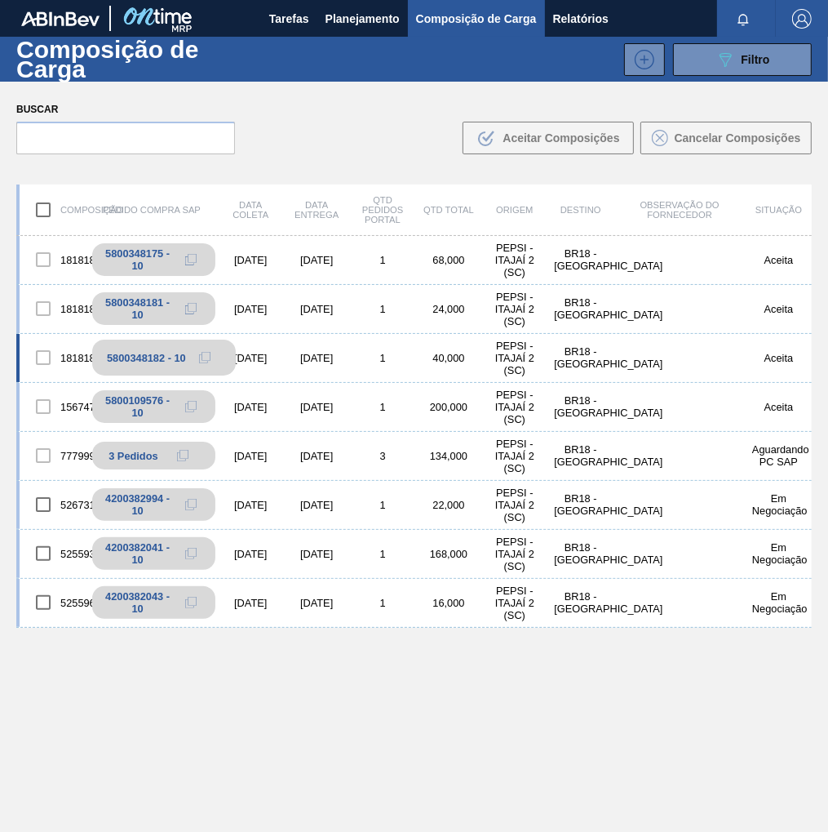
click at [206, 357] on icon at bounding box center [204, 357] width 11 height 11
click at [354, 17] on span "Planejamento" at bounding box center [363, 19] width 74 height 20
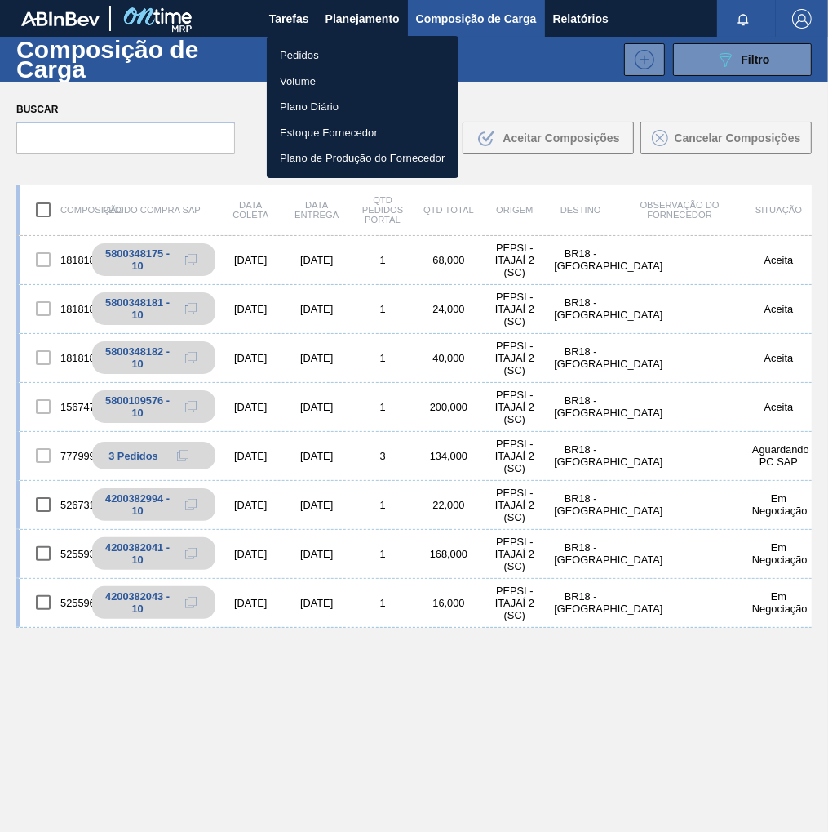
click at [288, 55] on li "Pedidos" at bounding box center [363, 55] width 192 height 26
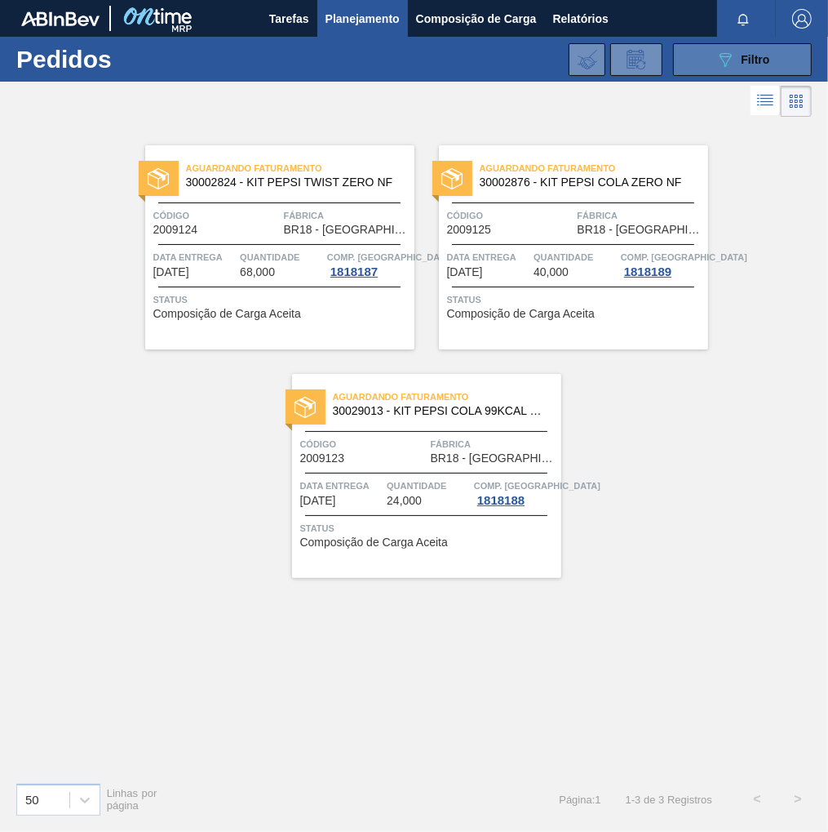
click at [741, 69] on button "089F7B8B-B2A5-4AFE-B5C0-19BA573D28AC Filtro" at bounding box center [742, 59] width 139 height 33
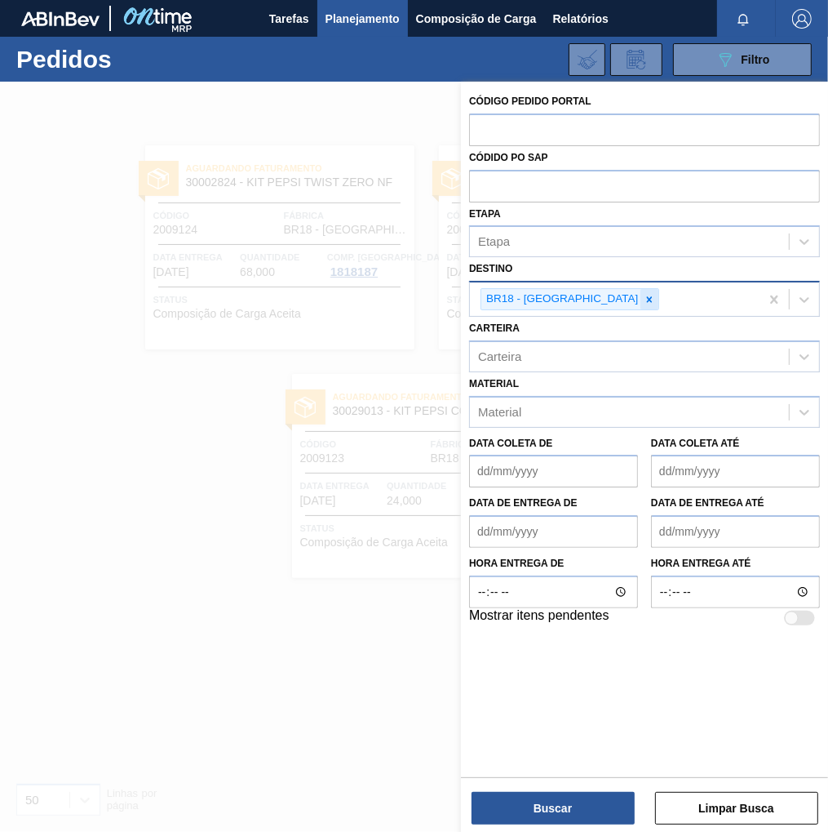
click at [644, 300] on icon at bounding box center [649, 299] width 11 height 11
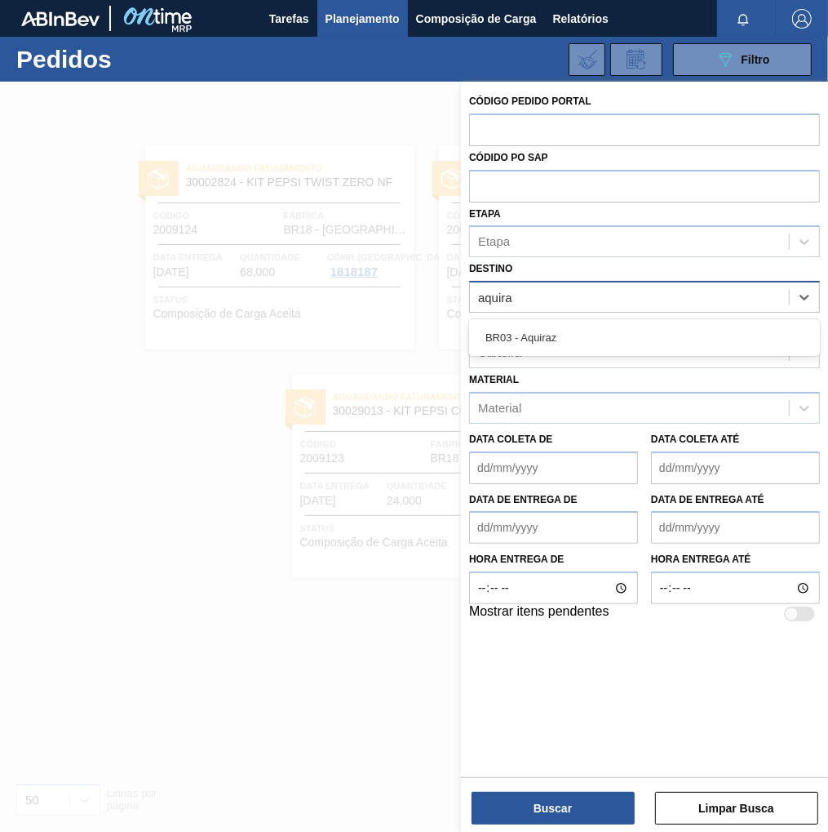
type input "aquiraz"
click at [552, 354] on div "BR03 - Aquiraz" at bounding box center [644, 337] width 351 height 37
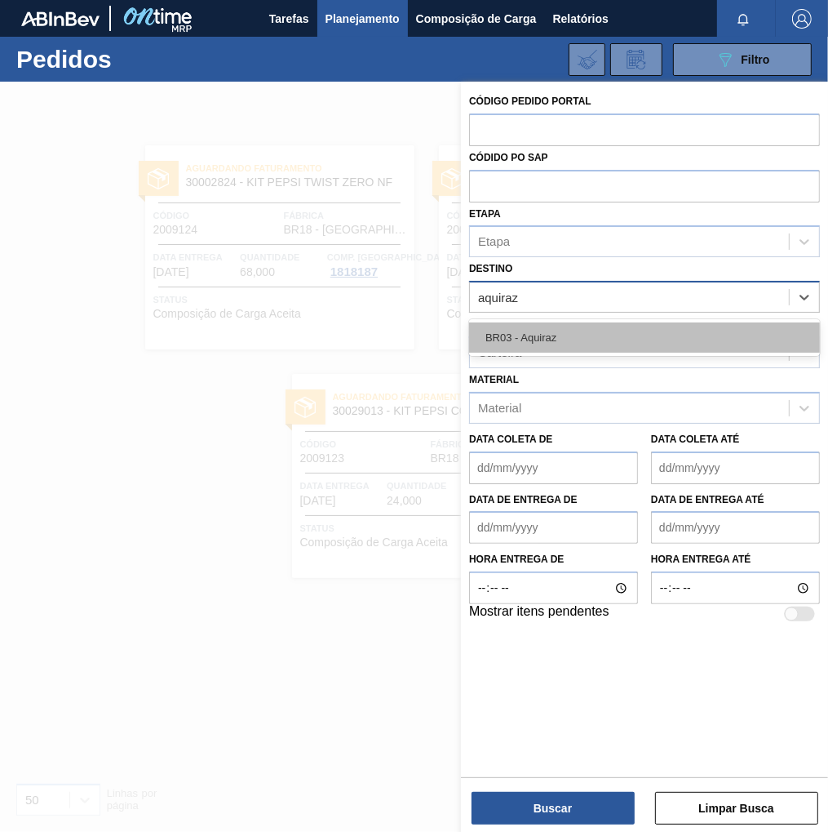
click at [545, 342] on div "BR03 - Aquiraz" at bounding box center [644, 337] width 351 height 30
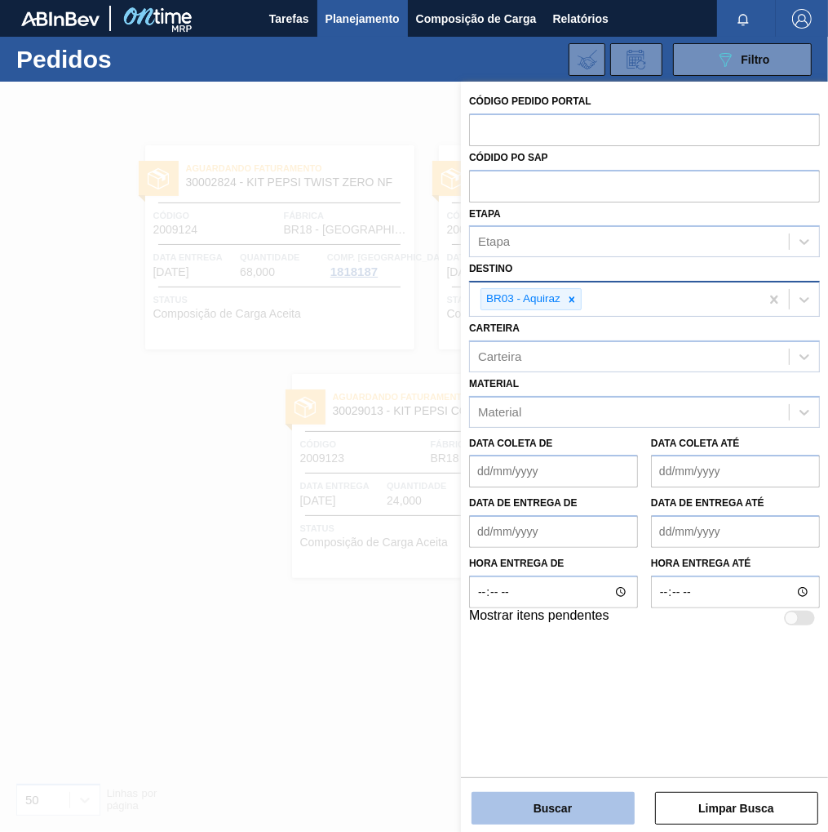
click at [581, 804] on button "Buscar" at bounding box center [553, 808] width 163 height 33
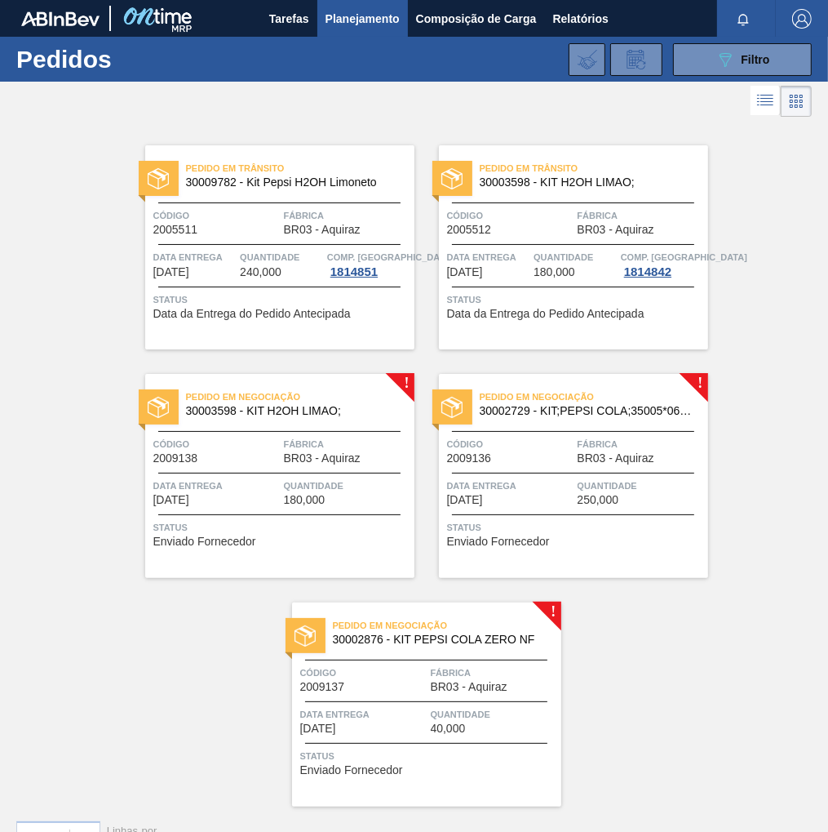
click at [324, 503] on div "Quantidade 180,000" at bounding box center [347, 491] width 126 height 29
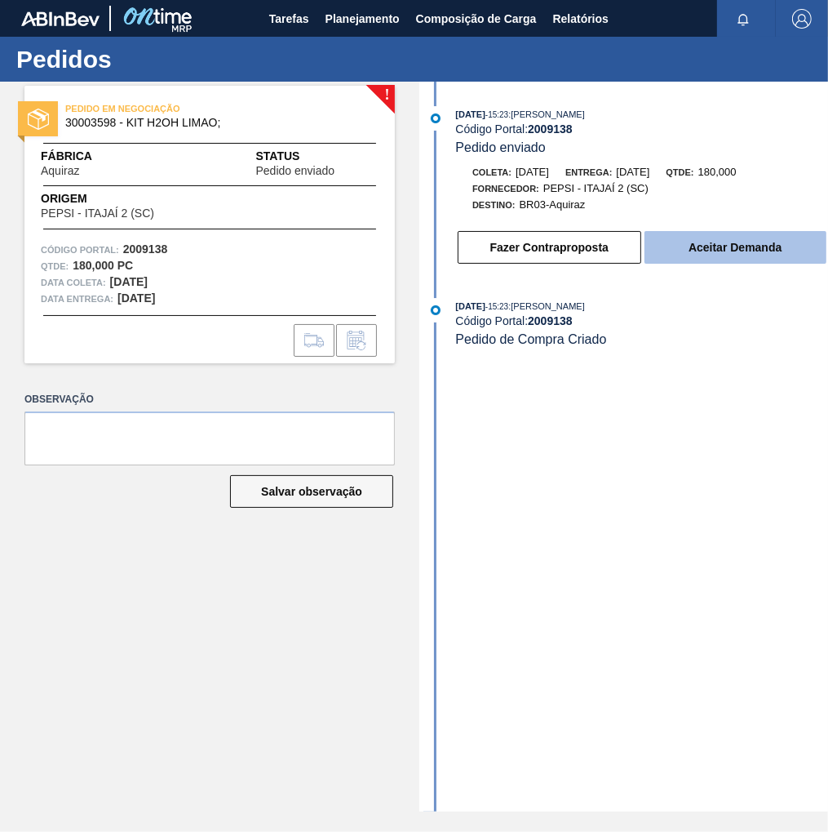
click at [729, 257] on button "Aceitar Demanda" at bounding box center [736, 247] width 182 height 33
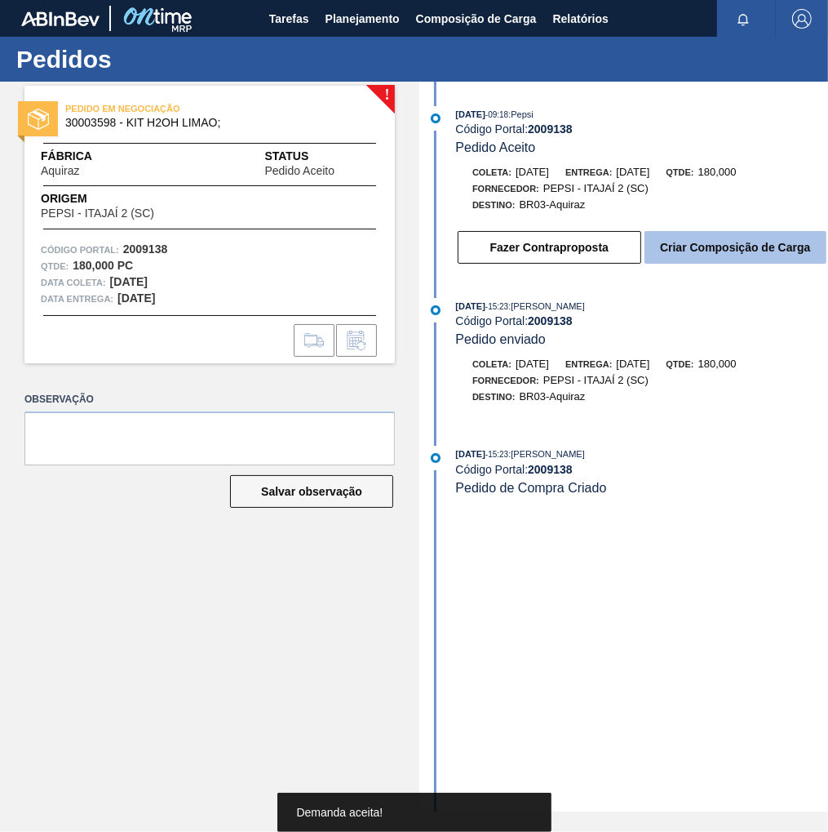
click at [738, 255] on button "Criar Composição de Carga" at bounding box center [736, 247] width 182 height 33
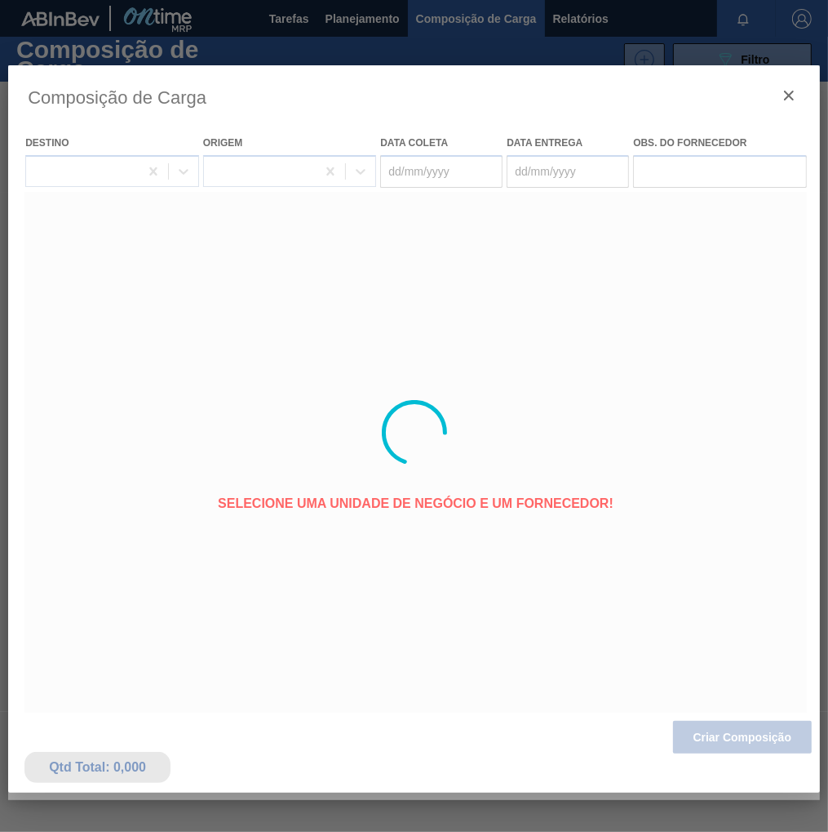
type coleta "[DATE]"
type entrega "[DATE]"
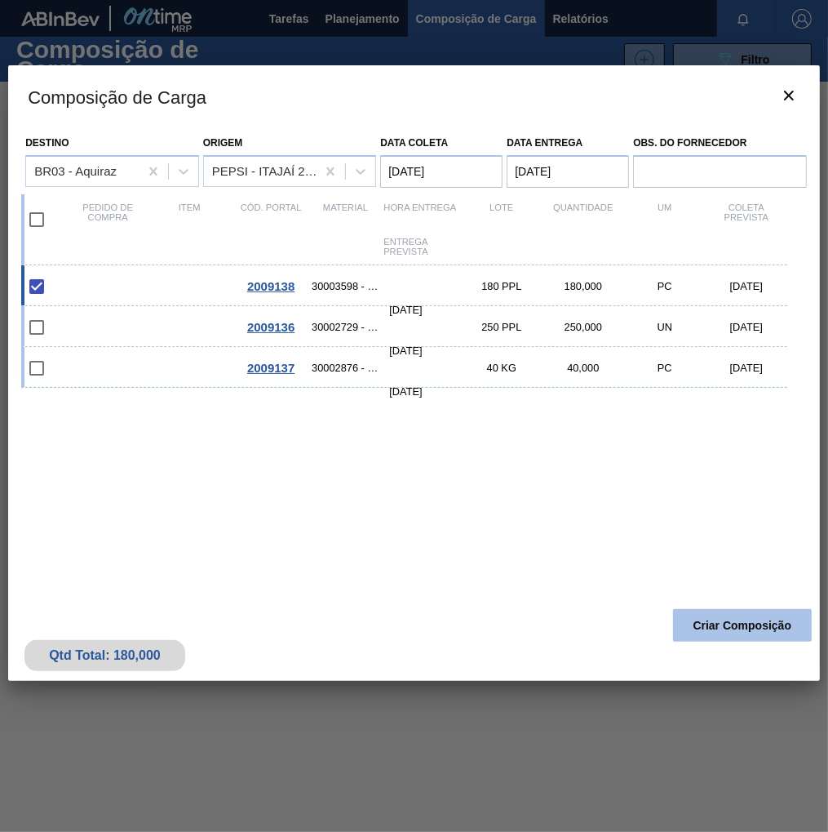
click at [757, 631] on button "Criar Composição" at bounding box center [742, 625] width 139 height 33
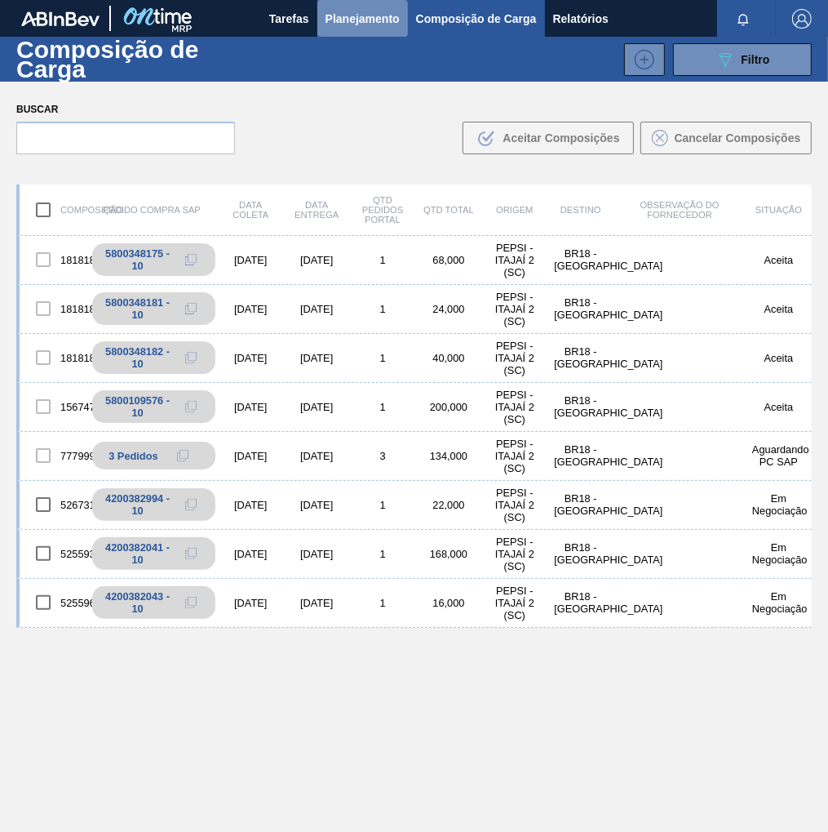
click at [362, 19] on span "Planejamento" at bounding box center [363, 19] width 74 height 20
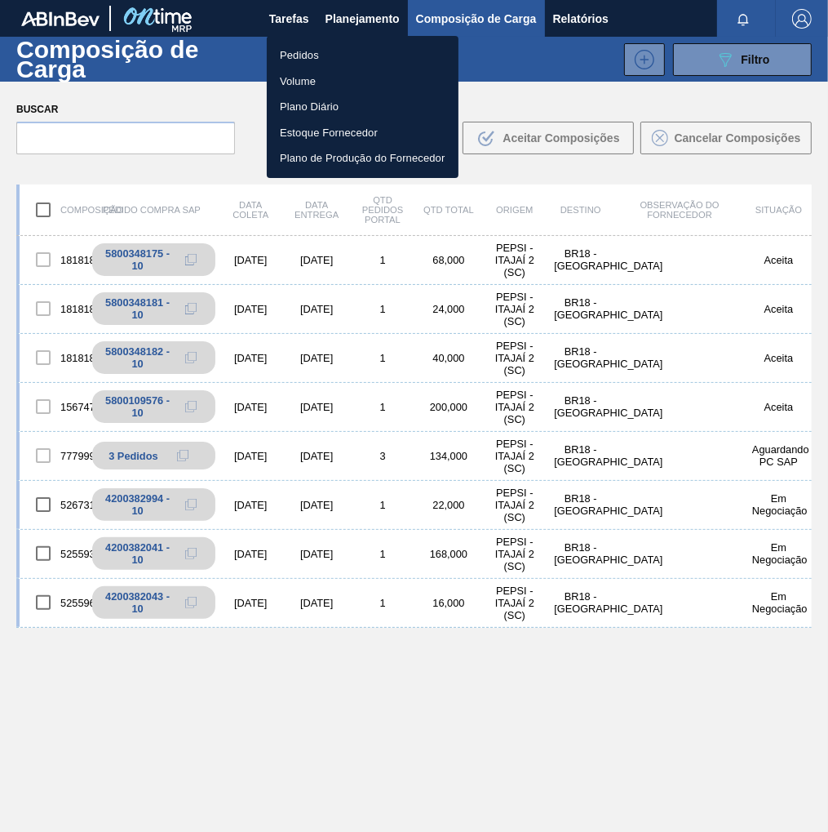
click at [297, 54] on li "Pedidos" at bounding box center [363, 55] width 192 height 26
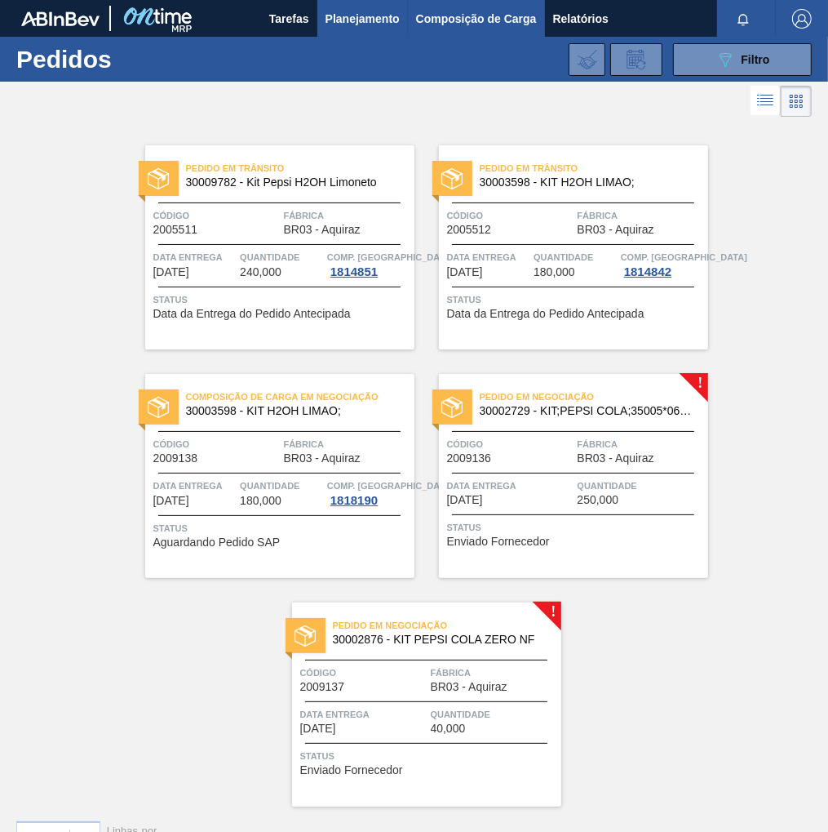
click at [495, 19] on span "Composição de Carga" at bounding box center [476, 19] width 121 height 20
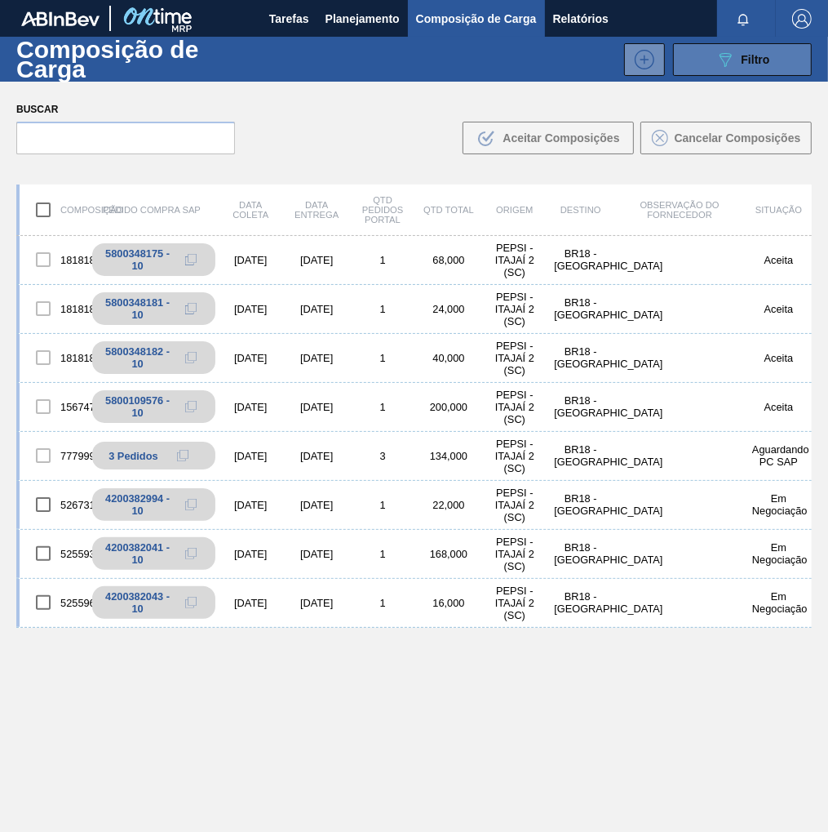
click at [717, 68] on icon "089F7B8B-B2A5-4AFE-B5C0-19BA573D28AC" at bounding box center [726, 60] width 20 height 20
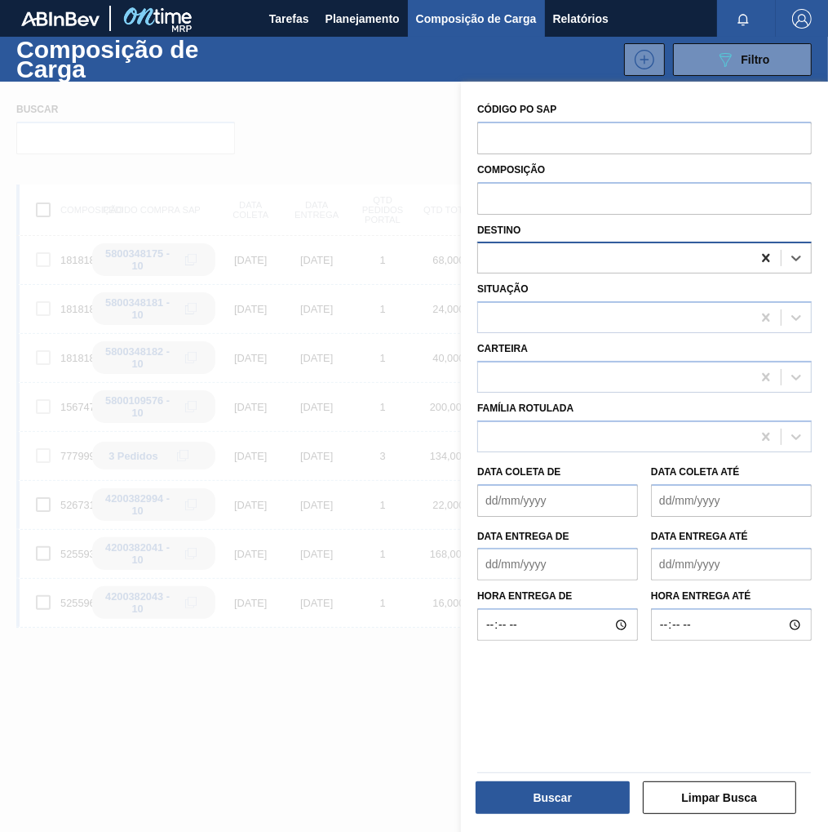
click at [763, 257] on icon at bounding box center [765, 258] width 7 height 8
type input "aqui"
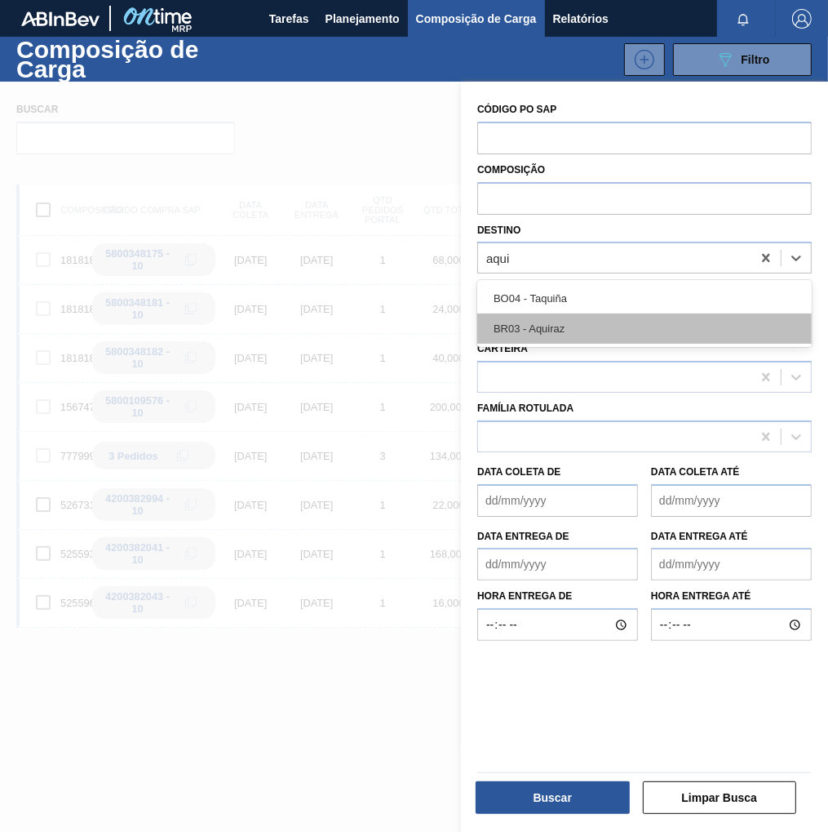
click at [617, 322] on div "BR03 - Aquiraz" at bounding box center [644, 328] width 335 height 30
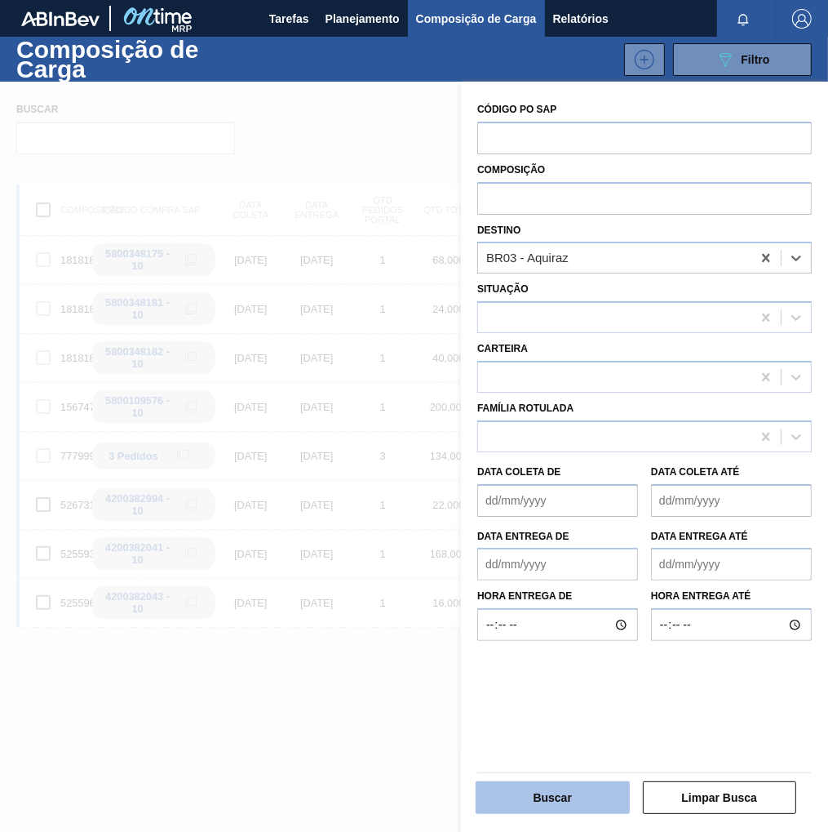
click at [564, 792] on button "Buscar" at bounding box center [553, 797] width 154 height 33
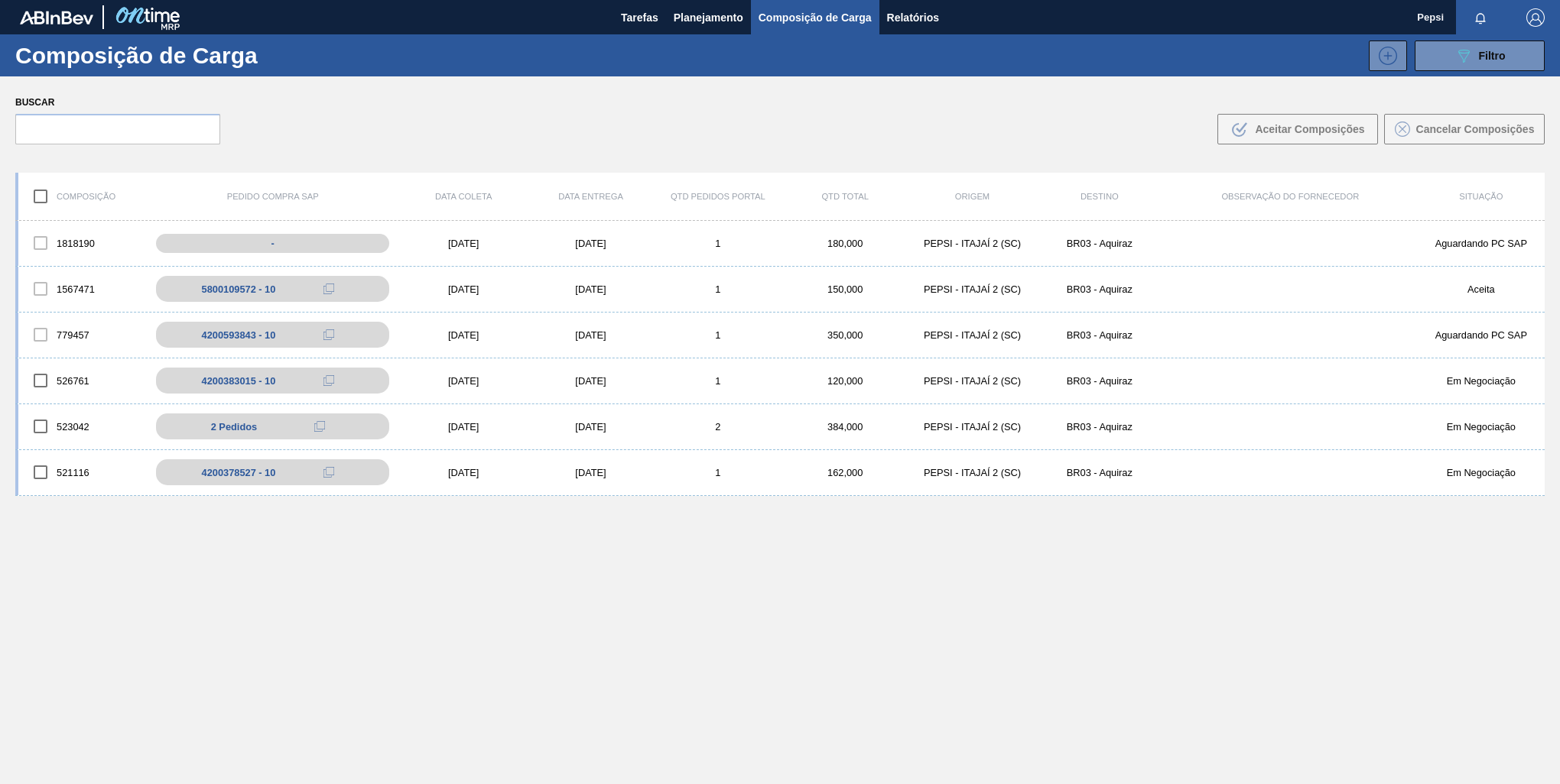
click at [1178, 498] on div "1818190 - 15/08/2025 25/08/2025 1 180,000 PEPSI - ITAJAÍ 2 (SC) BR03 - Aquiraz …" at bounding box center [780, 539] width 1529 height 635
click at [1295, 599] on div "1818190 - [DATE] [DATE] 1 180,000 PEPSI - [GEOGRAPHIC_DATA] 2 (SC) BR03 - Aquir…" at bounding box center [780, 539] width 1529 height 635
click at [705, 14] on span "Planejamento" at bounding box center [708, 18] width 69 height 19
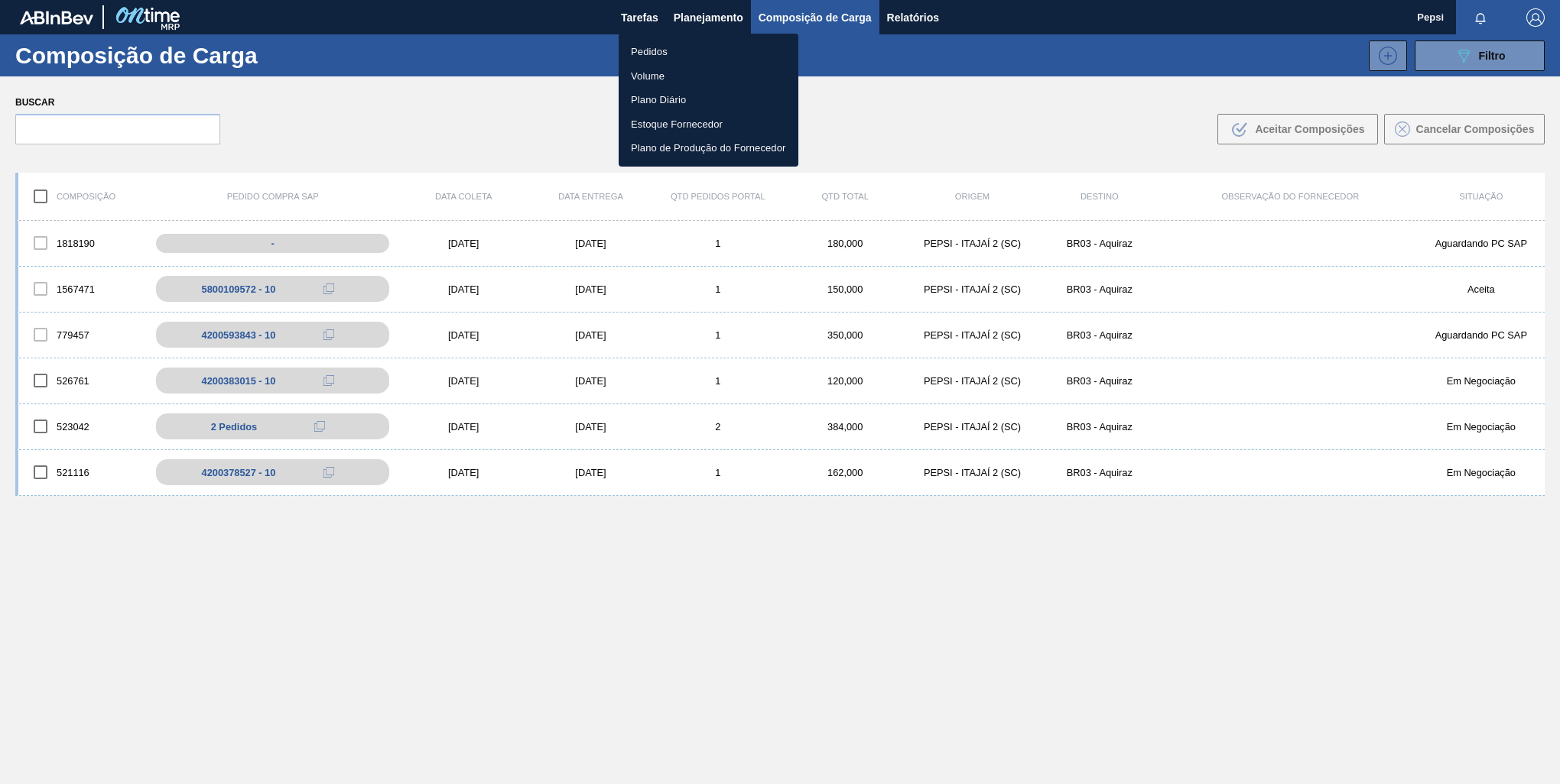
click at [657, 48] on li "Pedidos" at bounding box center [708, 52] width 180 height 24
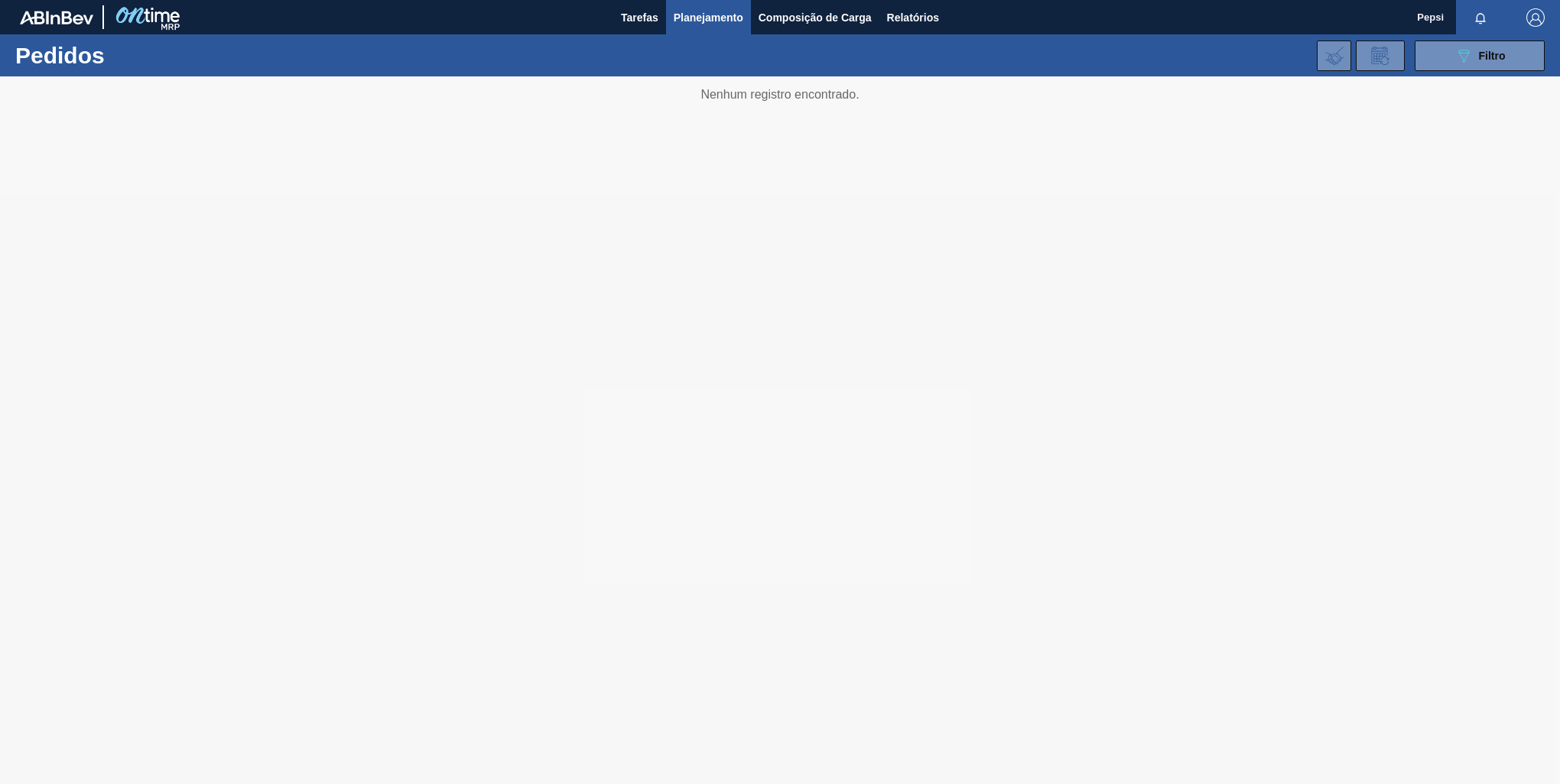
click at [1004, 684] on div at bounding box center [780, 431] width 1560 height 708
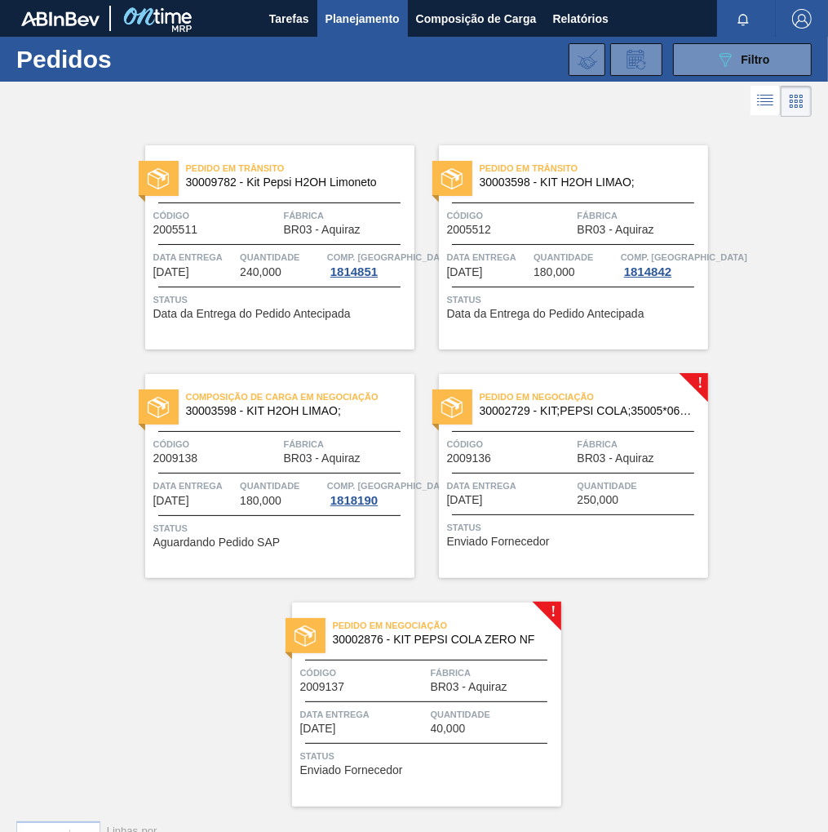
click at [578, 499] on span "250,000" at bounding box center [599, 500] width 42 height 12
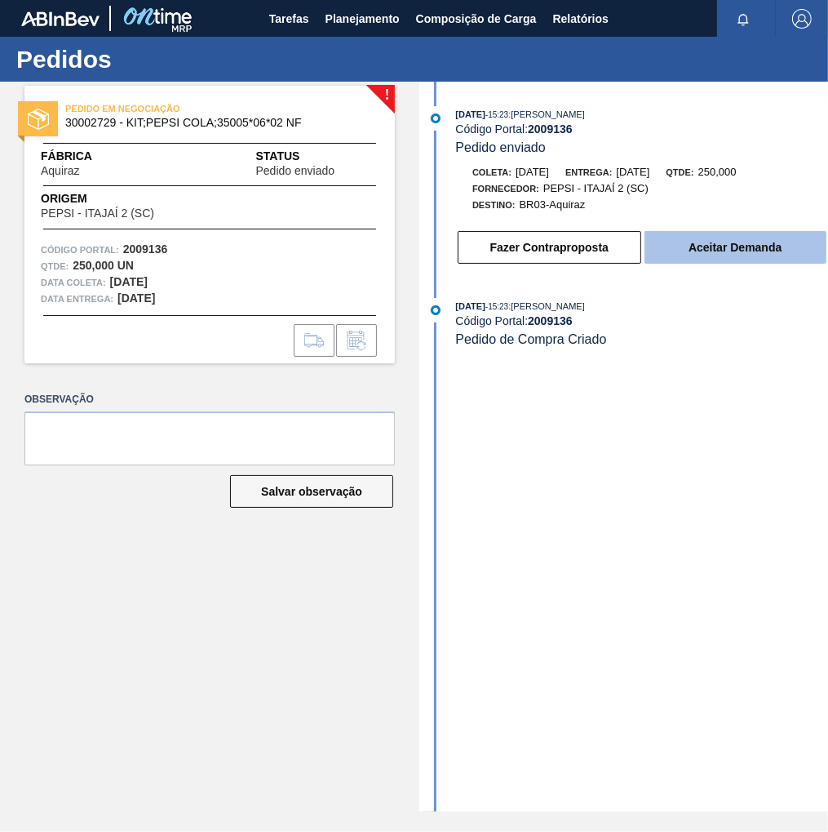
click at [708, 260] on button "Aceitar Demanda" at bounding box center [736, 247] width 182 height 33
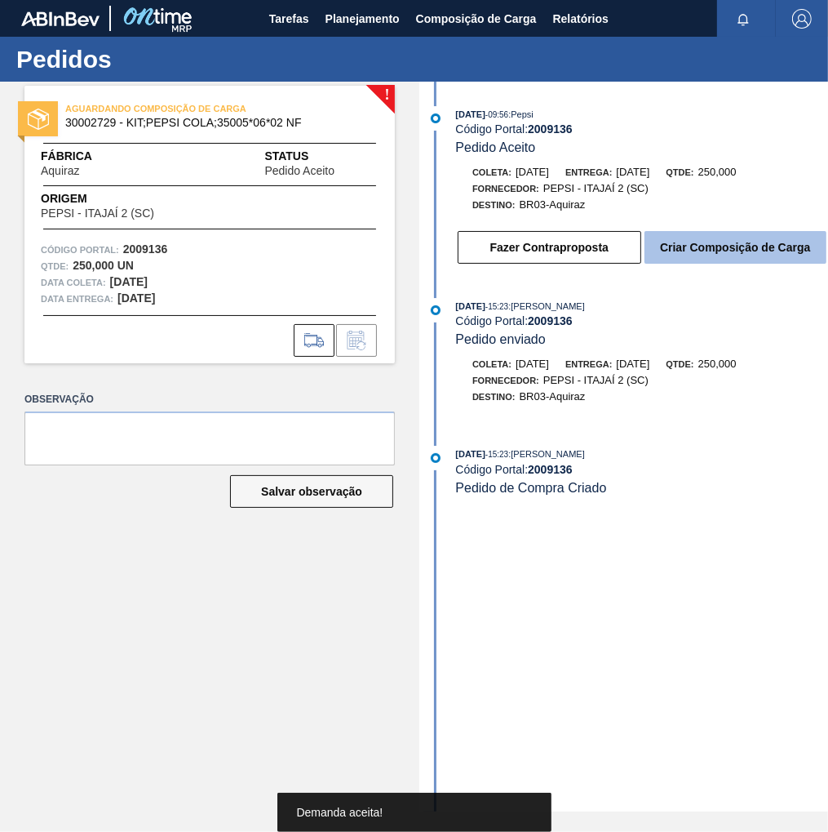
click at [705, 250] on button "Criar Composição de Carga" at bounding box center [736, 247] width 182 height 33
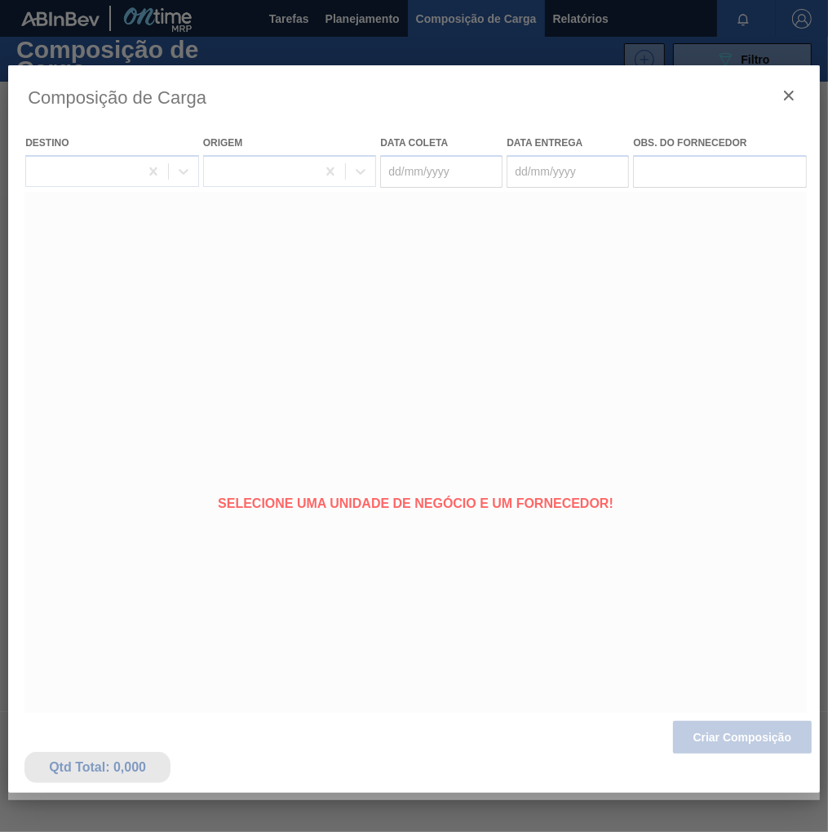
type coleta "[DATE]"
type entrega "[DATE]"
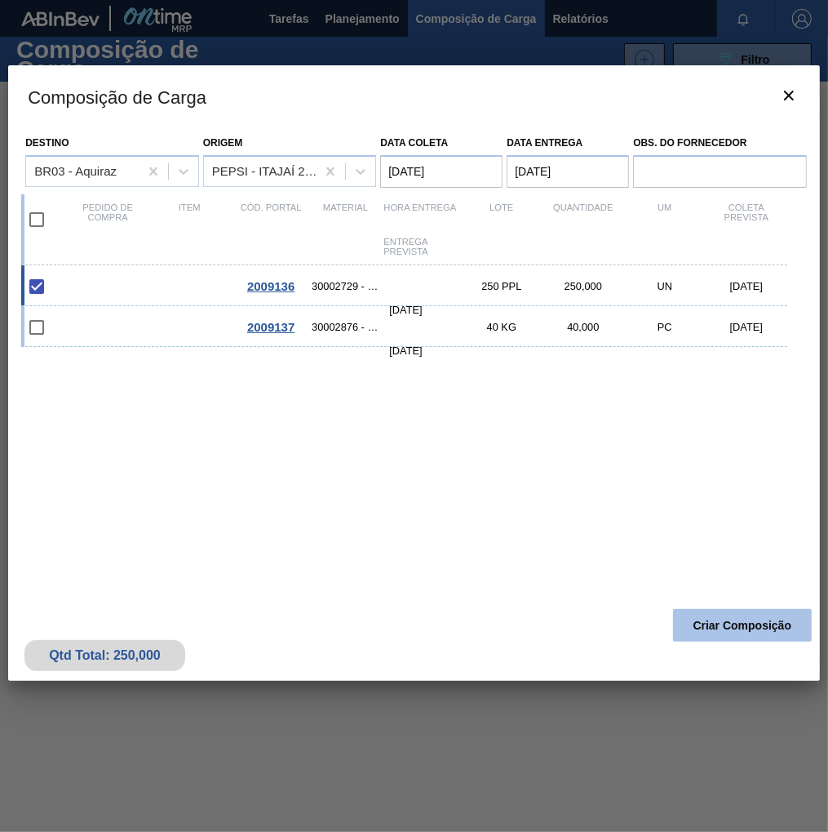
click at [719, 633] on button "Criar Composição" at bounding box center [742, 625] width 139 height 33
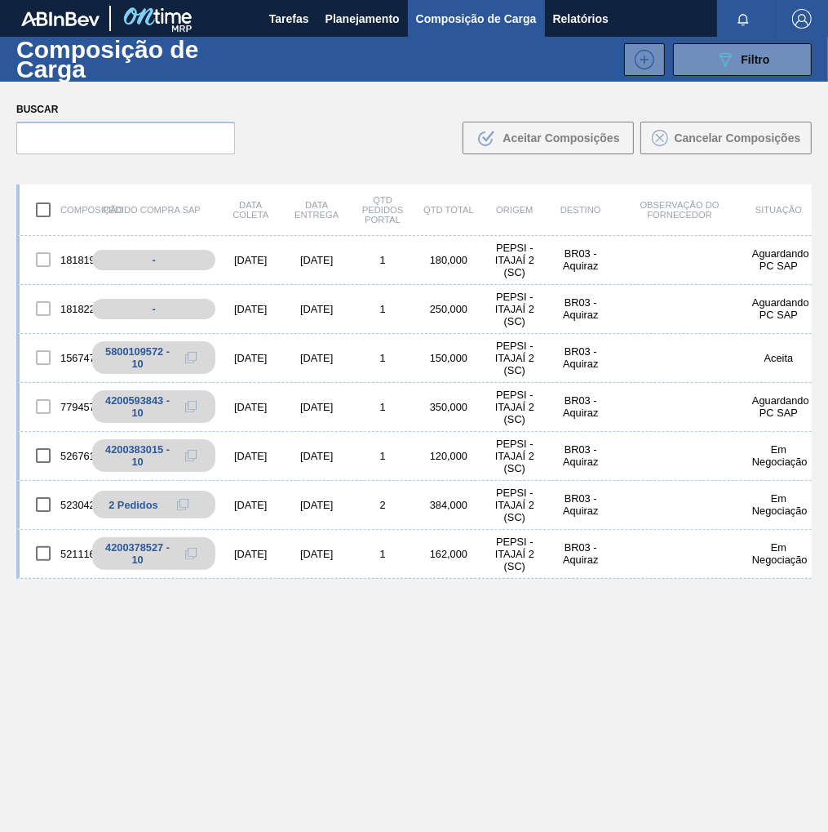
click at [355, 46] on div "089F7B8B-B2A5-4AFE-B5C0-19BA573D28AC Filtro" at bounding box center [534, 59] width 572 height 33
click at [367, 15] on span "Planejamento" at bounding box center [363, 19] width 74 height 20
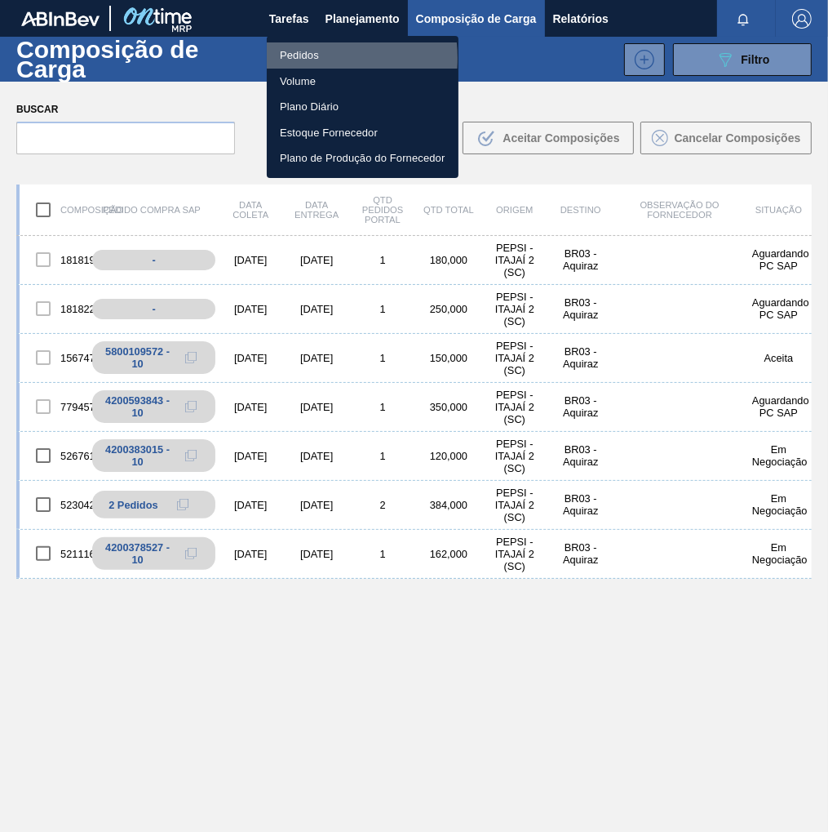
click at [310, 58] on li "Pedidos" at bounding box center [363, 55] width 192 height 26
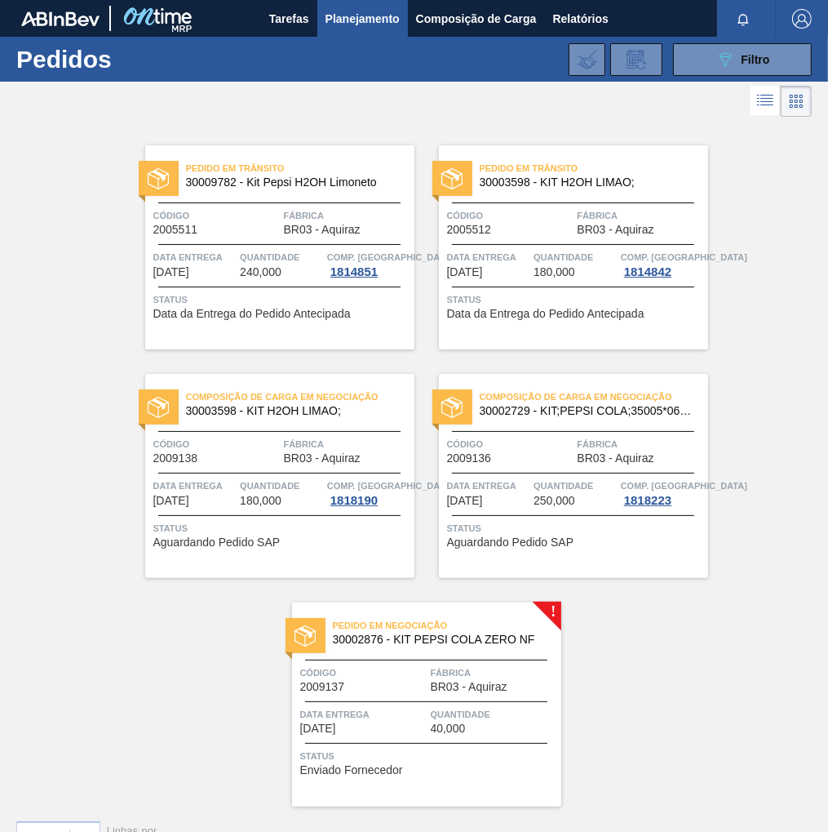
scroll to position [34, 0]
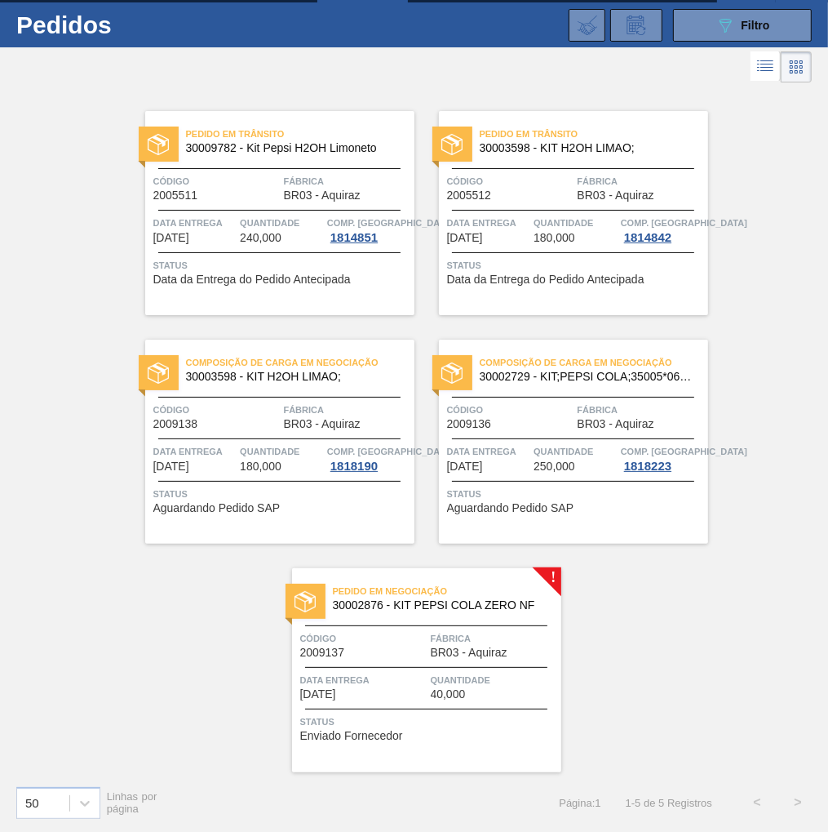
click at [475, 628] on div "Pedido em Negociação 30002876 - KIT PEPSI COLA ZERO NF Código 2009137 Fábrica B…" at bounding box center [426, 670] width 269 height 204
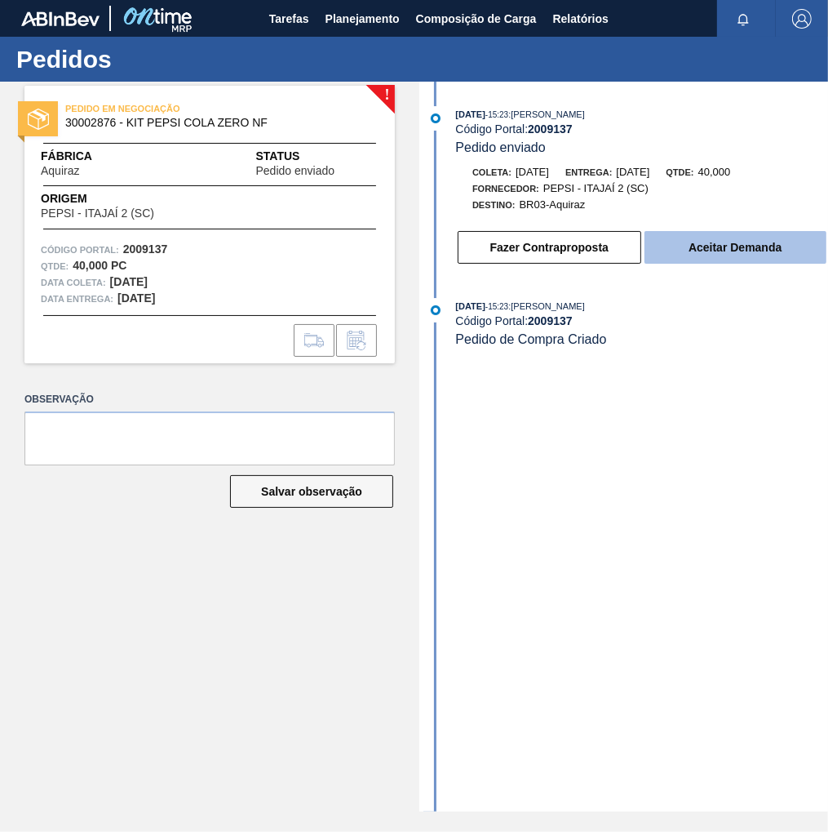
click at [703, 249] on button "Aceitar Demanda" at bounding box center [736, 247] width 182 height 33
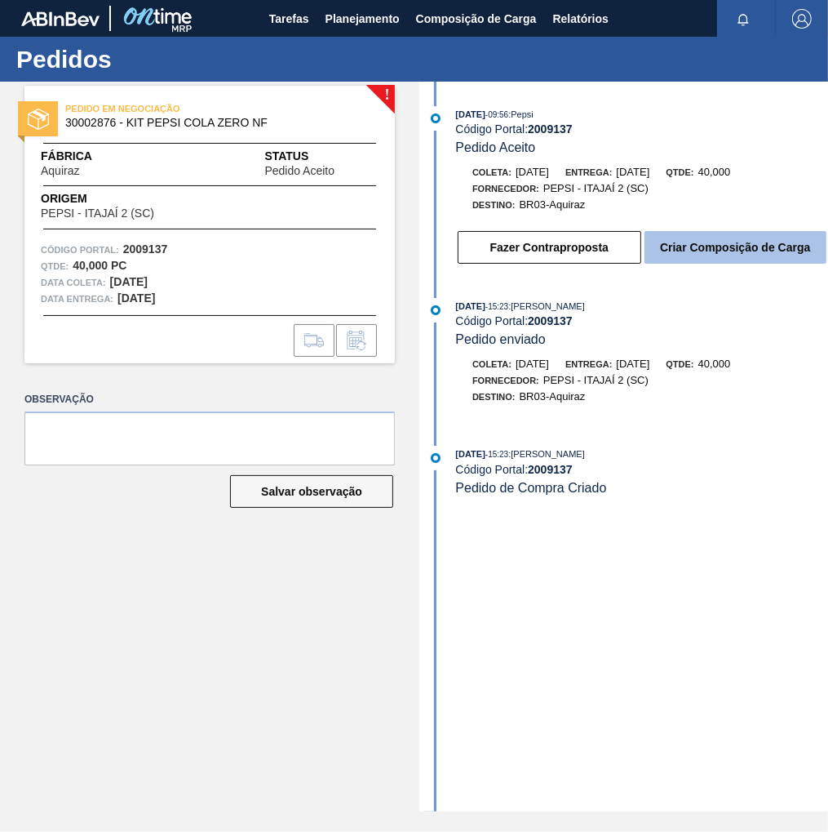
click at [724, 260] on button "Criar Composição de Carga" at bounding box center [736, 247] width 182 height 33
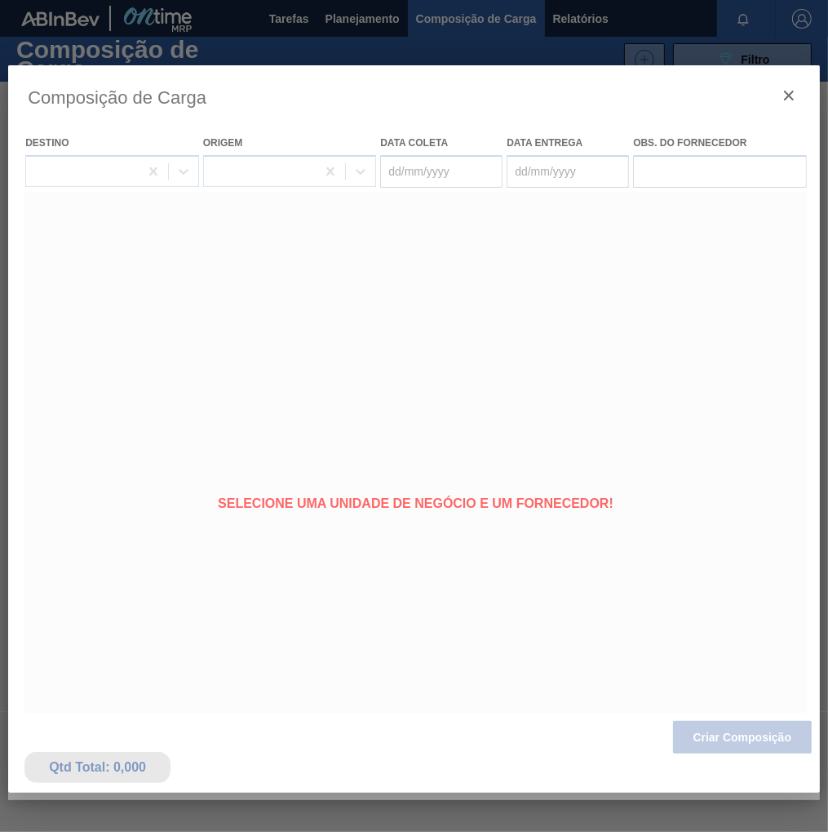
type coleta "[DATE]"
type entrega "[DATE]"
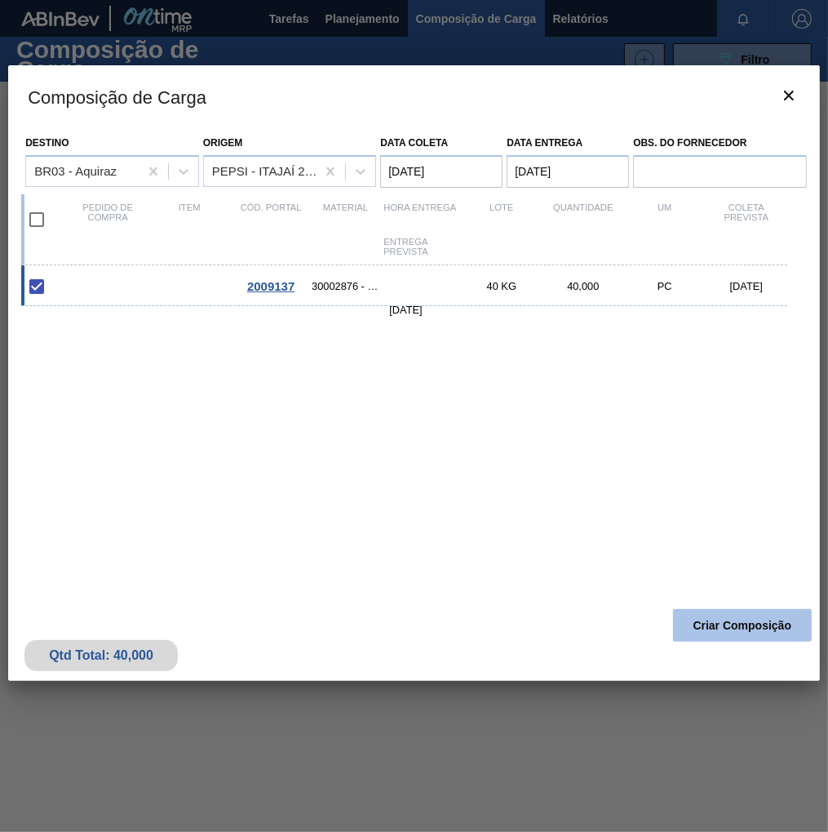
click at [731, 627] on button "Criar Composição" at bounding box center [742, 625] width 139 height 33
